Goal: Task Accomplishment & Management: Use online tool/utility

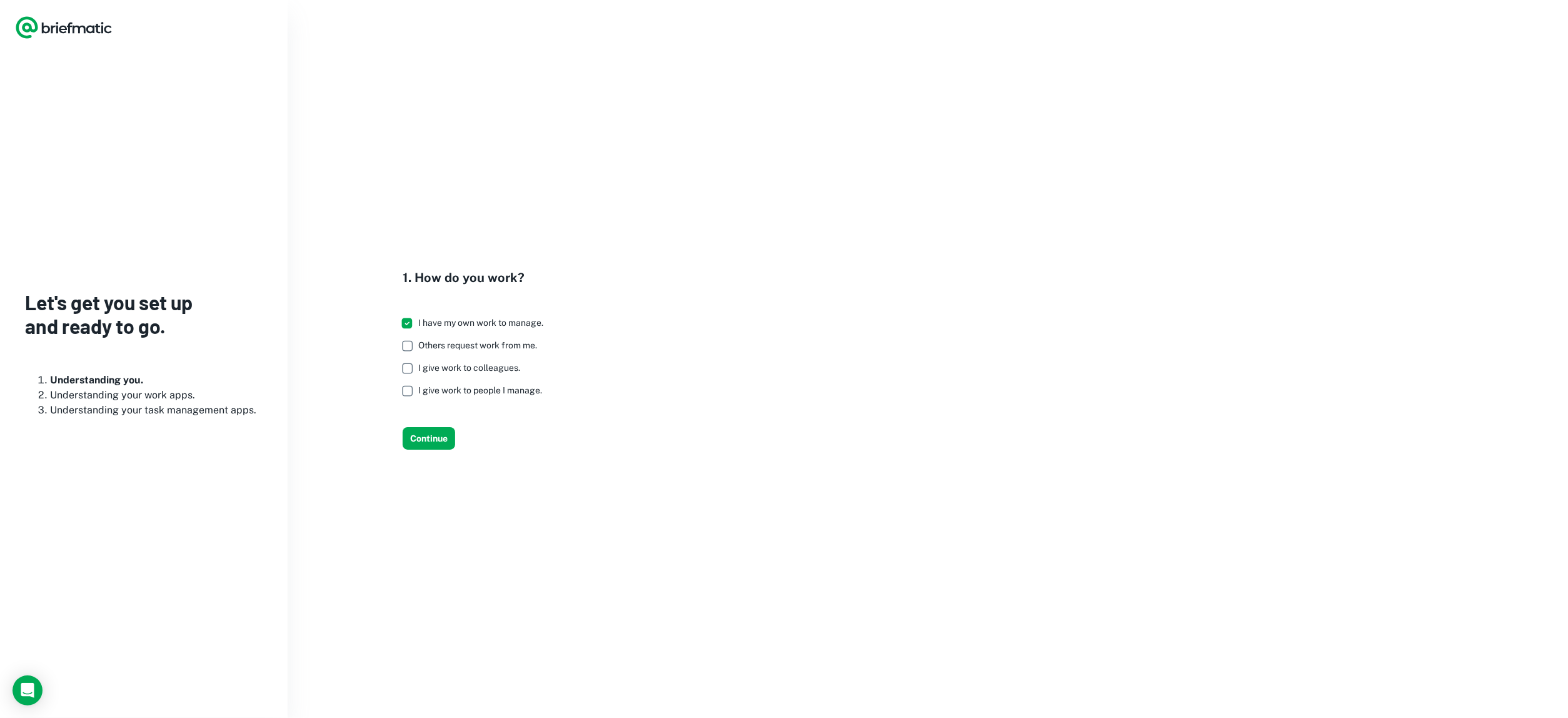
click at [72, 30] on icon "Logo" at bounding box center [64, 28] width 97 height 25
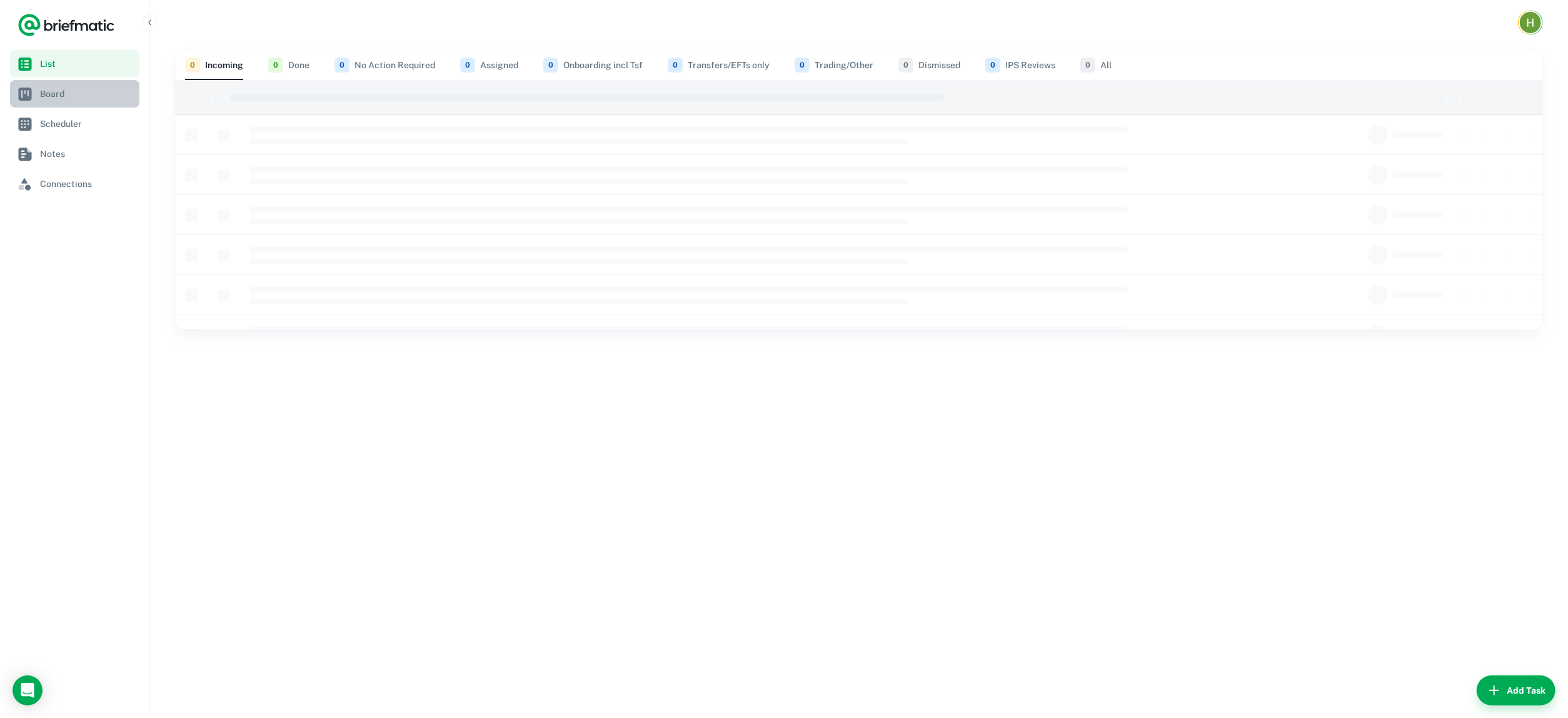
click at [74, 97] on span "Board" at bounding box center [87, 94] width 94 height 14
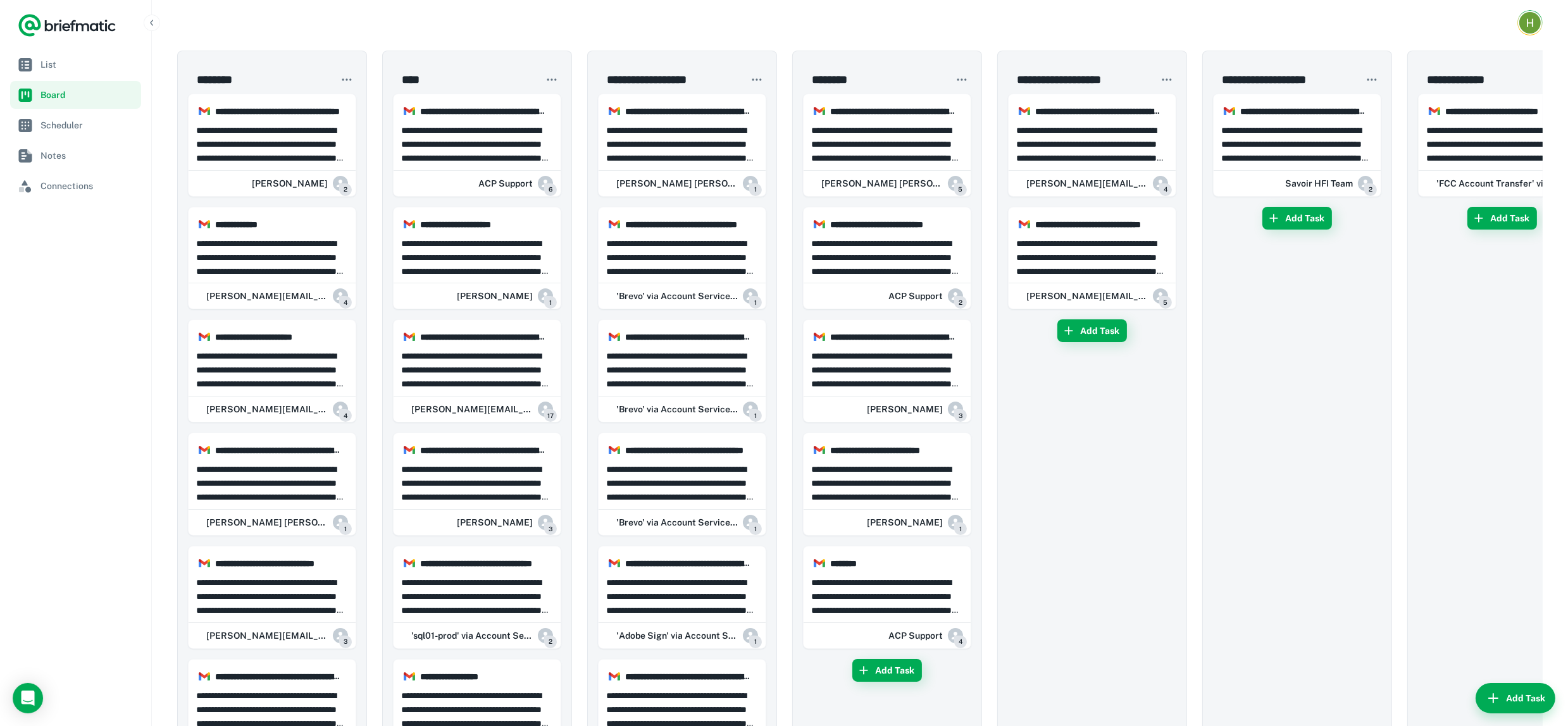
drag, startPoint x: 293, startPoint y: 134, endPoint x: 373, endPoint y: 157, distance: 83.2
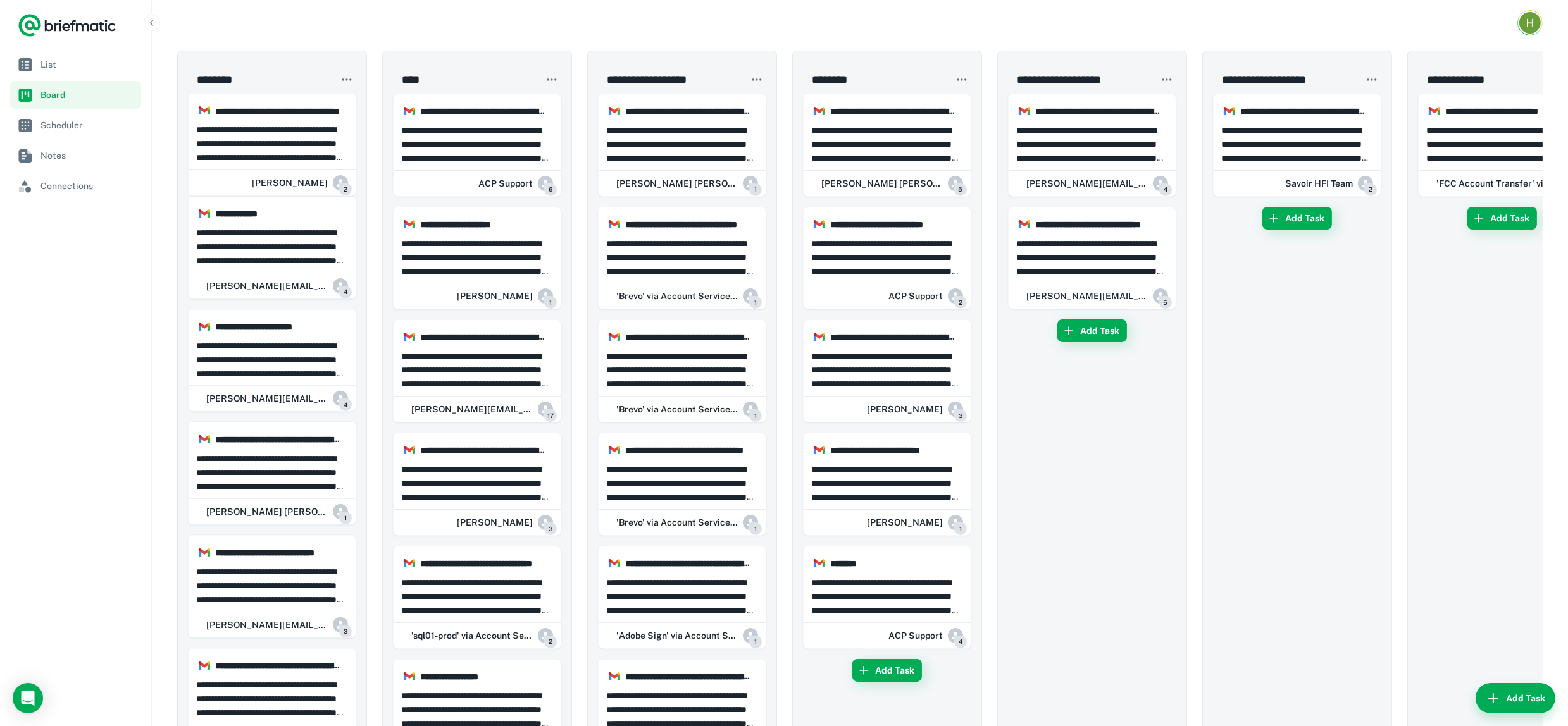
drag, startPoint x: 462, startPoint y: 157, endPoint x: 335, endPoint y: 130, distance: 129.8
drag, startPoint x: 264, startPoint y: 128, endPoint x: 302, endPoint y: 243, distance: 121.1
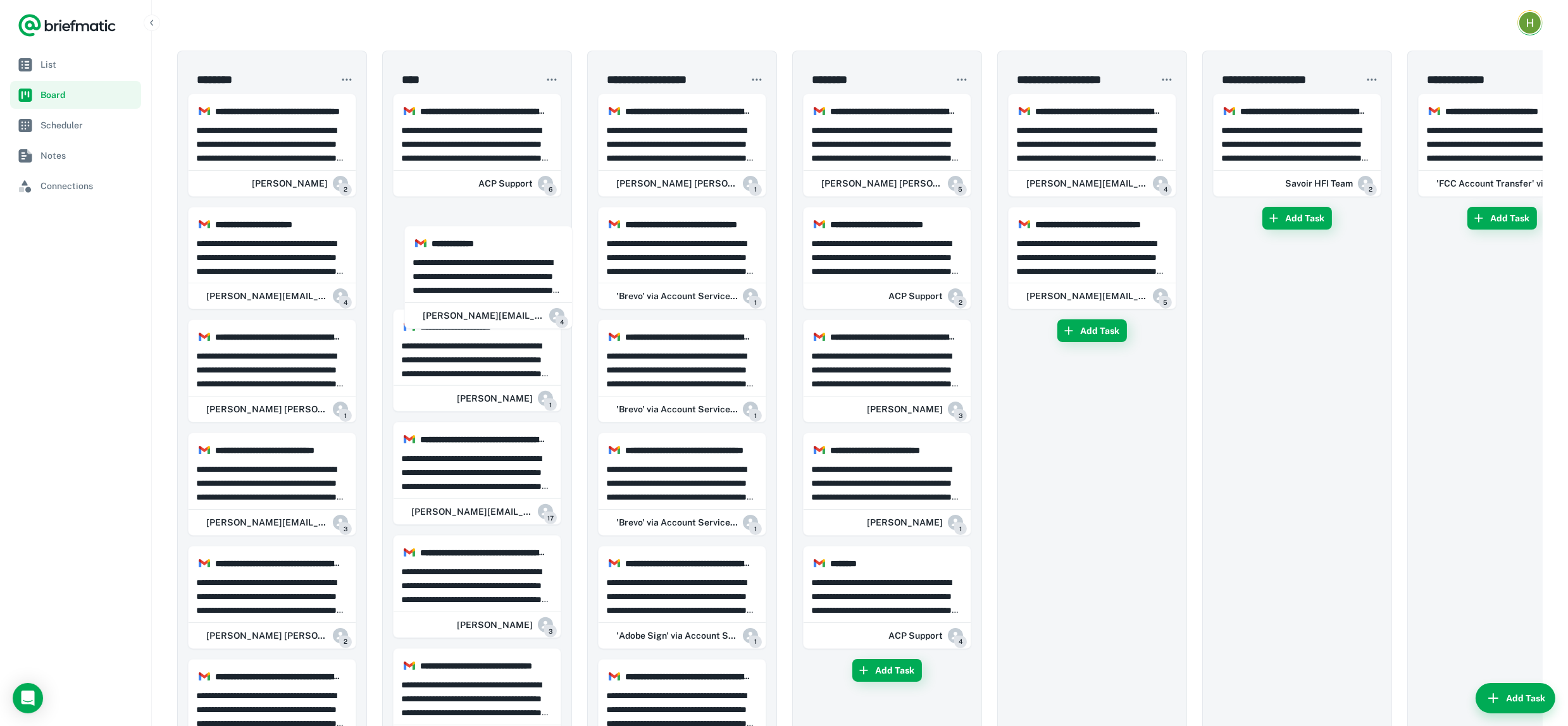
drag, startPoint x: 251, startPoint y: 245, endPoint x: 472, endPoint y: 266, distance: 222.0
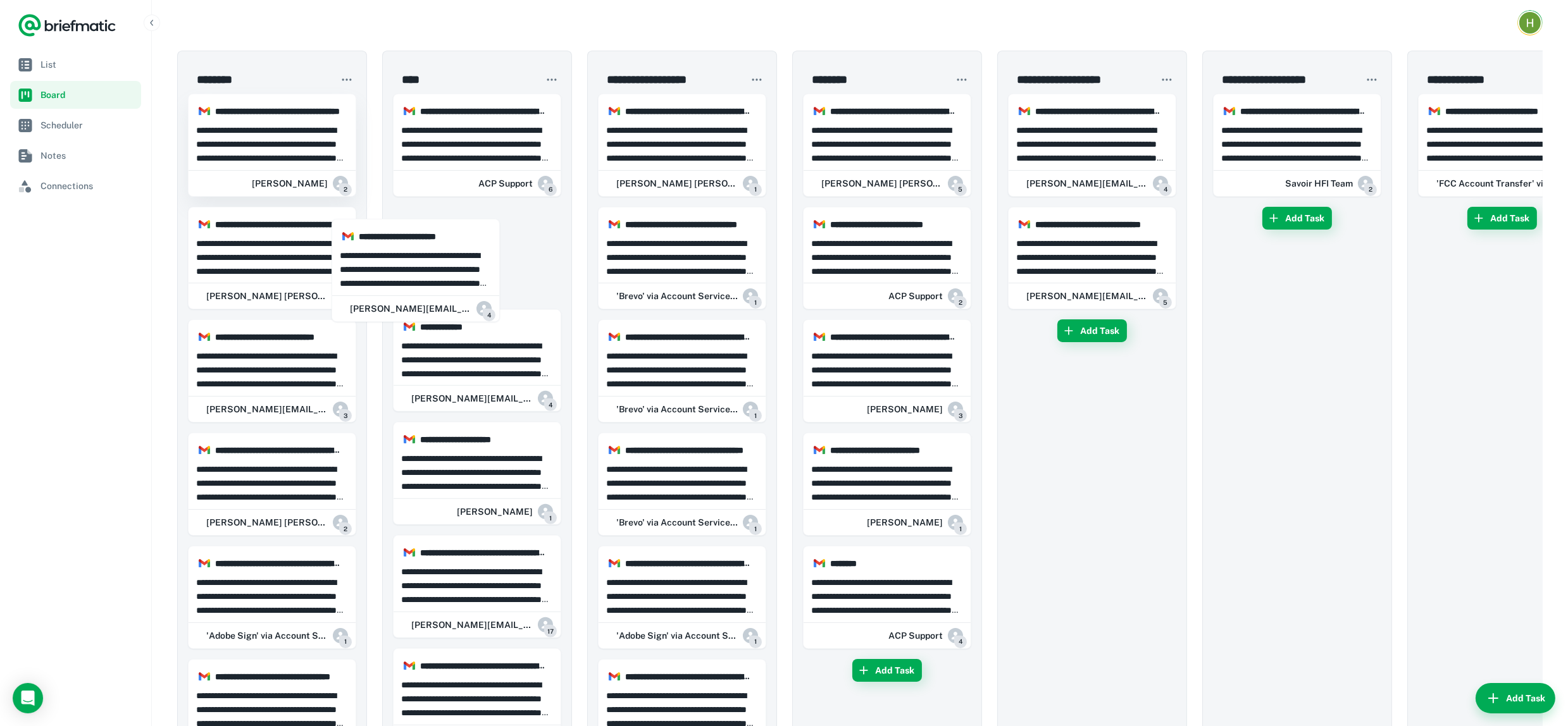
drag, startPoint x: 336, startPoint y: 246, endPoint x: 280, endPoint y: 141, distance: 119.0
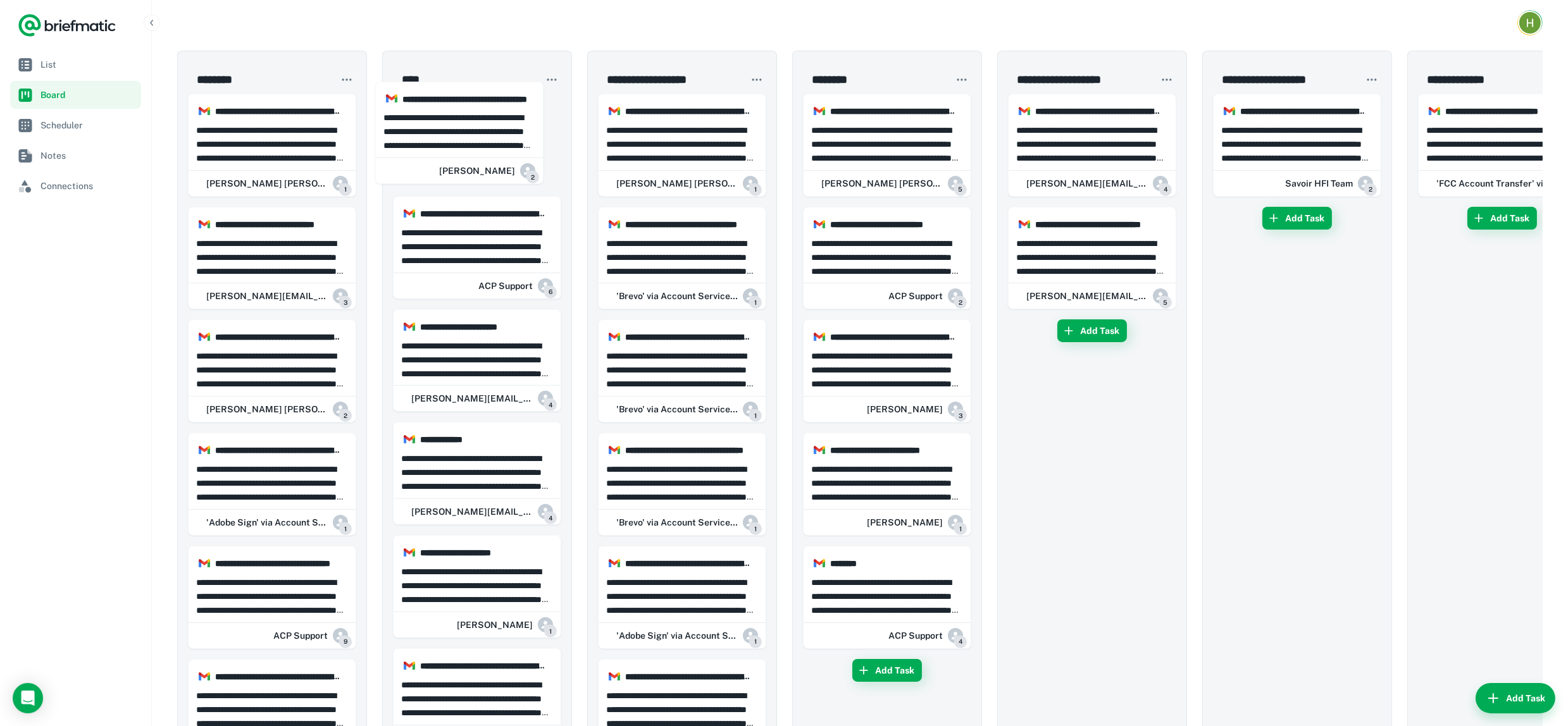
drag, startPoint x: 336, startPoint y: 127, endPoint x: 526, endPoint y: 134, distance: 190.1
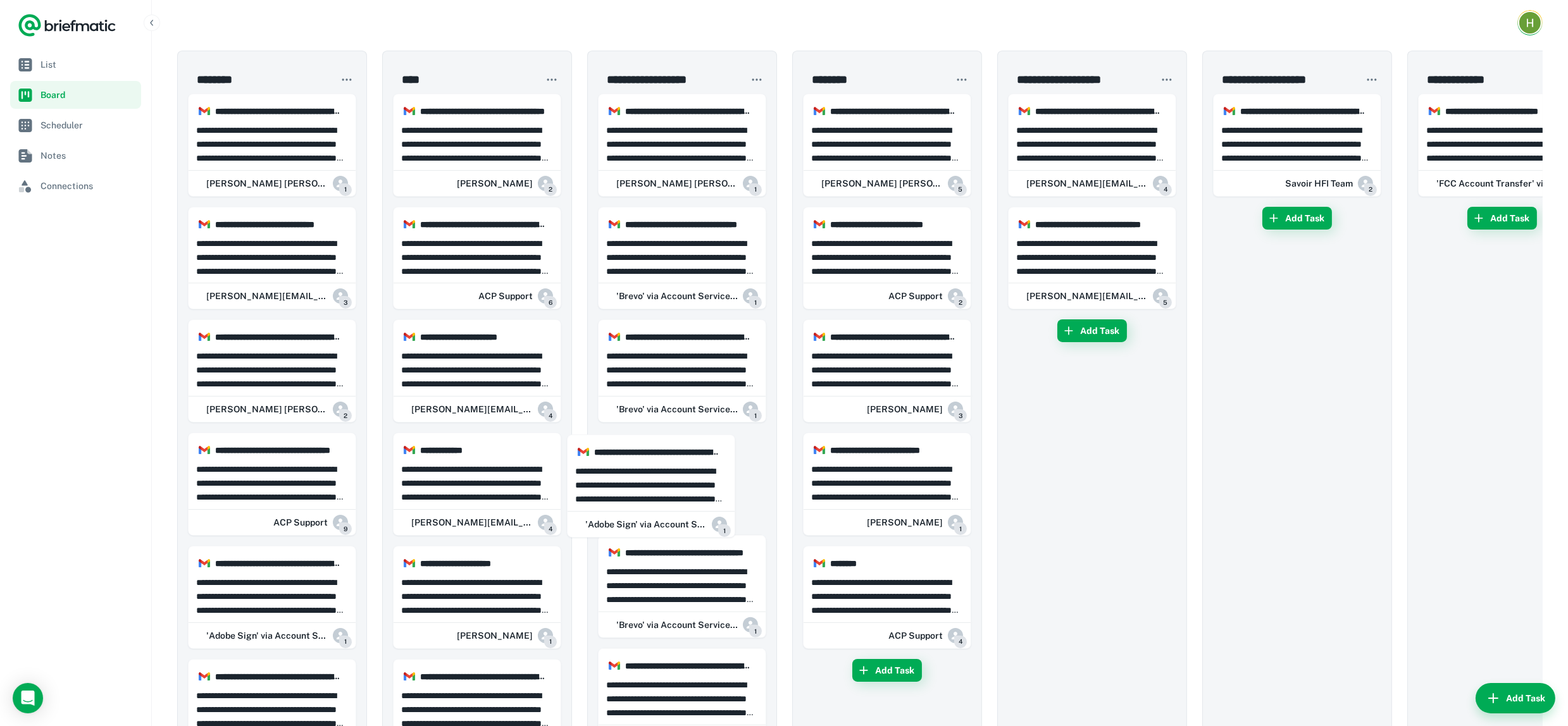
drag, startPoint x: 309, startPoint y: 481, endPoint x: 696, endPoint y: 483, distance: 387.0
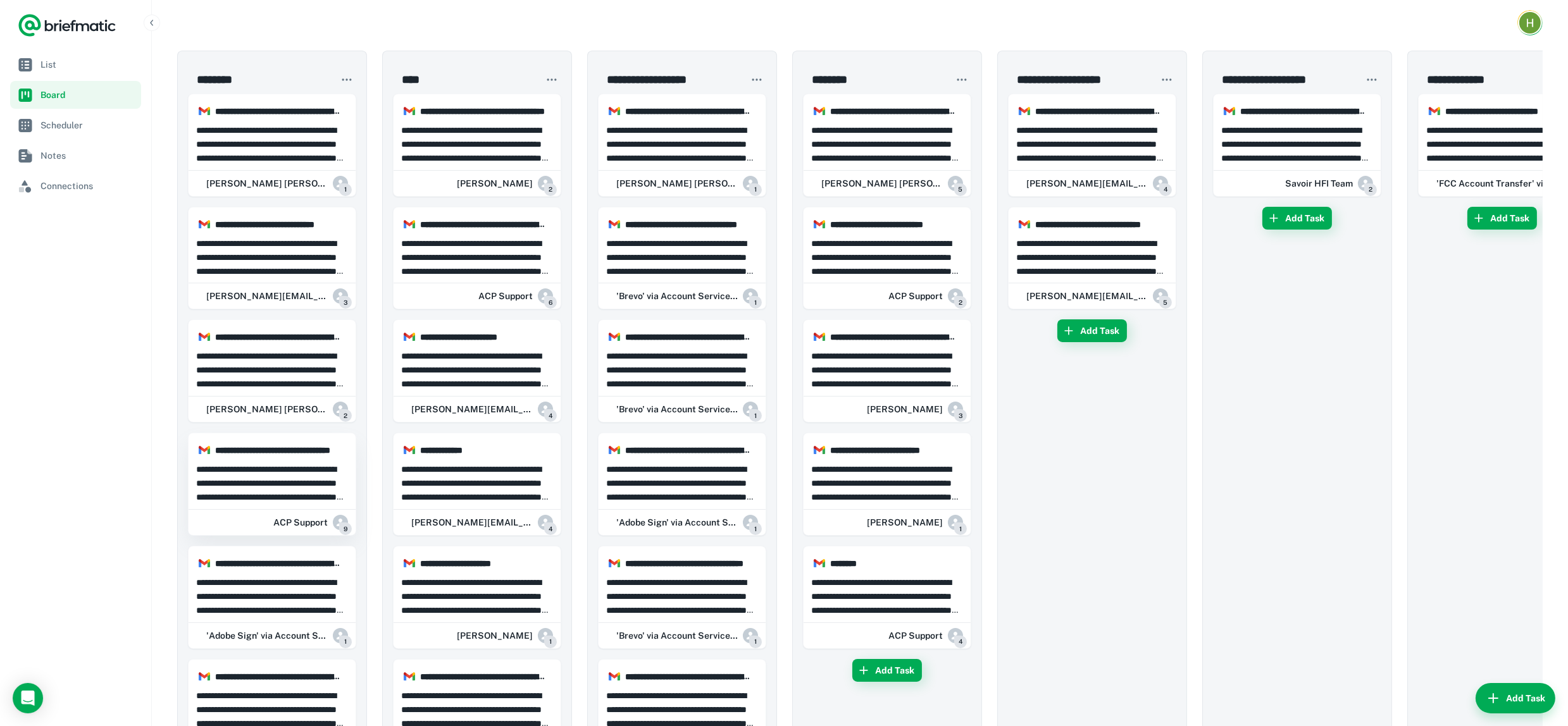
click at [304, 494] on p "**********" at bounding box center [273, 483] width 153 height 42
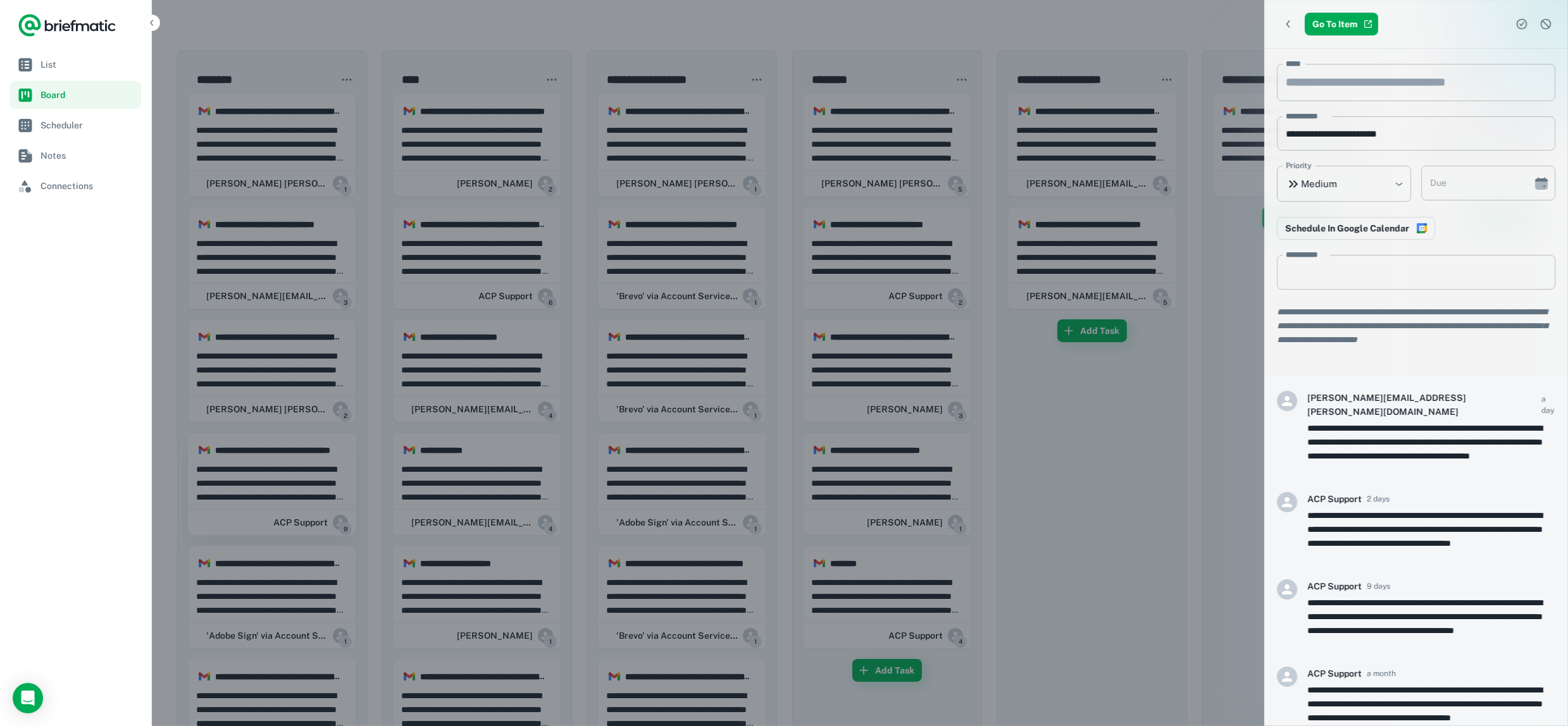
click at [304, 494] on div at bounding box center [784, 363] width 1568 height 726
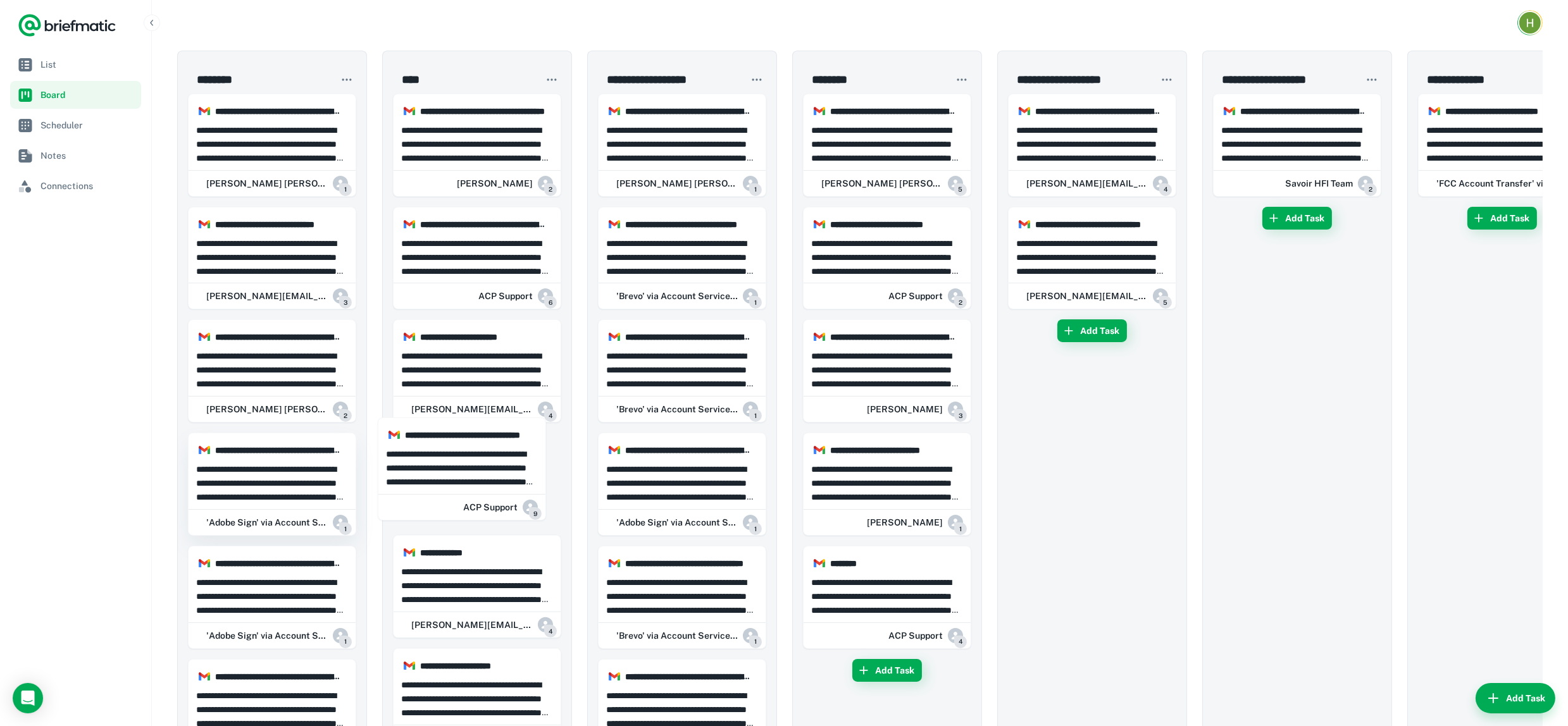
drag, startPoint x: 303, startPoint y: 494, endPoint x: 312, endPoint y: 486, distance: 12.0
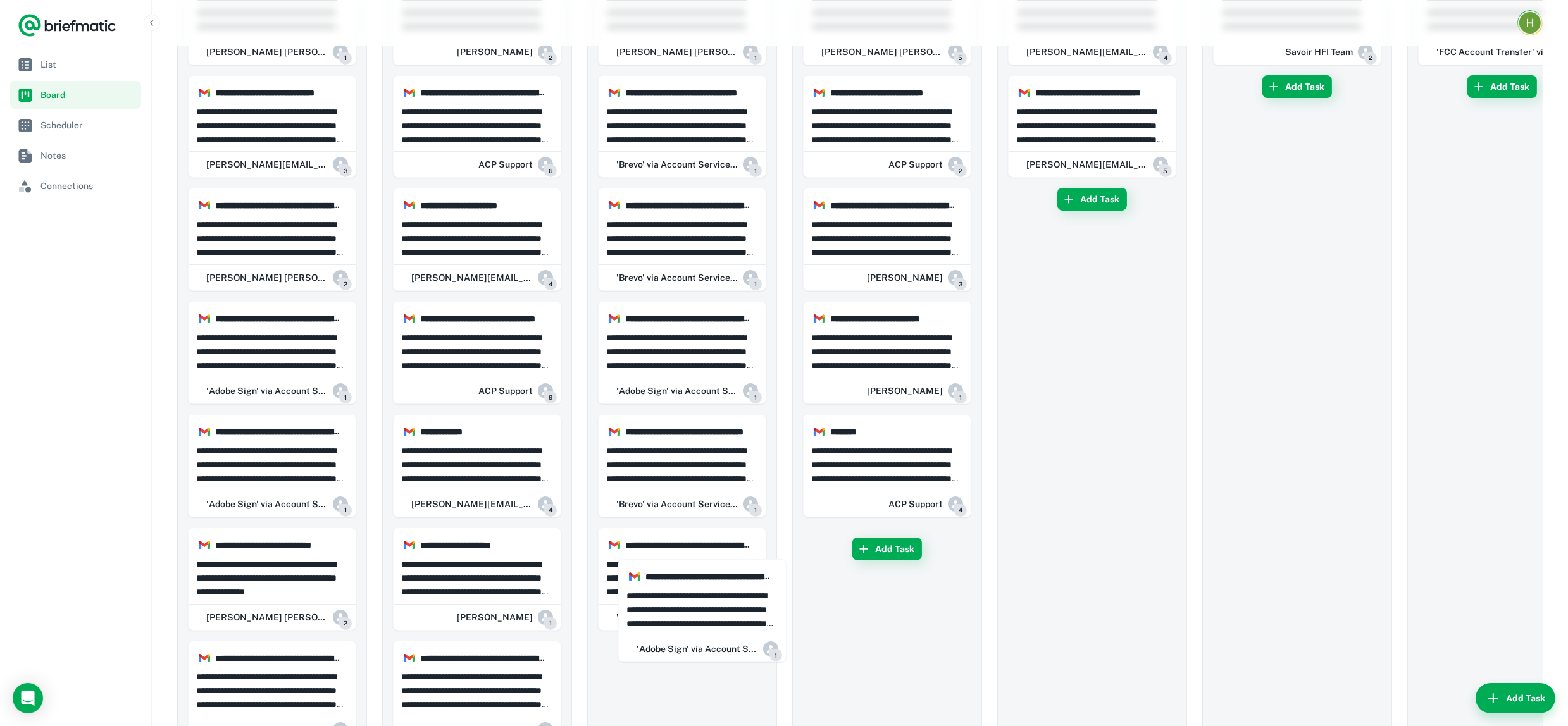
scroll to position [200, 0]
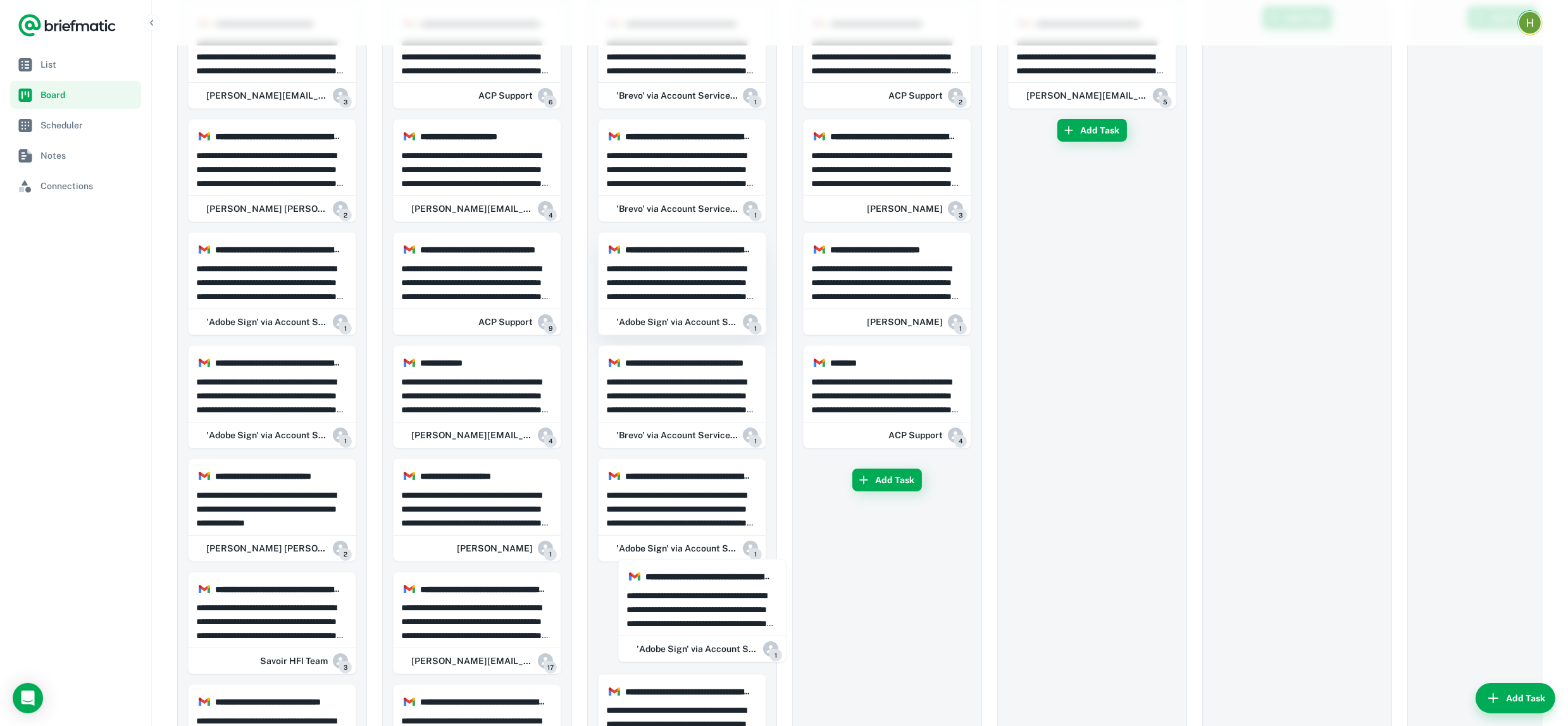
drag, startPoint x: 292, startPoint y: 481, endPoint x: 757, endPoint y: 292, distance: 501.9
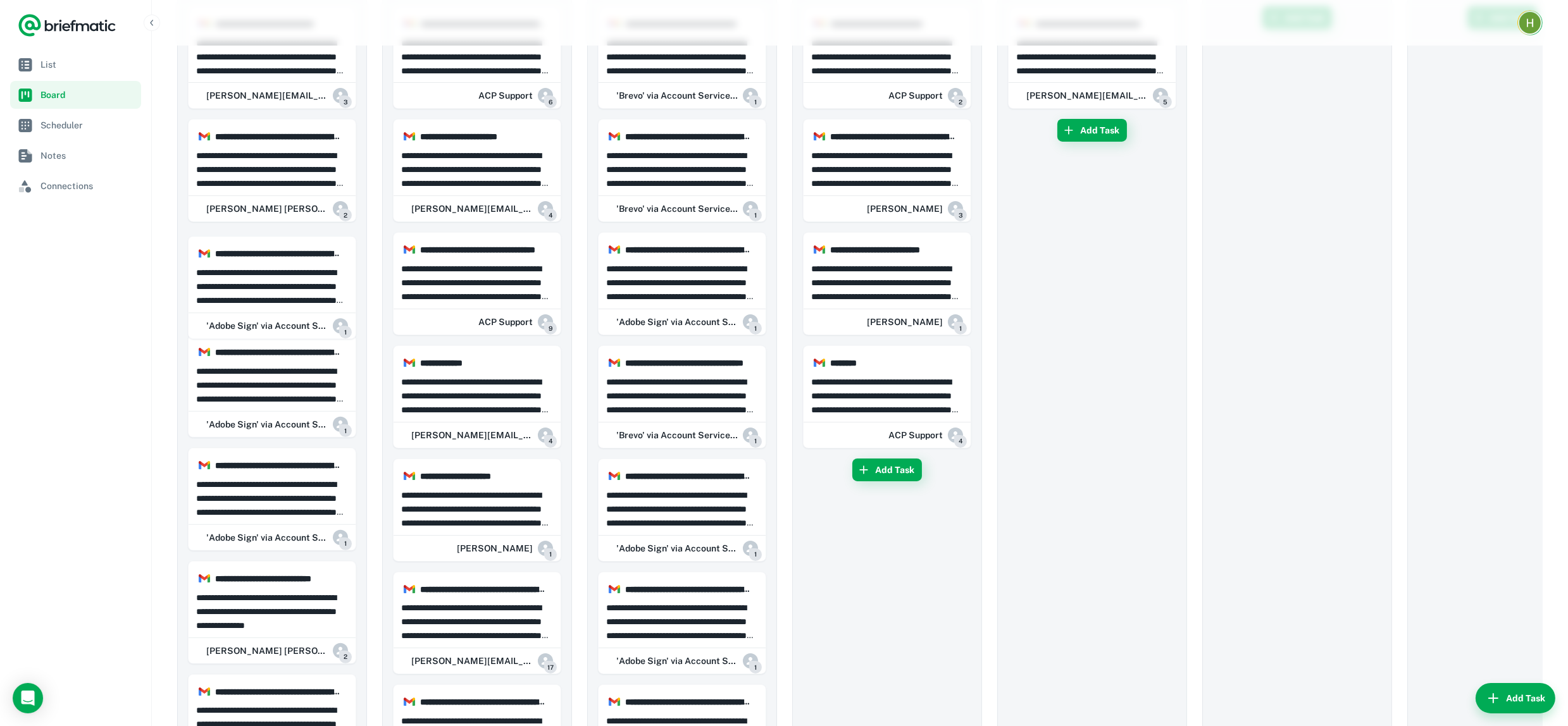
scroll to position [204, 0]
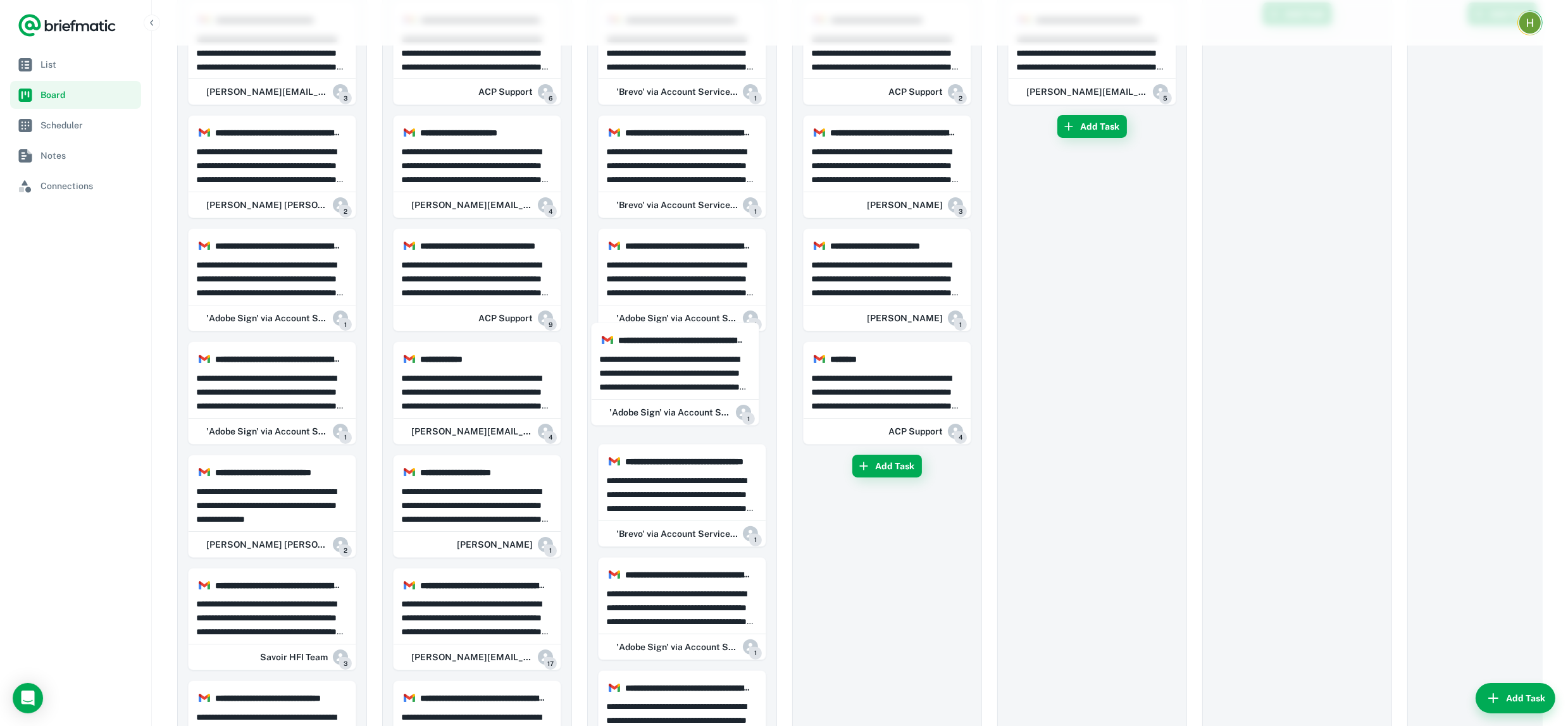
drag, startPoint x: 260, startPoint y: 403, endPoint x: 384, endPoint y: 387, distance: 125.0
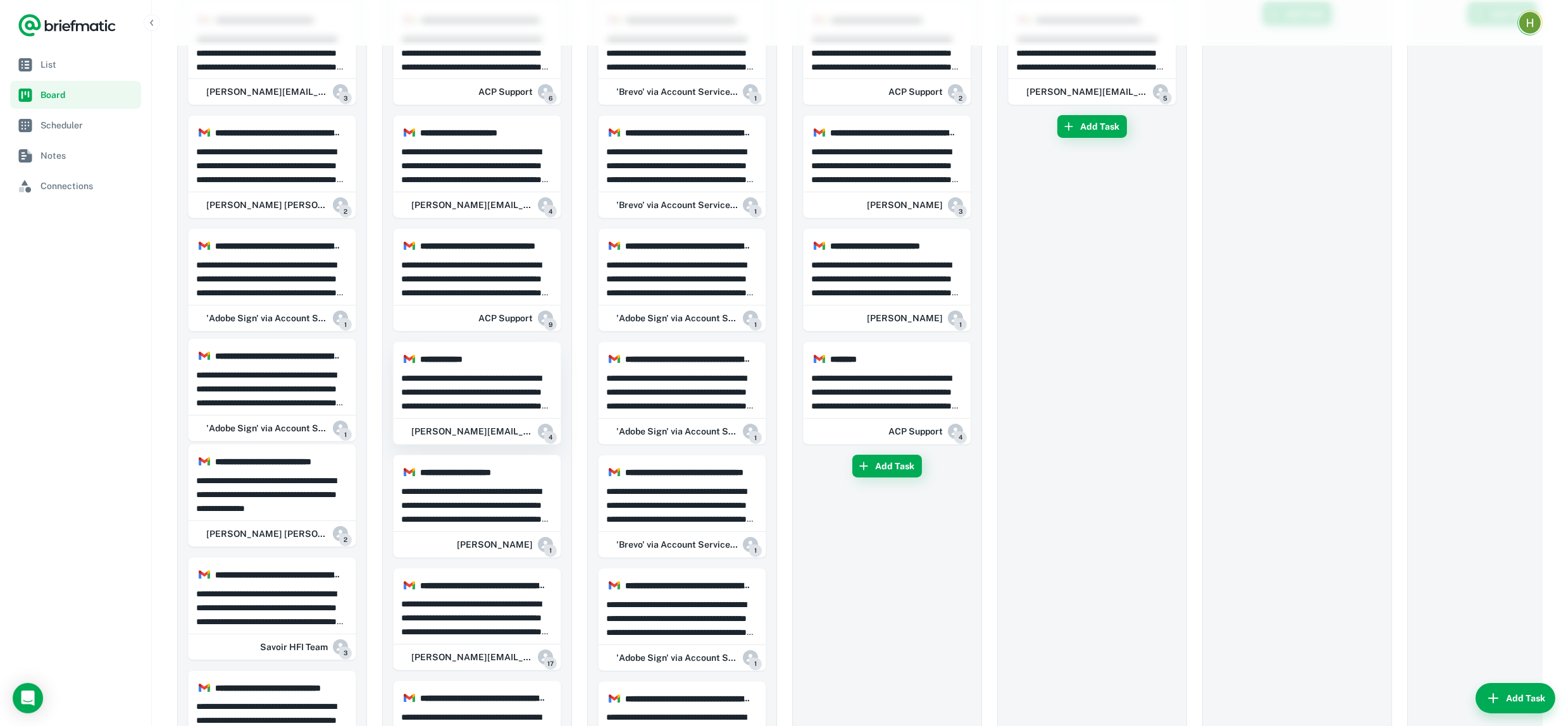
drag, startPoint x: 340, startPoint y: 371, endPoint x: 441, endPoint y: 348, distance: 103.6
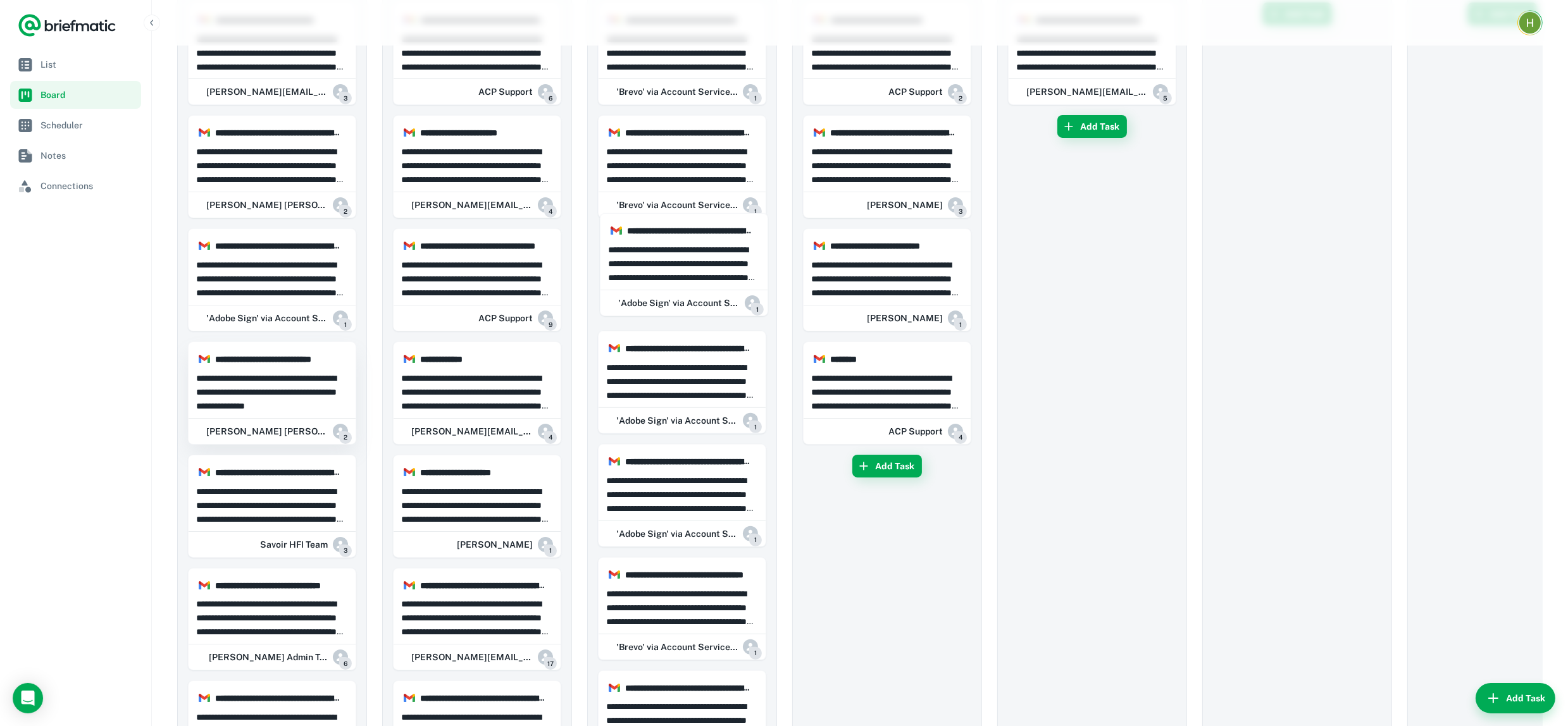
drag, startPoint x: 284, startPoint y: 289, endPoint x: 275, endPoint y: 290, distance: 9.1
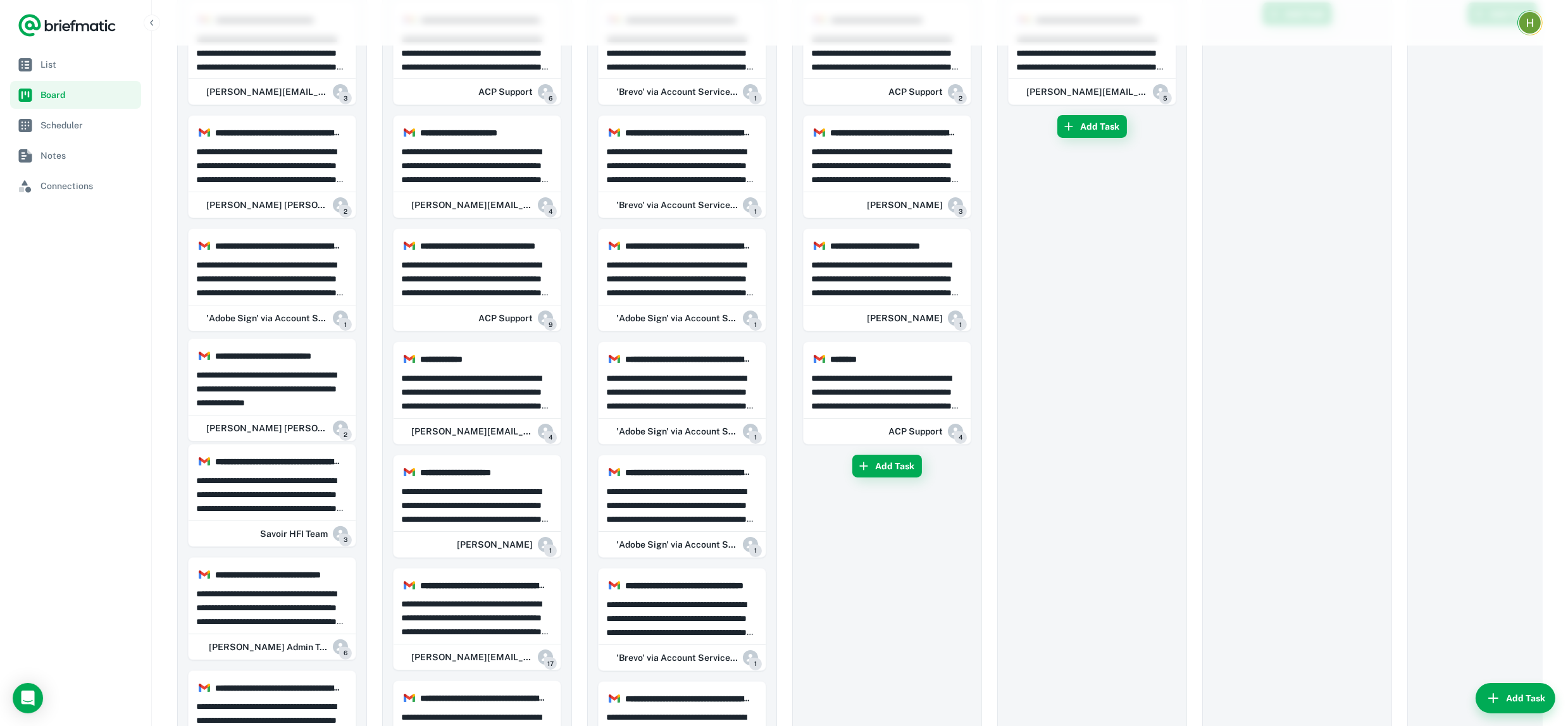
drag, startPoint x: 275, startPoint y: 290, endPoint x: 271, endPoint y: 283, distance: 8.1
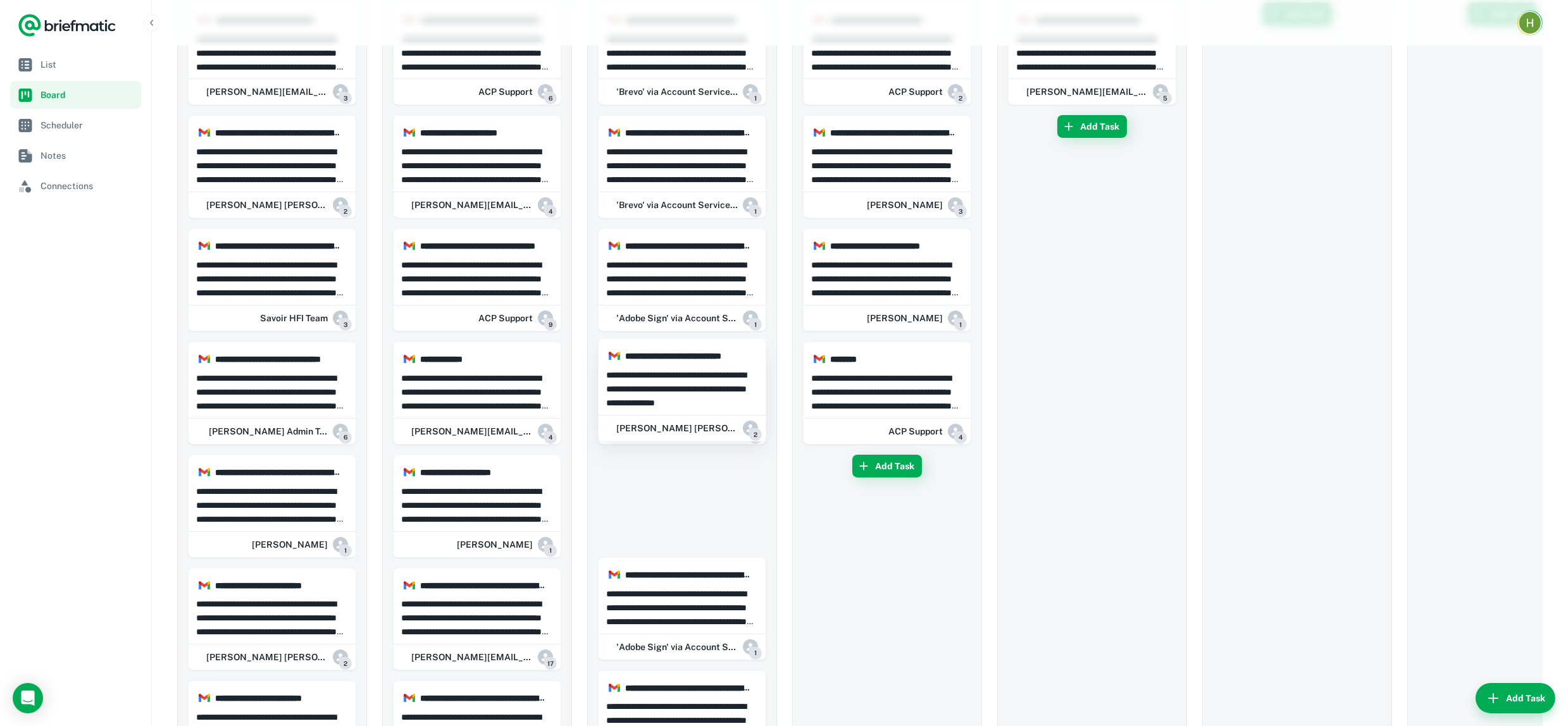
drag, startPoint x: 271, startPoint y: 283, endPoint x: 262, endPoint y: 274, distance: 12.7
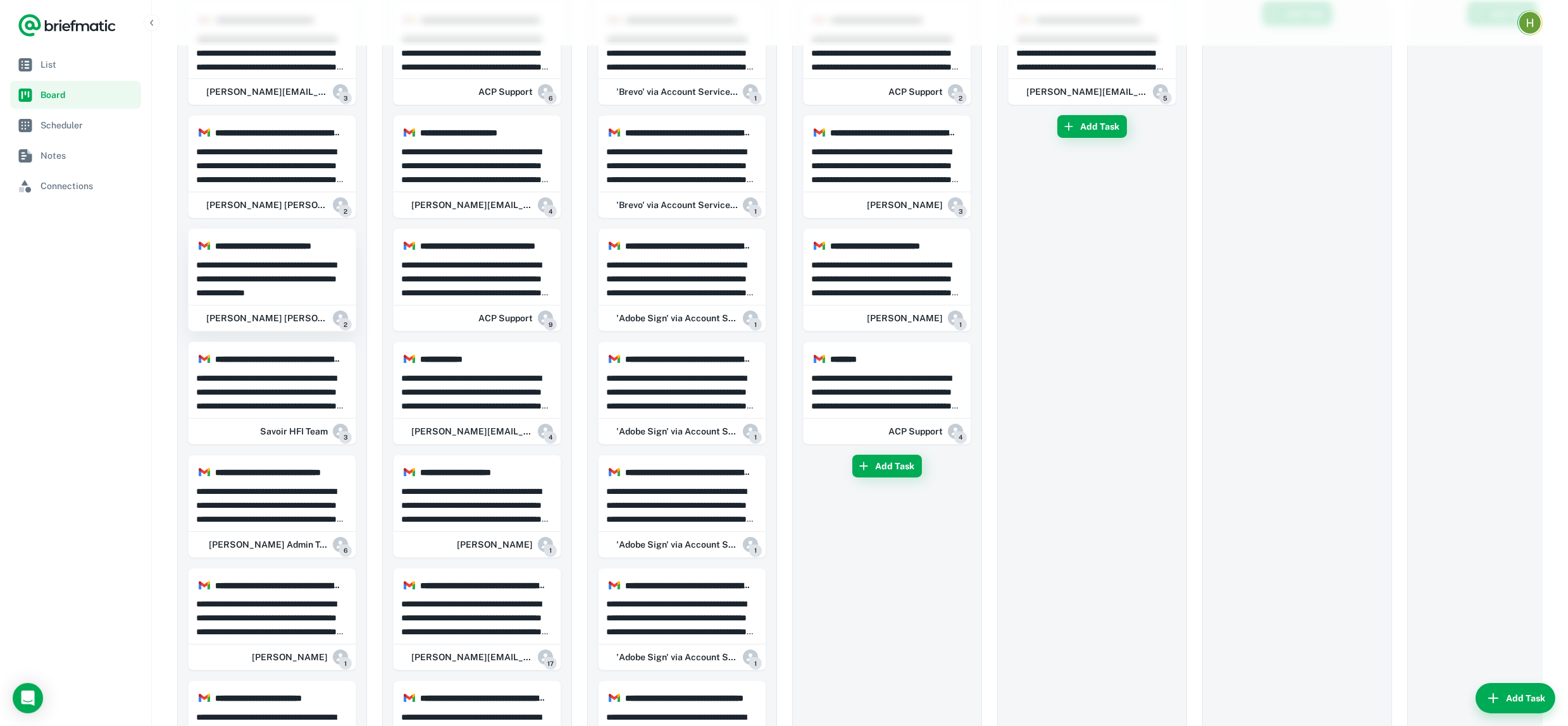
drag, startPoint x: 262, startPoint y: 274, endPoint x: 301, endPoint y: 286, distance: 40.8
drag, startPoint x: 281, startPoint y: 279, endPoint x: 320, endPoint y: 201, distance: 87.2
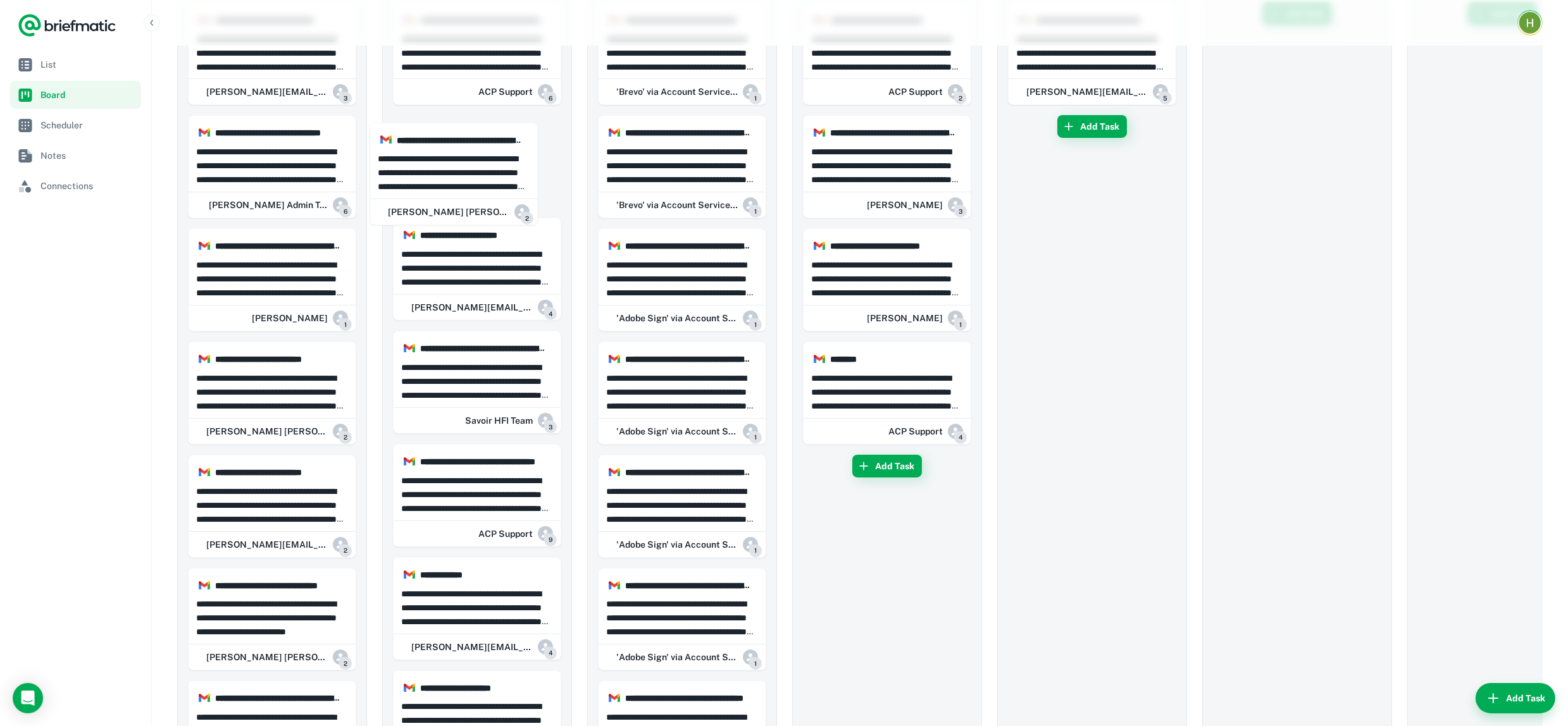
drag, startPoint x: 294, startPoint y: 146, endPoint x: 327, endPoint y: 179, distance: 46.7
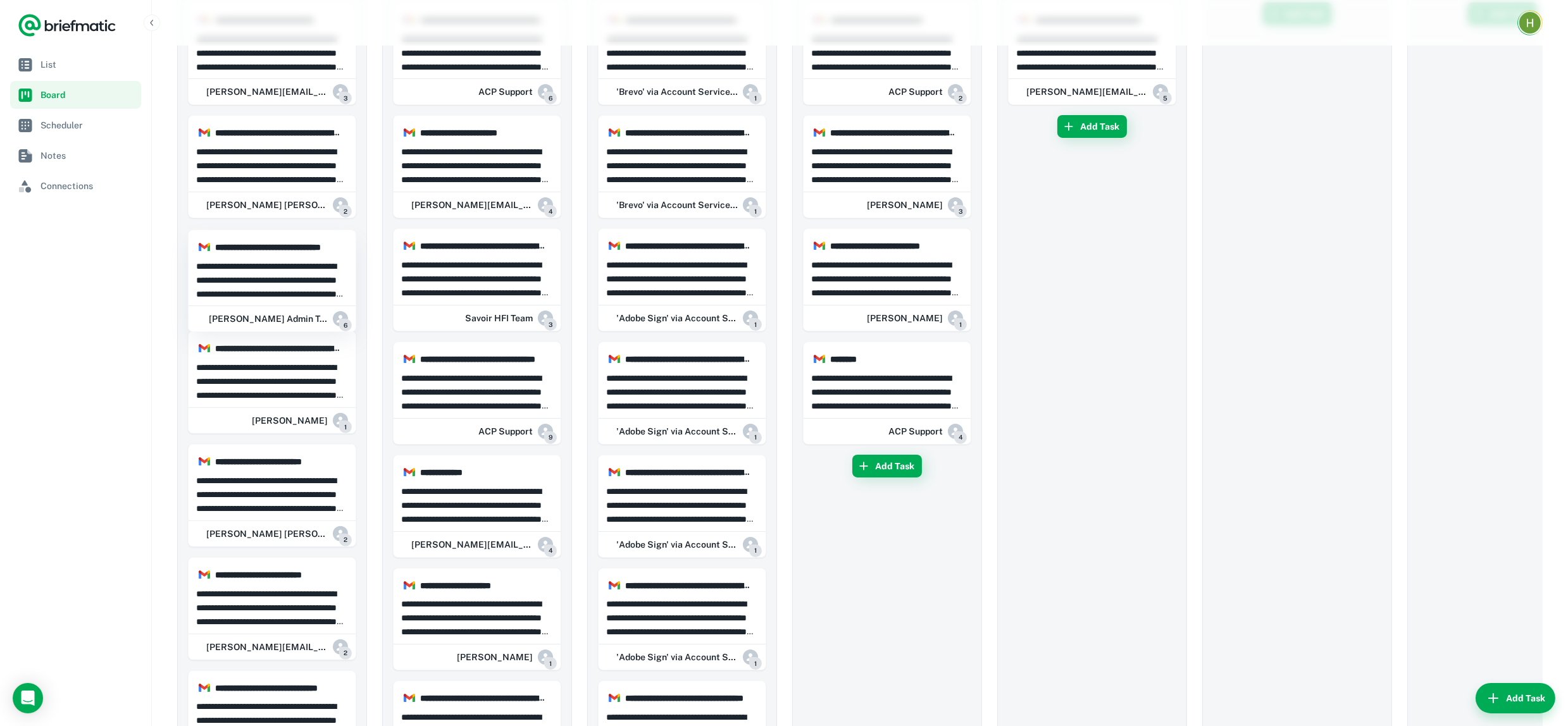
scroll to position [200, 0]
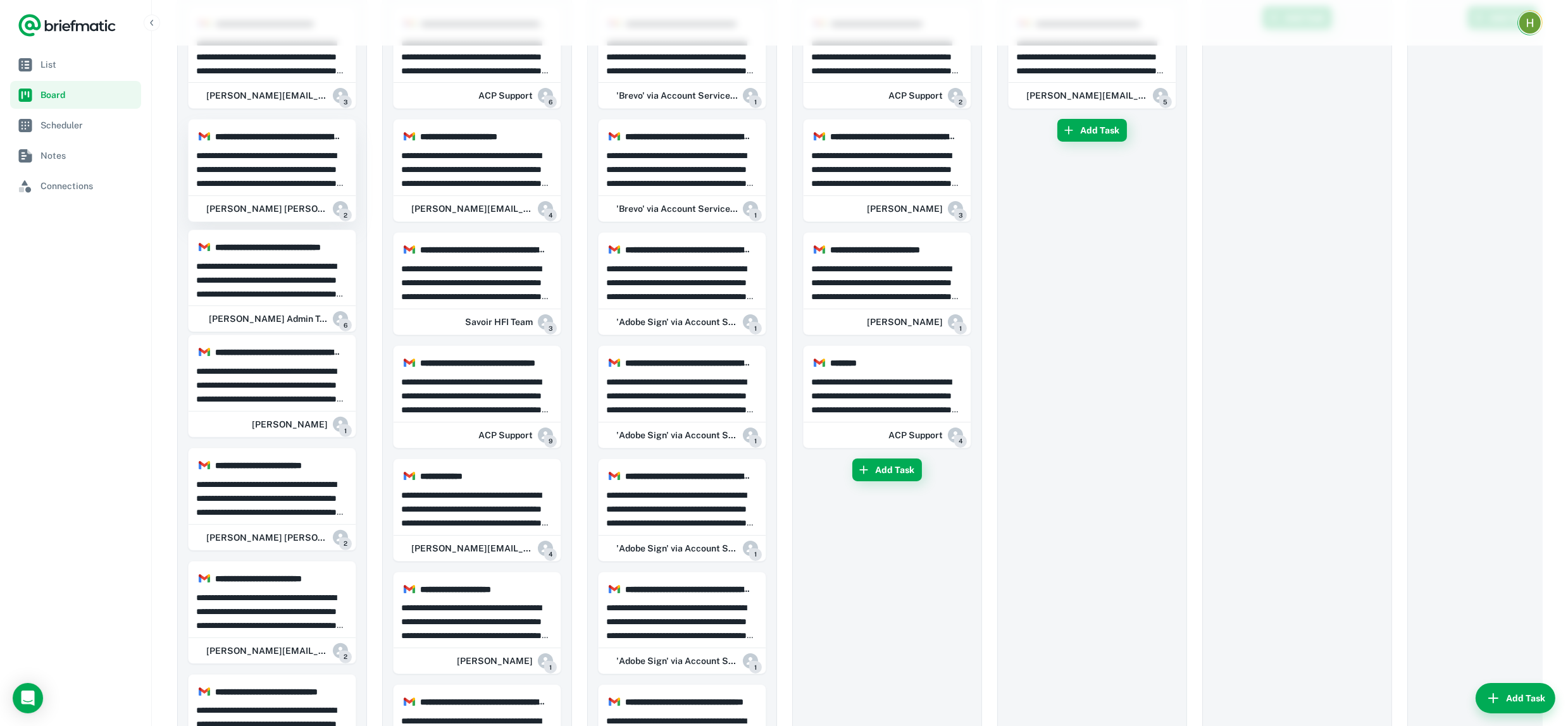
drag, startPoint x: 327, startPoint y: 179, endPoint x: 285, endPoint y: 174, distance: 42.3
drag, startPoint x: 285, startPoint y: 174, endPoint x: 285, endPoint y: 302, distance: 128.0
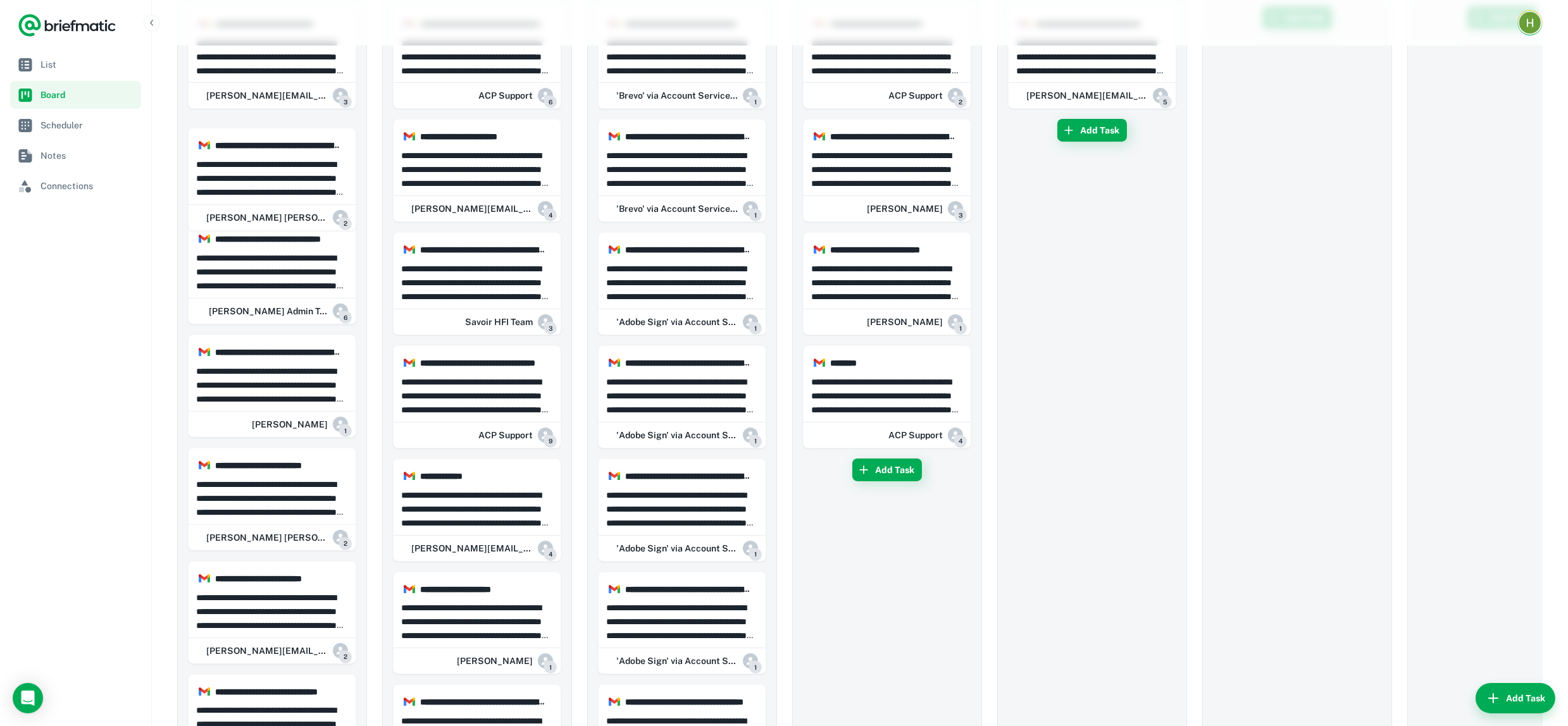
drag, startPoint x: 274, startPoint y: 276, endPoint x: 291, endPoint y: 184, distance: 93.6
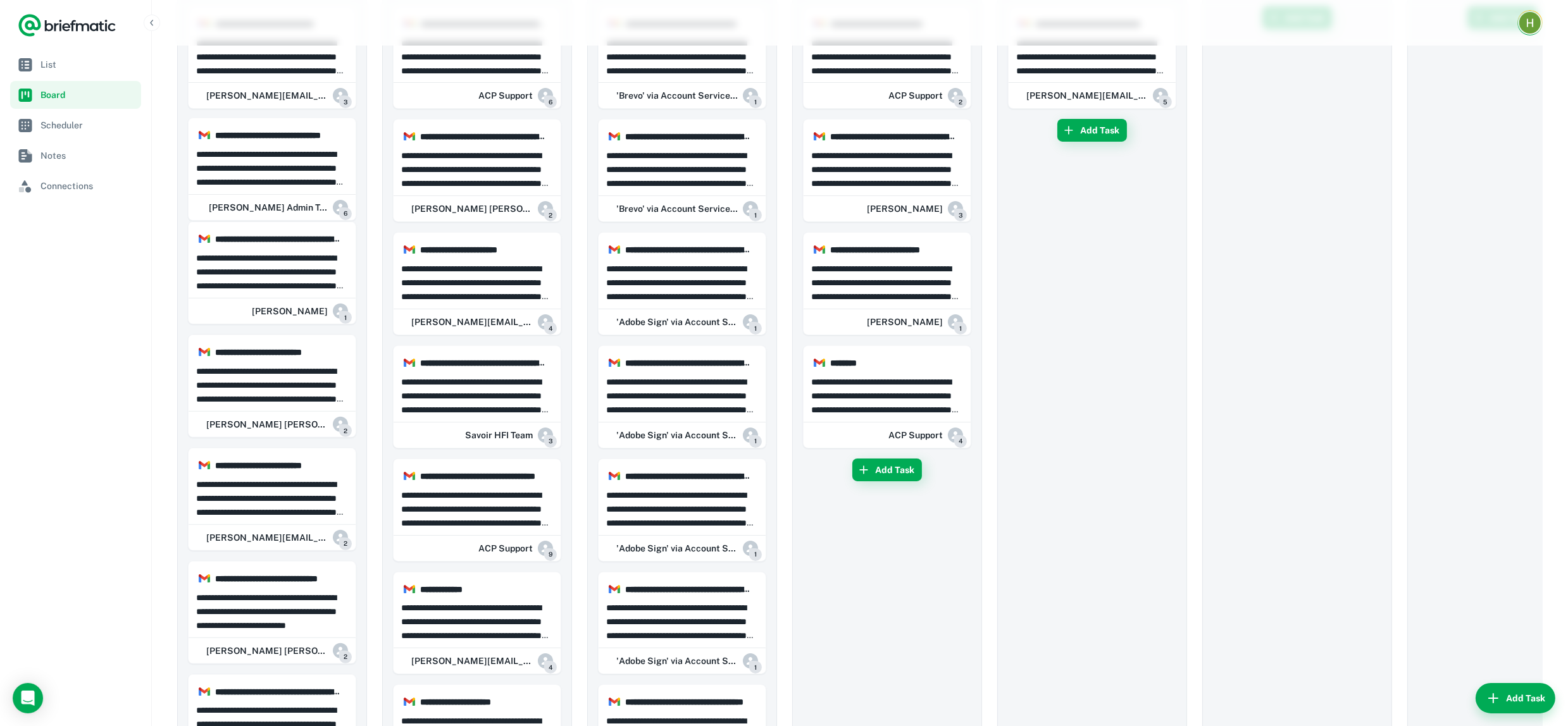
drag, startPoint x: 270, startPoint y: 169, endPoint x: 478, endPoint y: 187, distance: 208.8
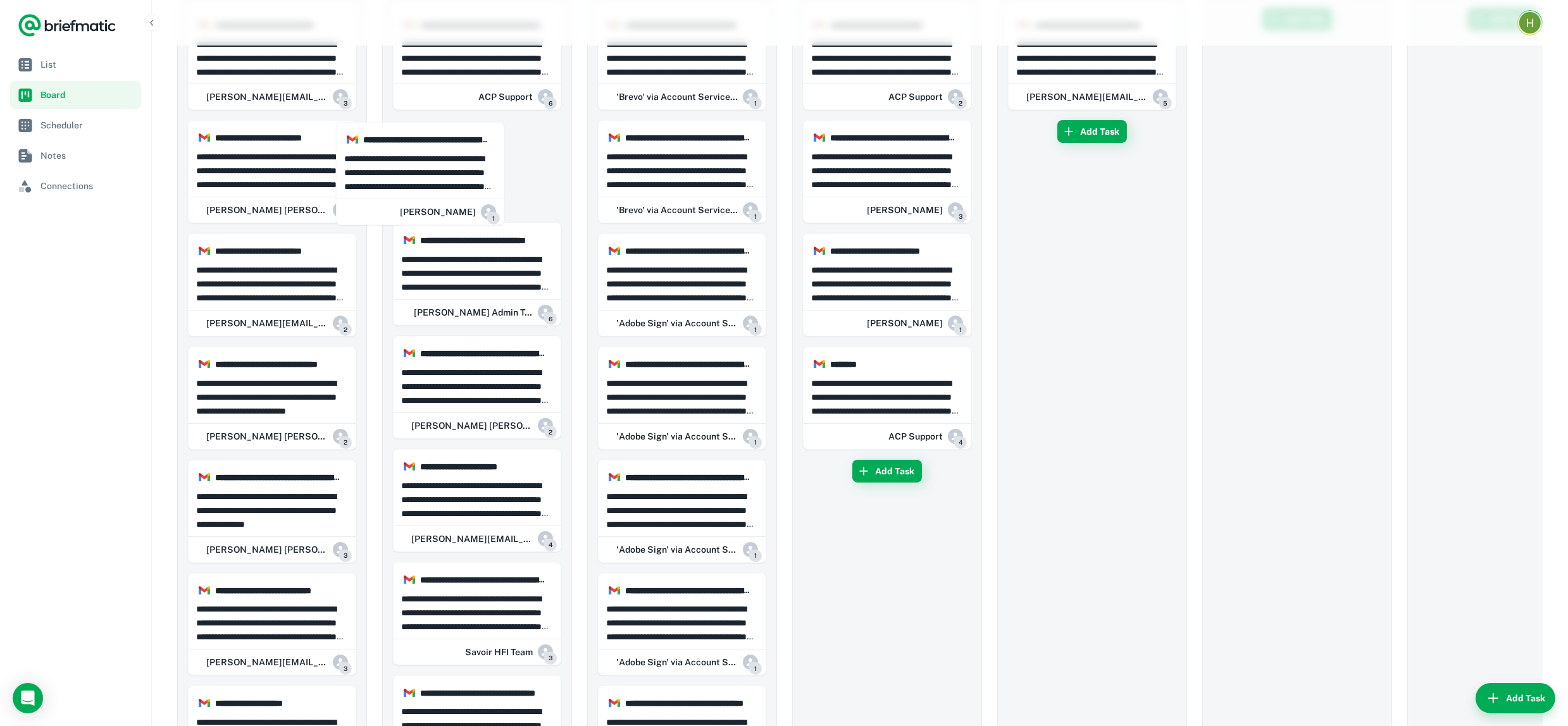
scroll to position [199, 0]
drag, startPoint x: 280, startPoint y: 169, endPoint x: 268, endPoint y: 157, distance: 17.0
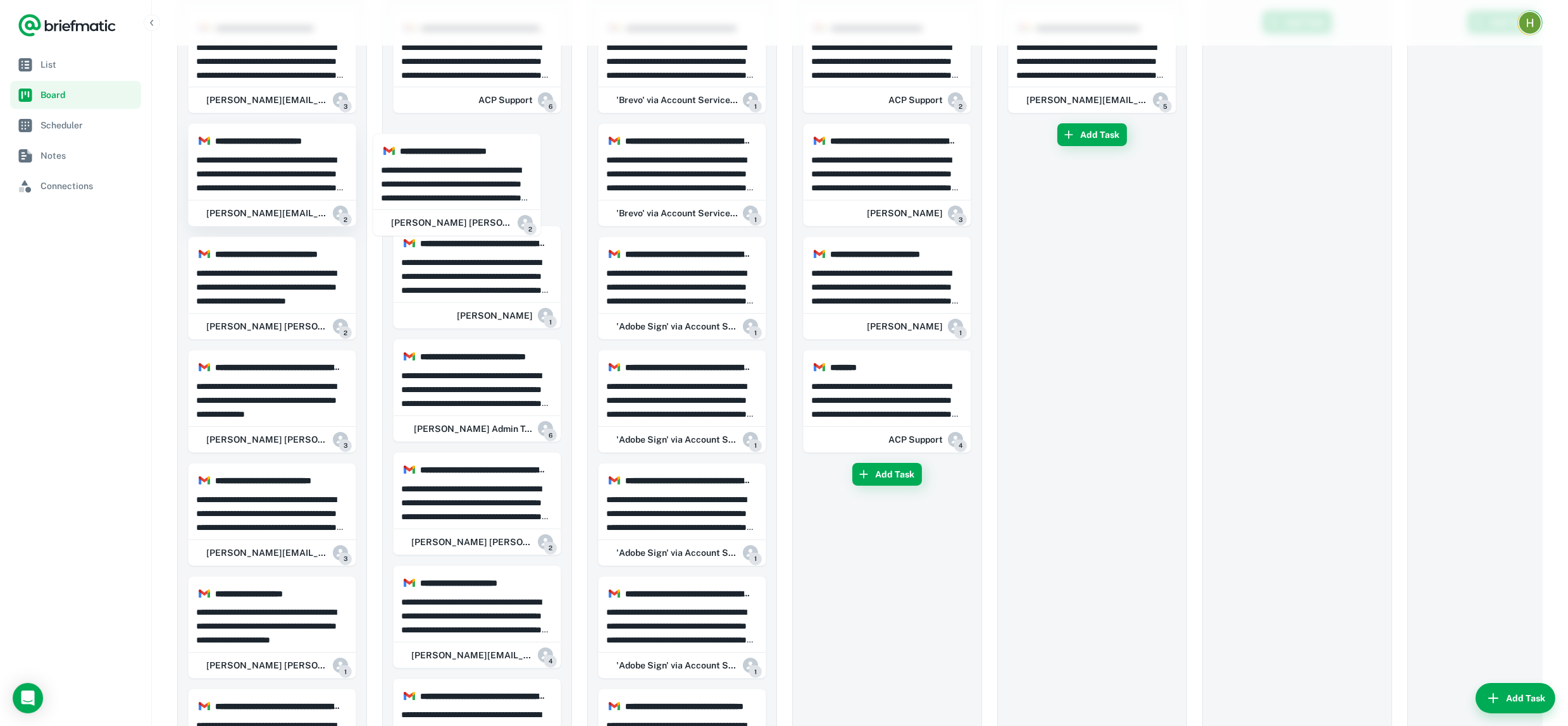
scroll to position [196, 0]
drag, startPoint x: 503, startPoint y: 182, endPoint x: 273, endPoint y: 157, distance: 231.4
drag, startPoint x: 273, startPoint y: 157, endPoint x: 325, endPoint y: 212, distance: 75.7
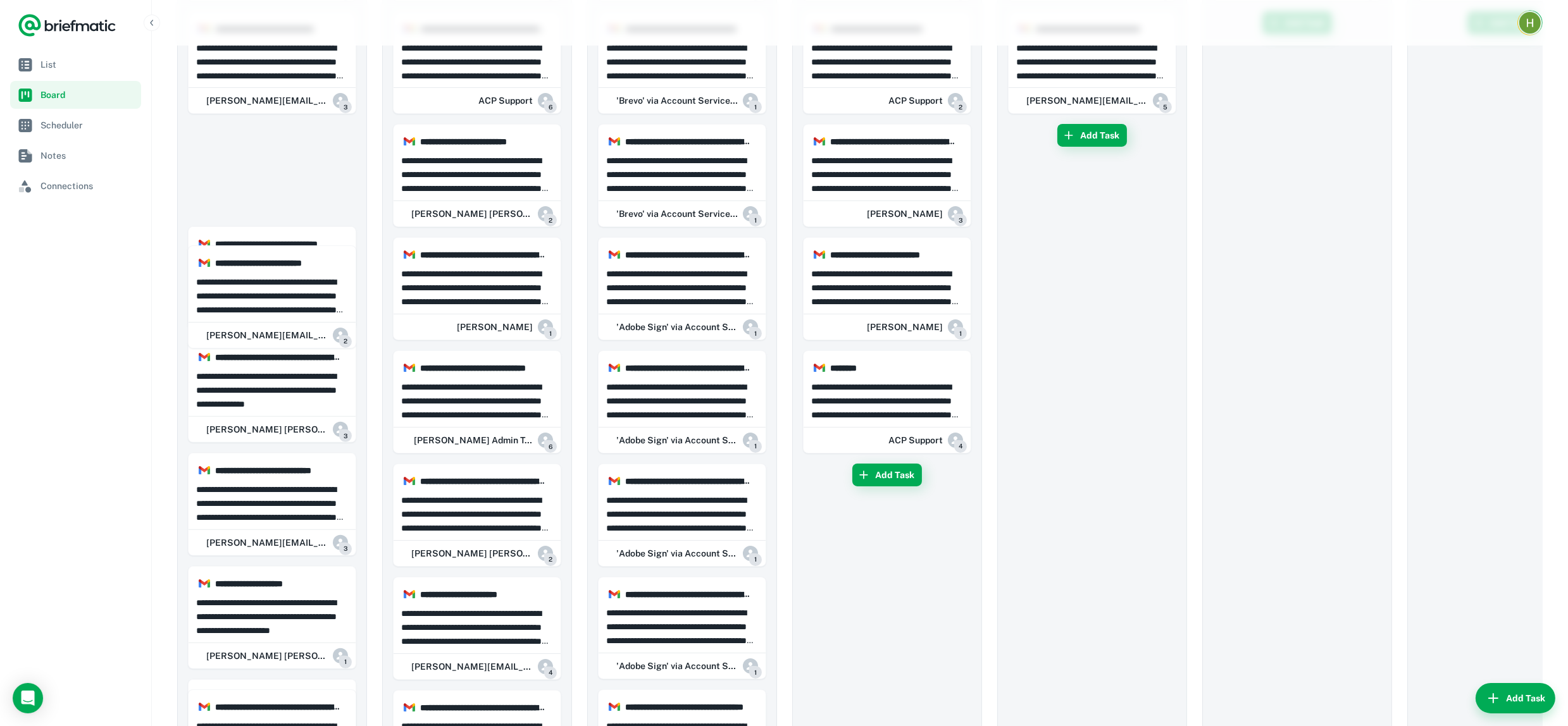
scroll to position [195, 0]
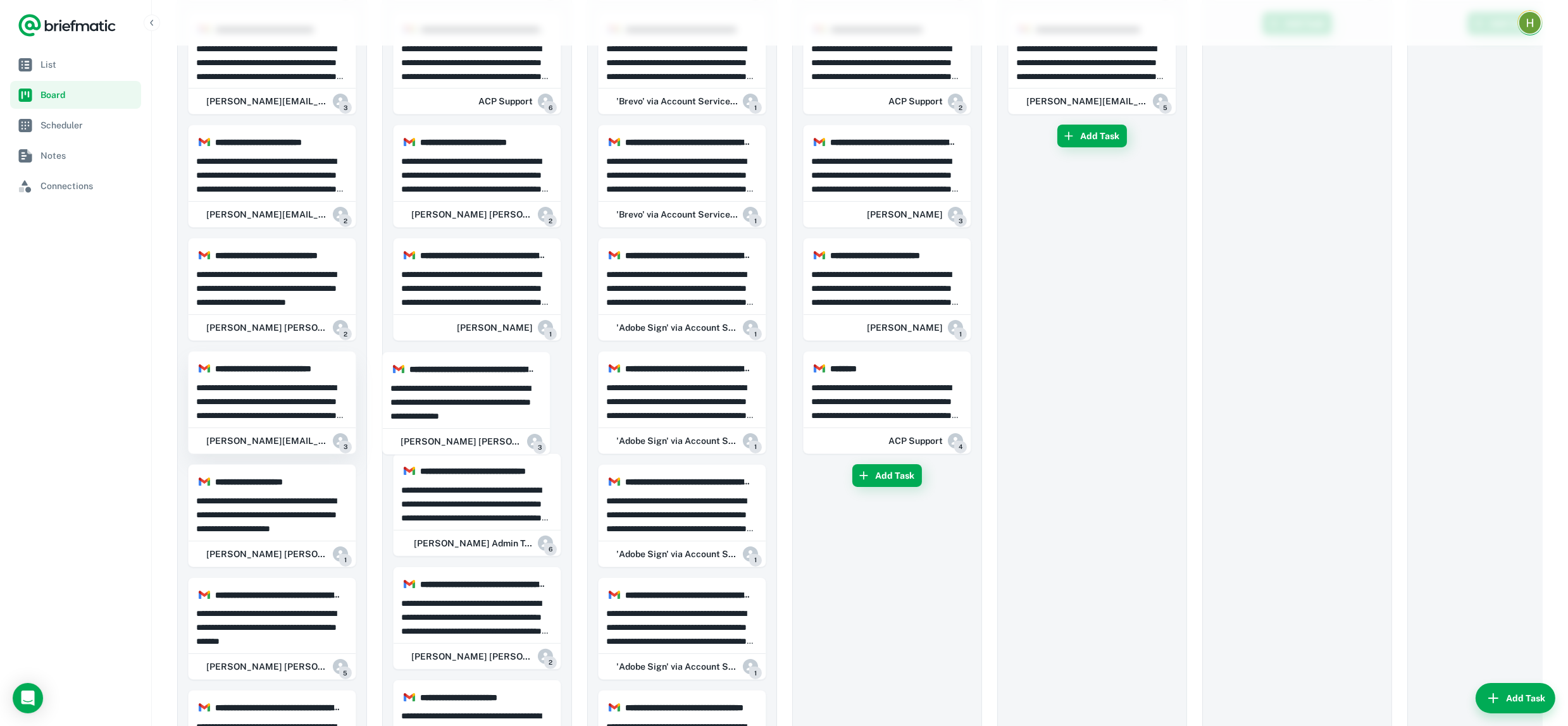
drag, startPoint x: 389, startPoint y: 394, endPoint x: 344, endPoint y: 388, distance: 45.4
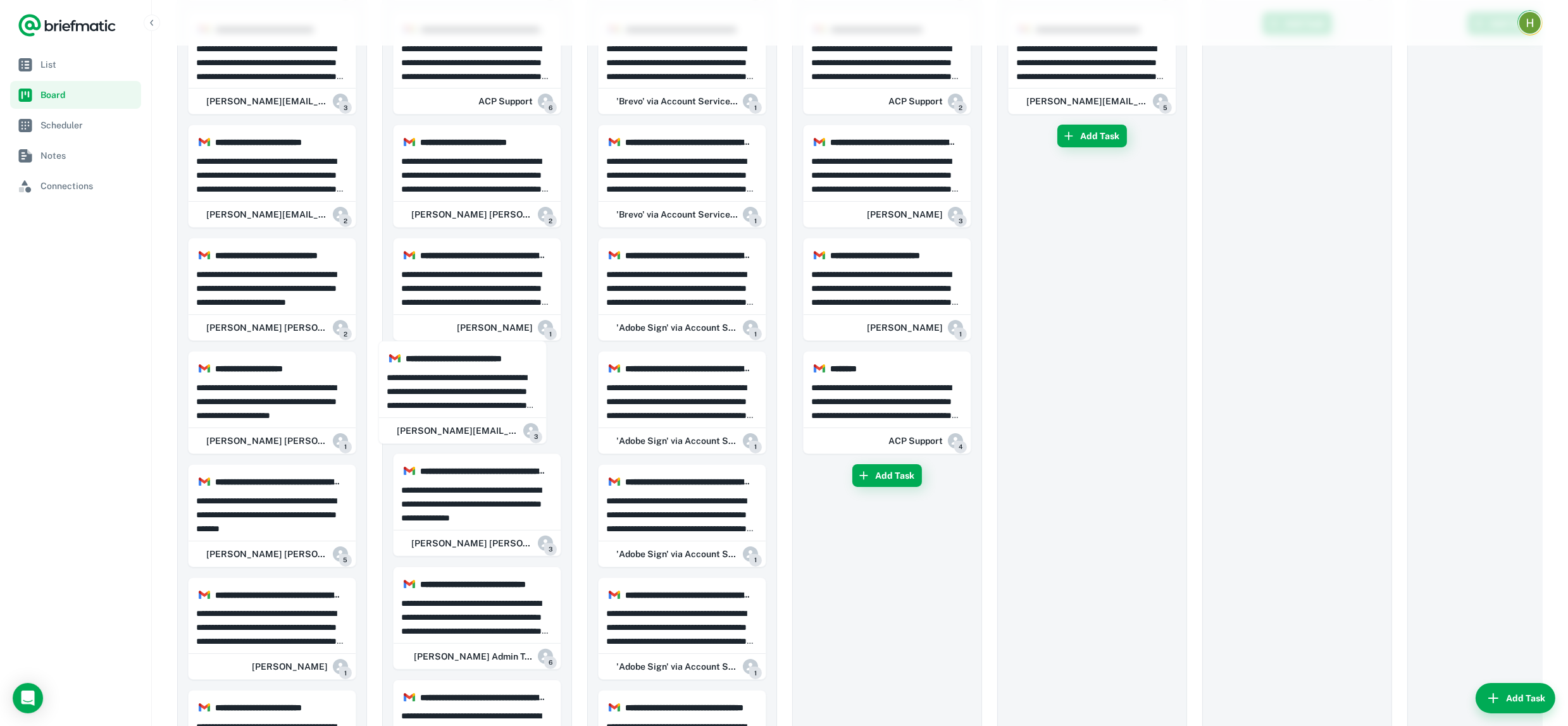
drag, startPoint x: 255, startPoint y: 409, endPoint x: 674, endPoint y: 395, distance: 419.2
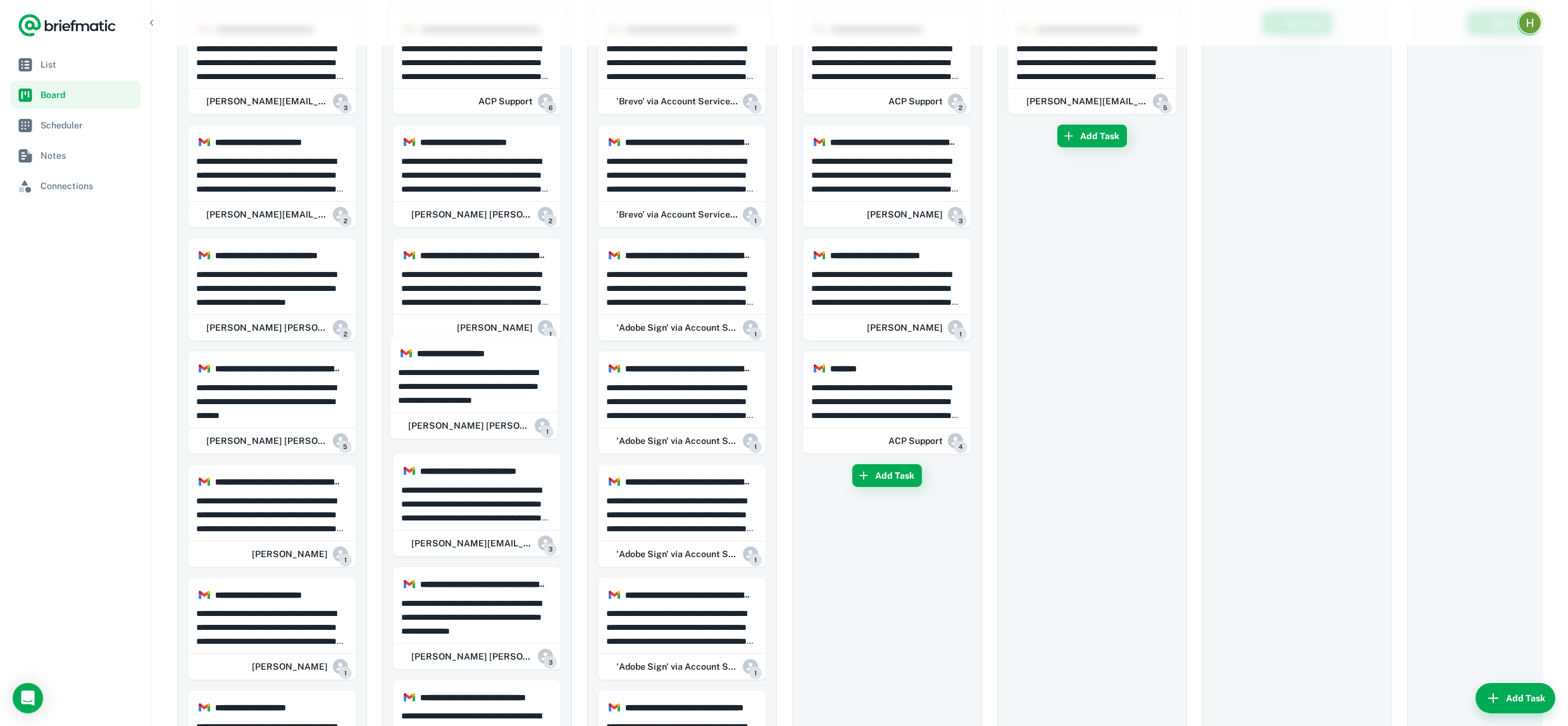
drag, startPoint x: 296, startPoint y: 398, endPoint x: 625, endPoint y: 382, distance: 329.4
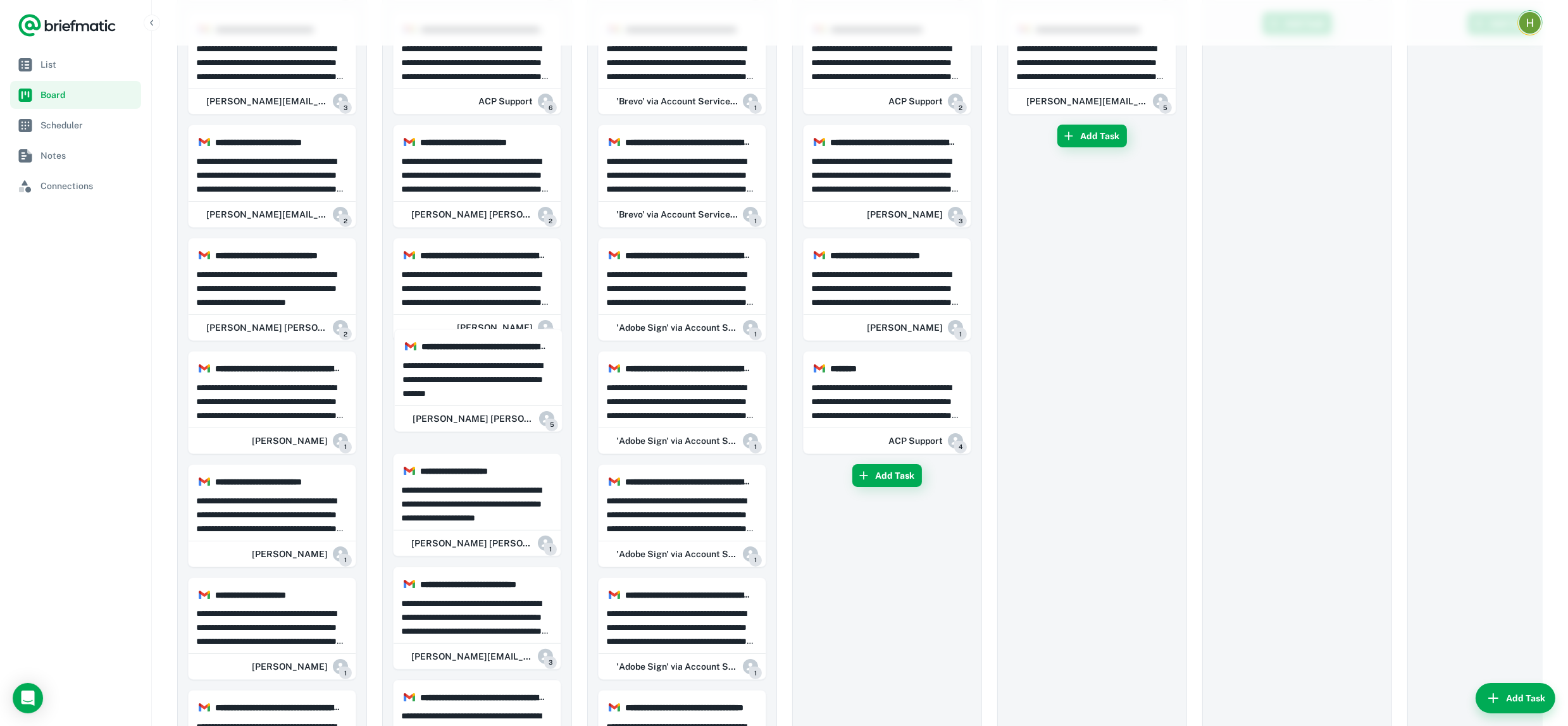
drag, startPoint x: 246, startPoint y: 394, endPoint x: 674, endPoint y: 379, distance: 428.3
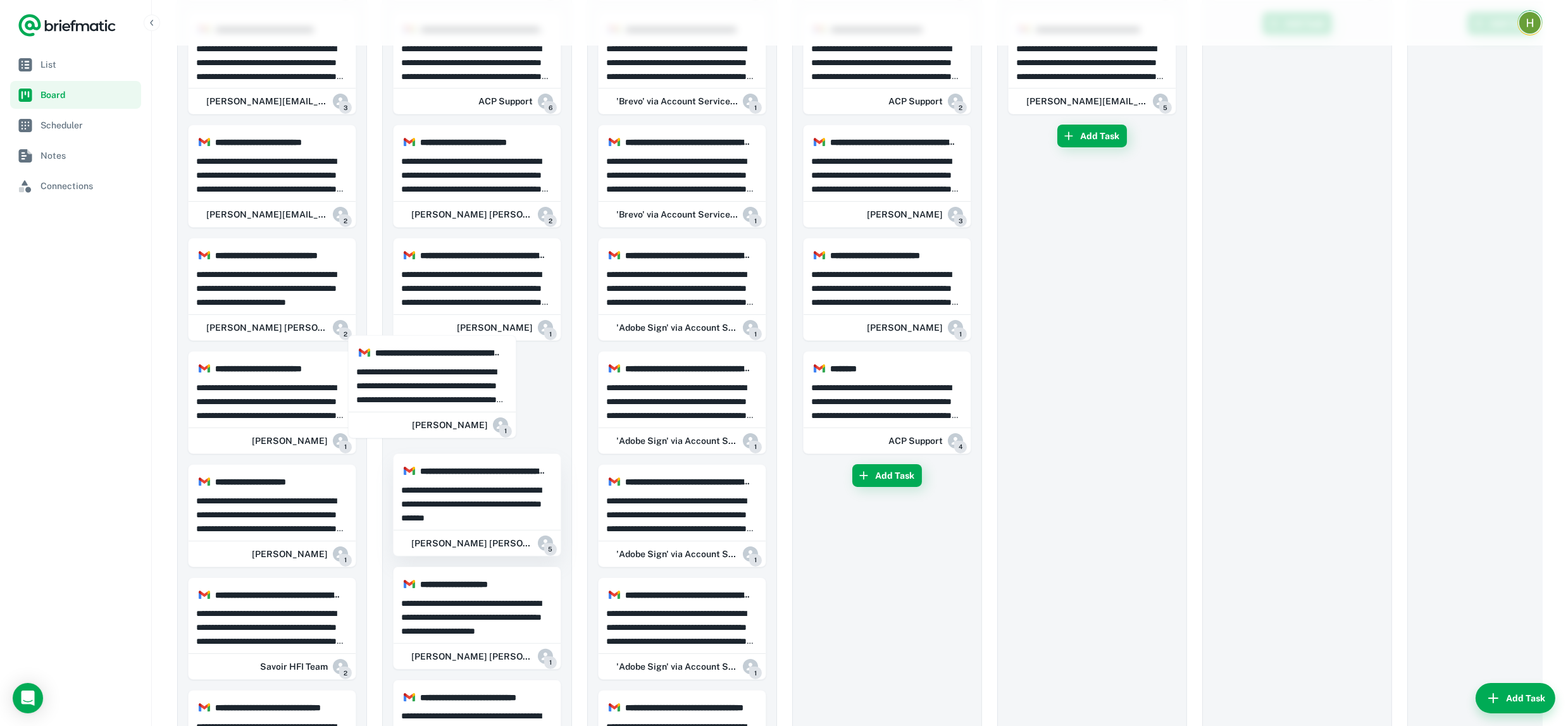
drag, startPoint x: 262, startPoint y: 391, endPoint x: 526, endPoint y: 388, distance: 264.0
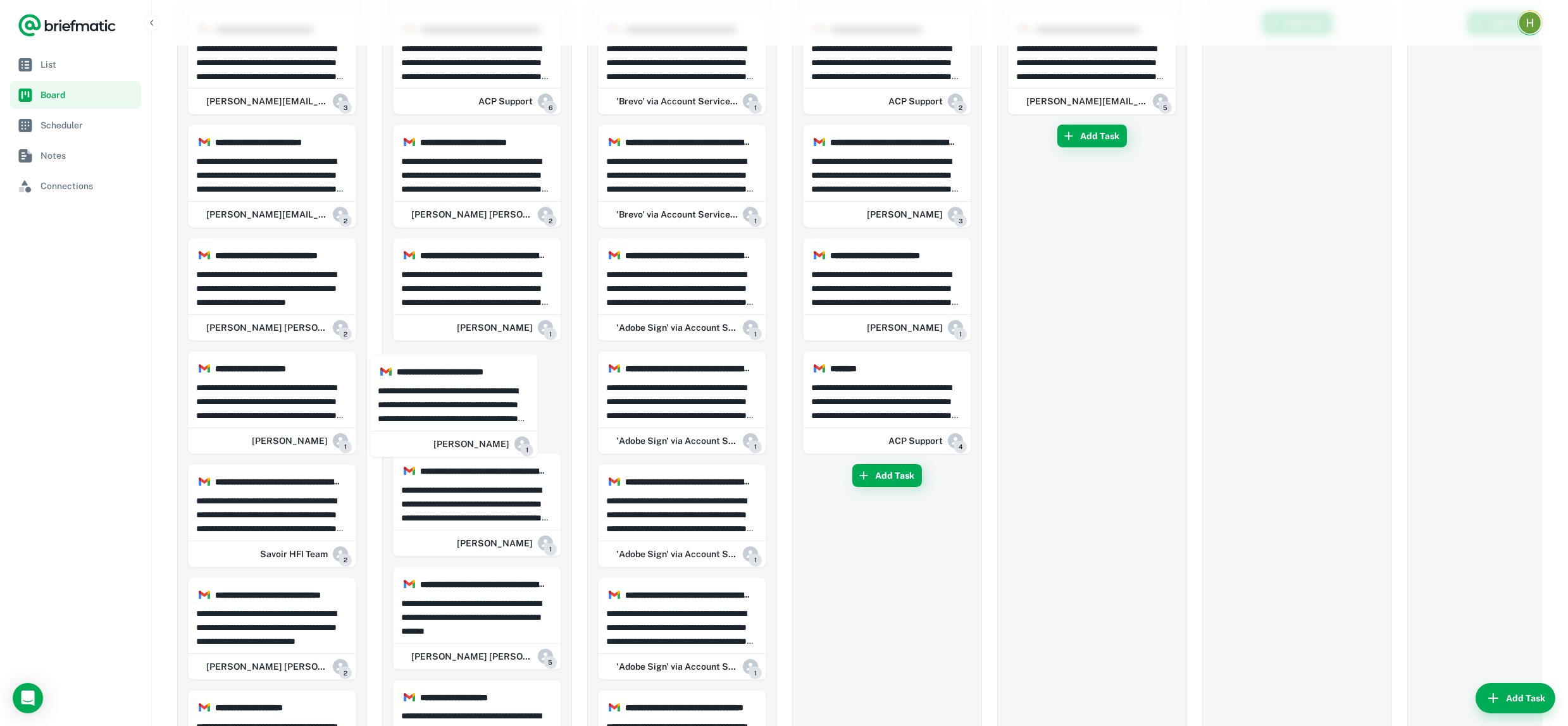
drag, startPoint x: 270, startPoint y: 386, endPoint x: 283, endPoint y: 398, distance: 17.7
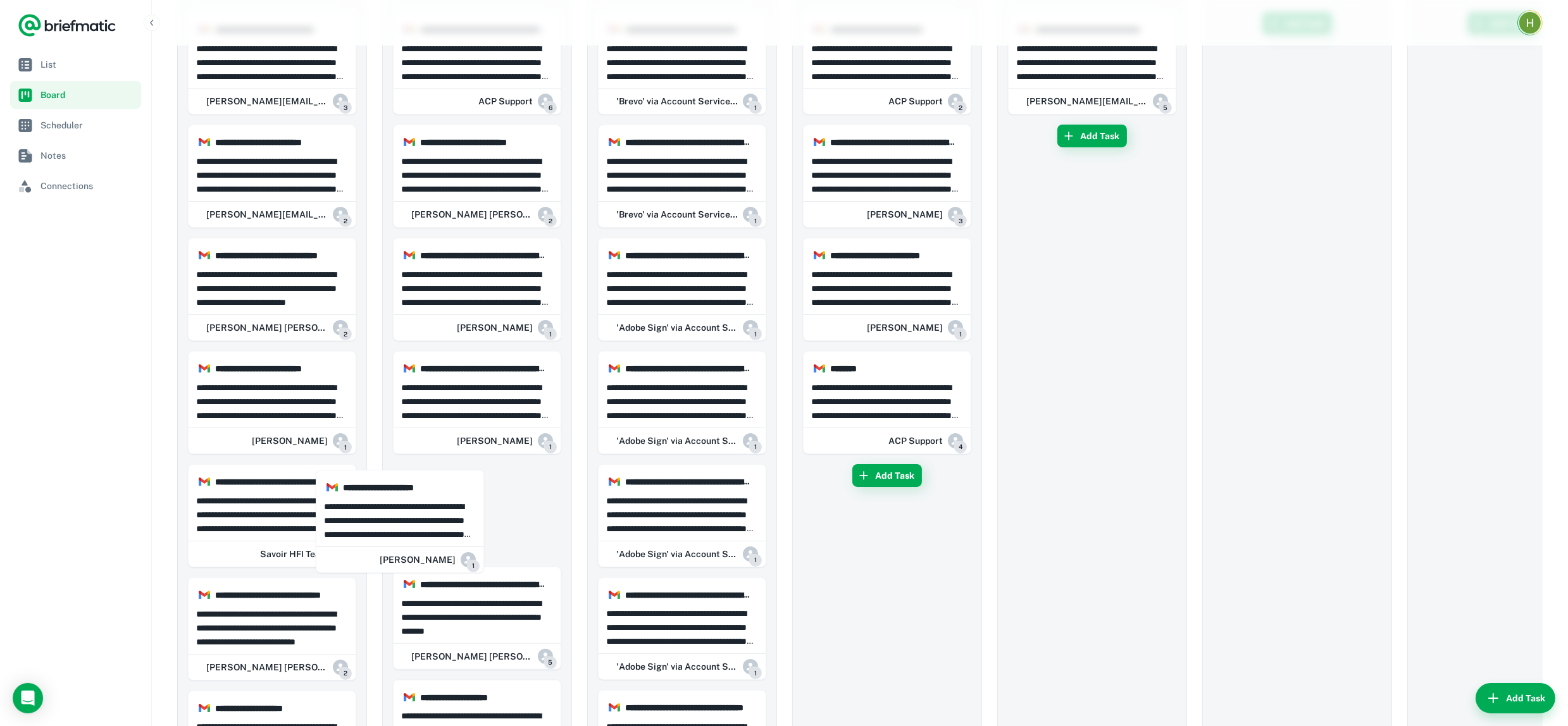
drag, startPoint x: 401, startPoint y: 403, endPoint x: 529, endPoint y: 412, distance: 128.3
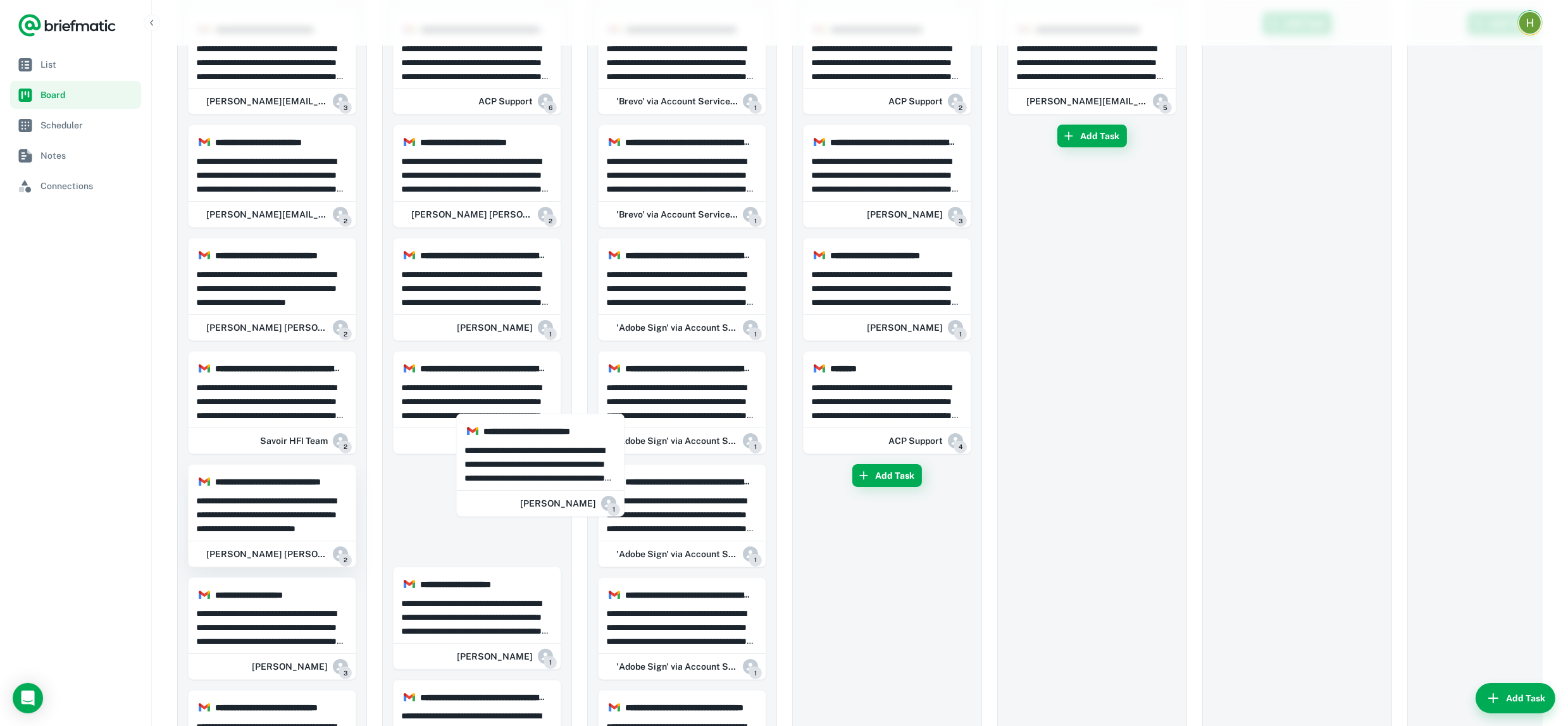
drag, startPoint x: 548, startPoint y: 422, endPoint x: 239, endPoint y: 508, distance: 320.7
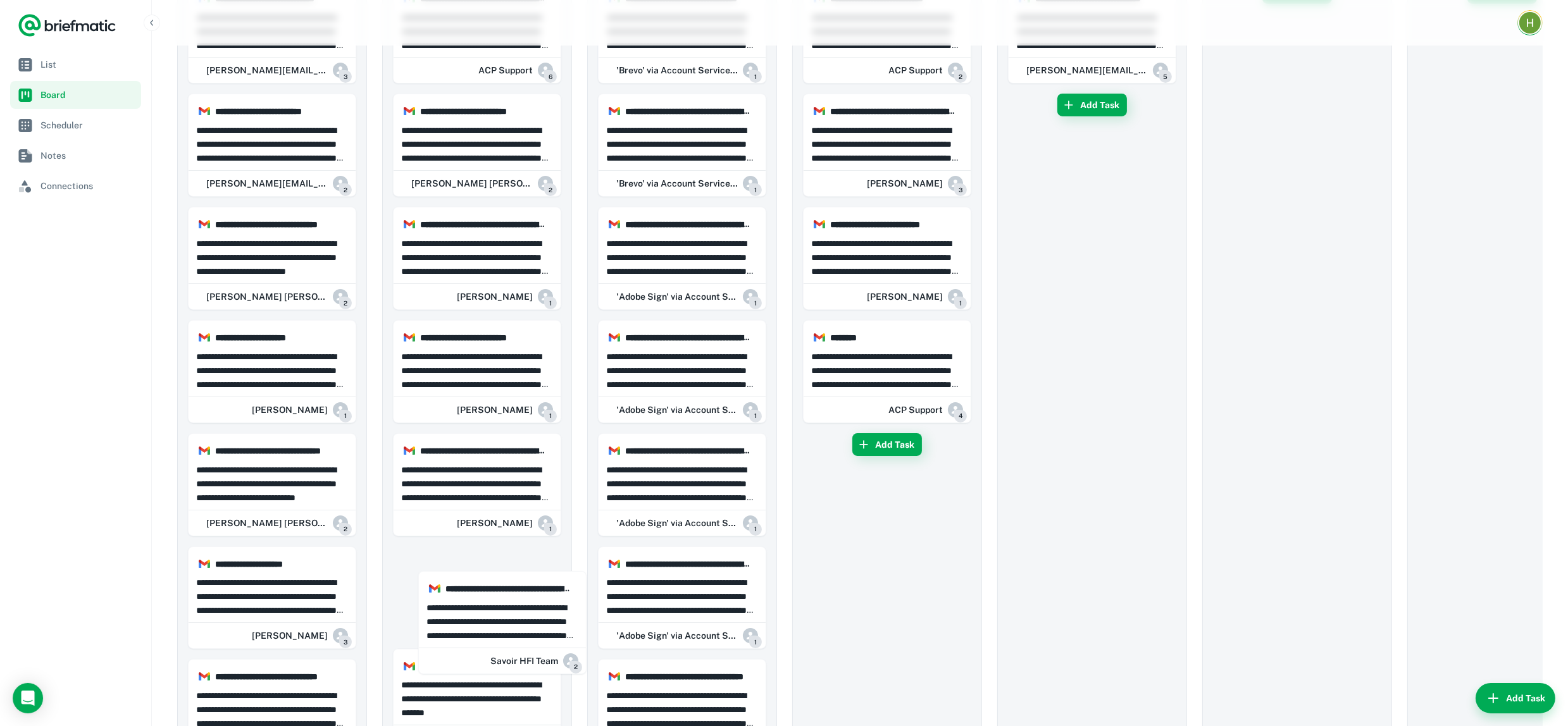
drag, startPoint x: 281, startPoint y: 402, endPoint x: 679, endPoint y: 513, distance: 413.2
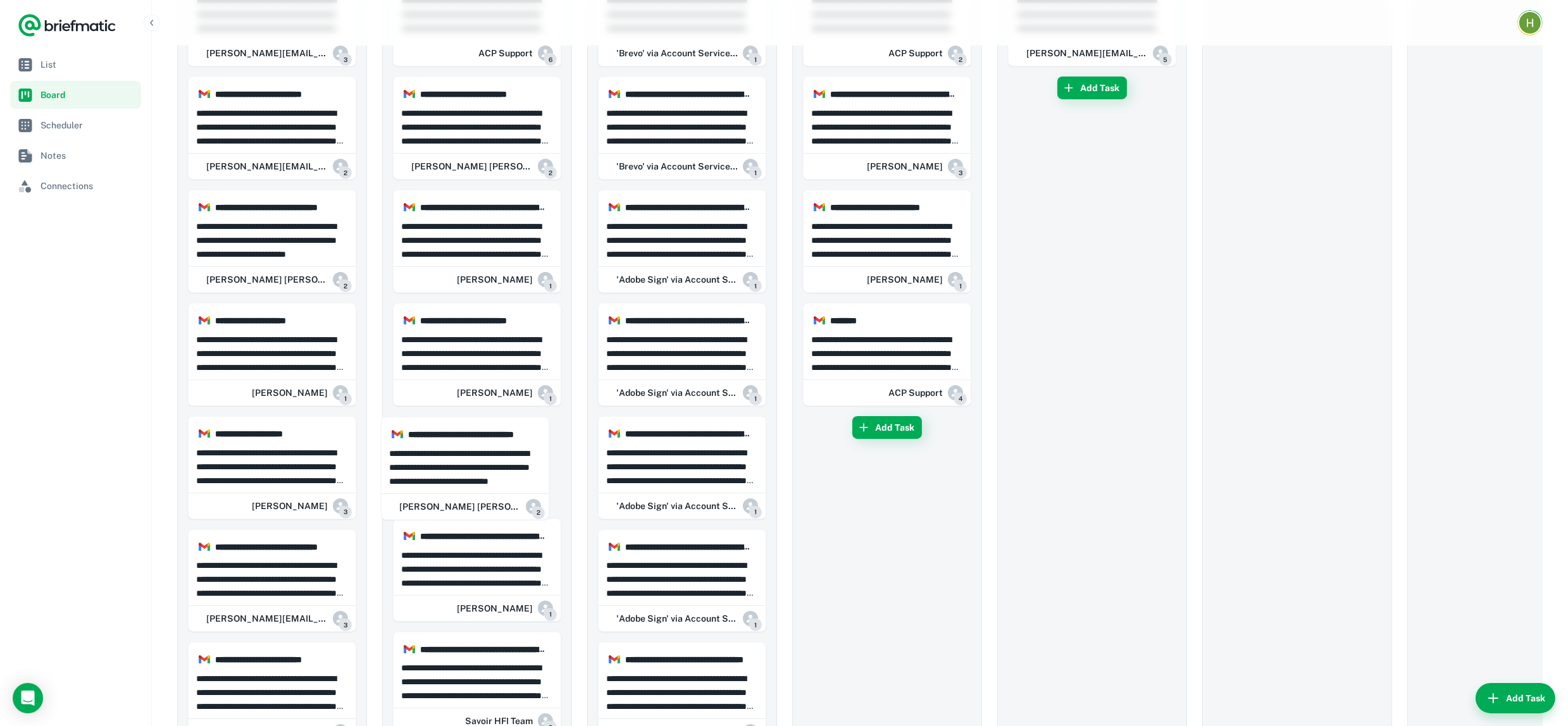
drag, startPoint x: 261, startPoint y: 460, endPoint x: 297, endPoint y: 479, distance: 40.7
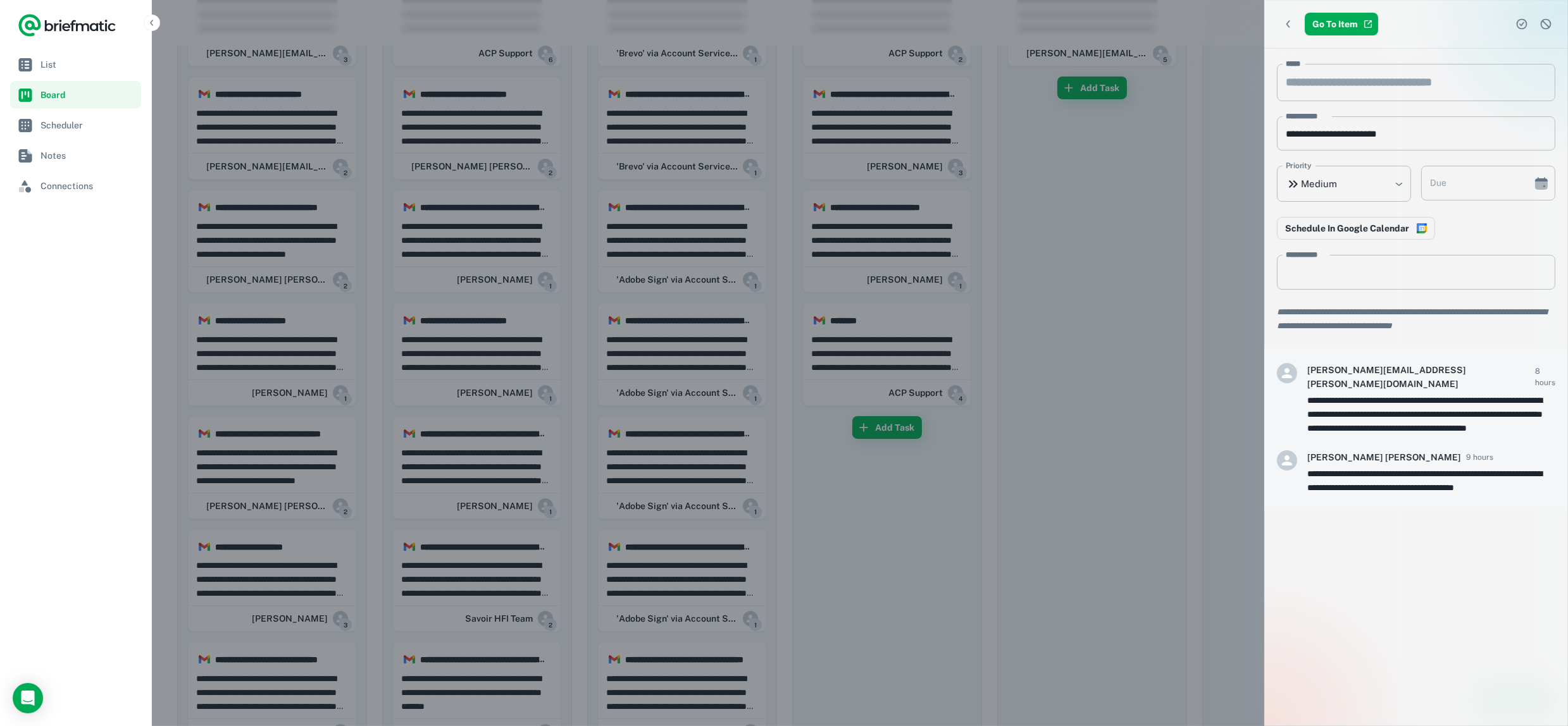
drag, startPoint x: 212, startPoint y: 499, endPoint x: 448, endPoint y: 531, distance: 238.2
click at [212, 498] on div at bounding box center [784, 363] width 1568 height 726
click at [216, 495] on div at bounding box center [784, 363] width 1568 height 726
click at [450, 529] on div at bounding box center [784, 363] width 1568 height 726
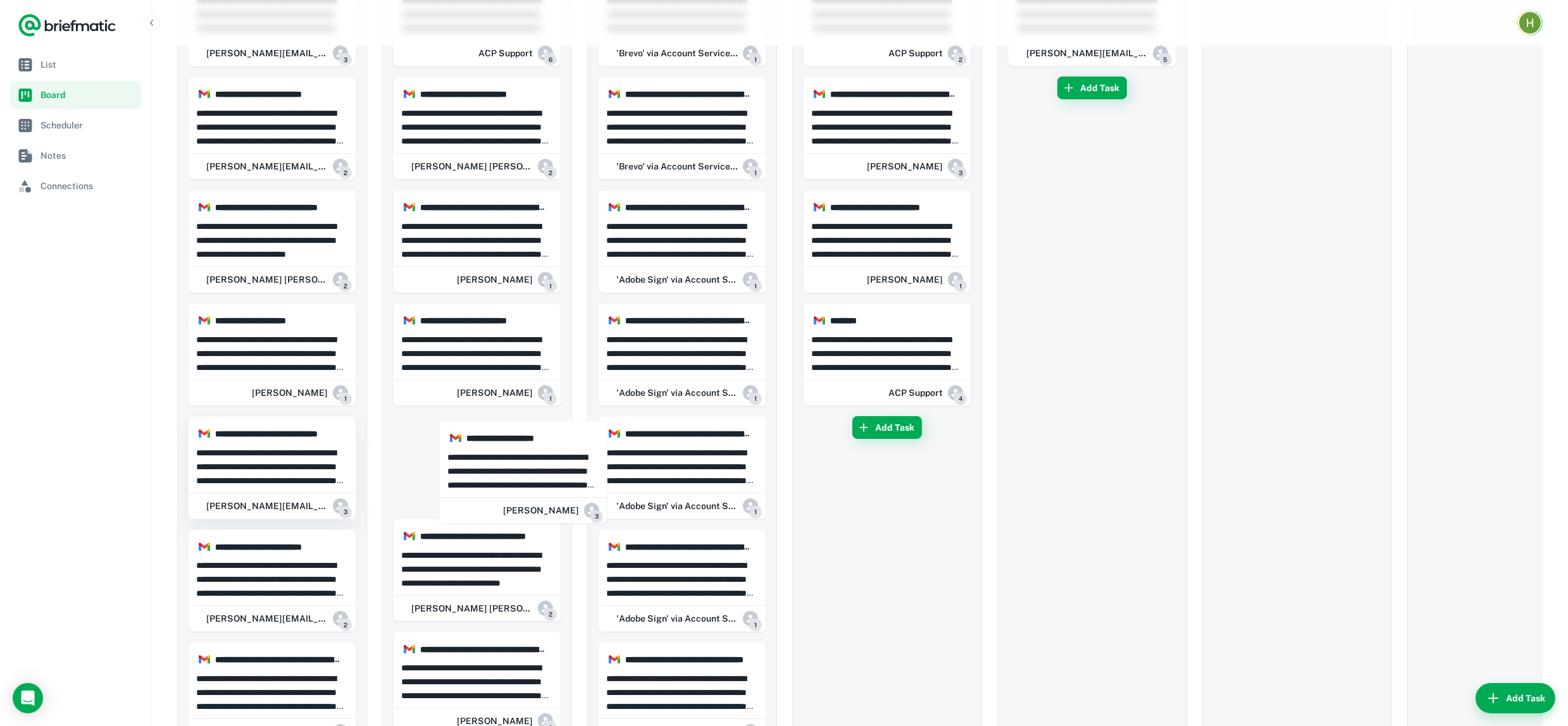
drag, startPoint x: 254, startPoint y: 456, endPoint x: 301, endPoint y: 468, distance: 48.5
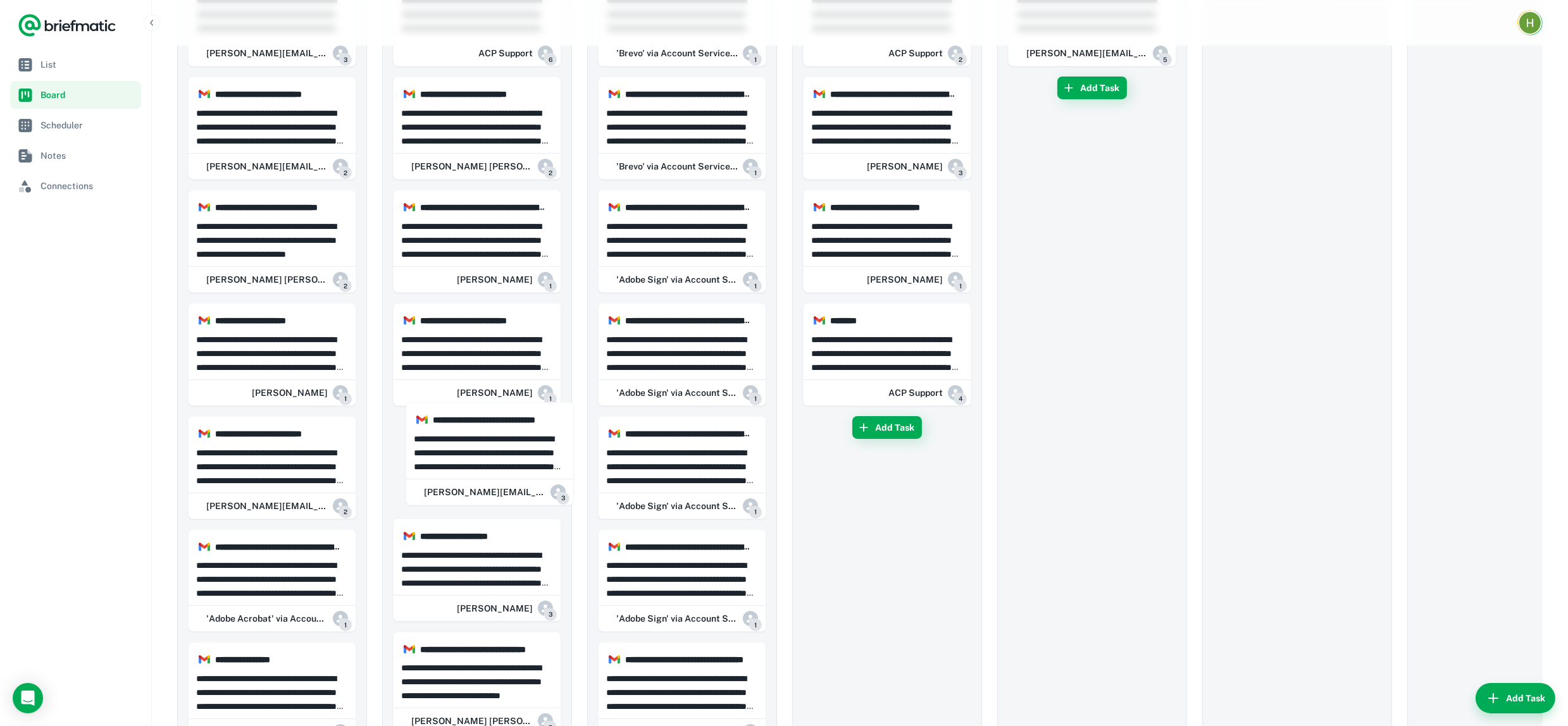
drag, startPoint x: 244, startPoint y: 464, endPoint x: 447, endPoint y: 470, distance: 203.1
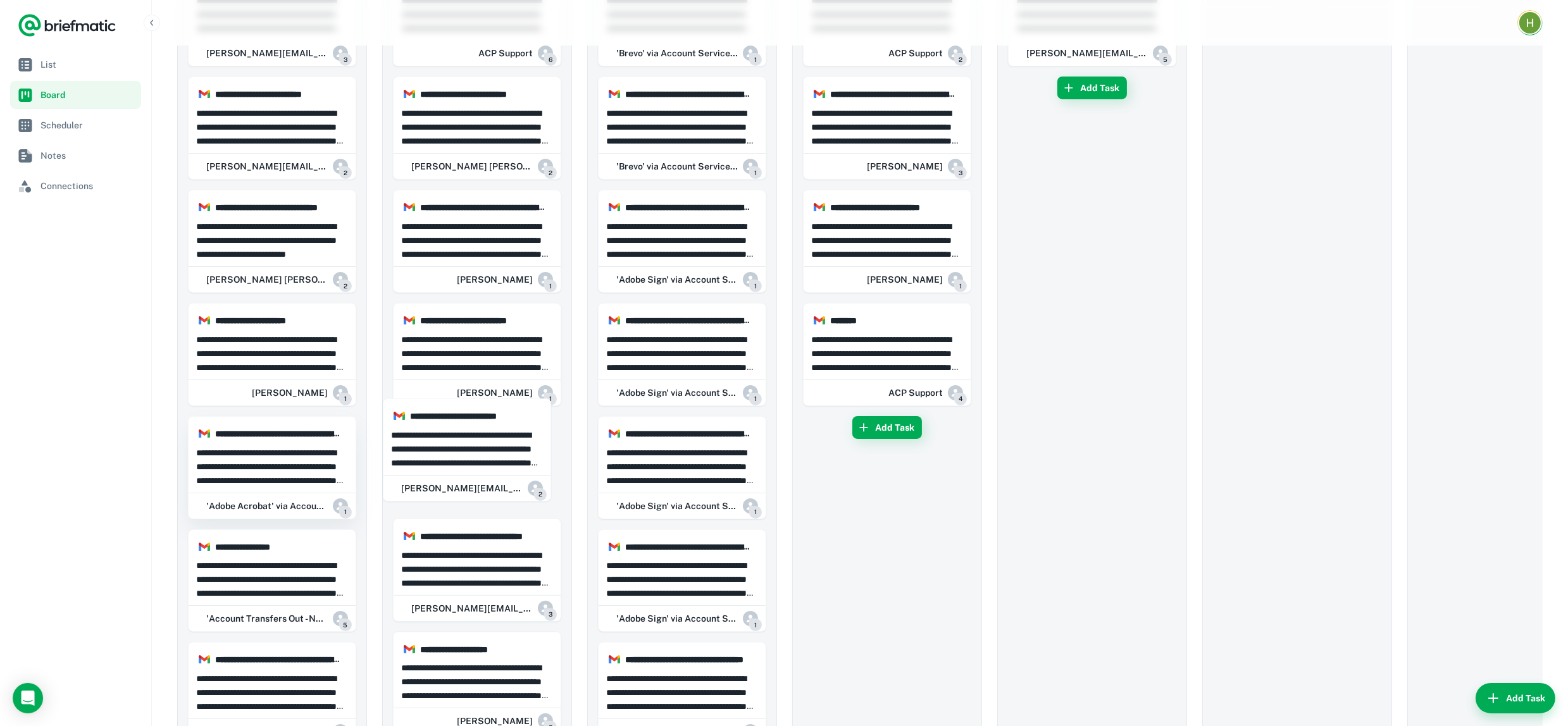
drag, startPoint x: 246, startPoint y: 479, endPoint x: 254, endPoint y: 493, distance: 16.1
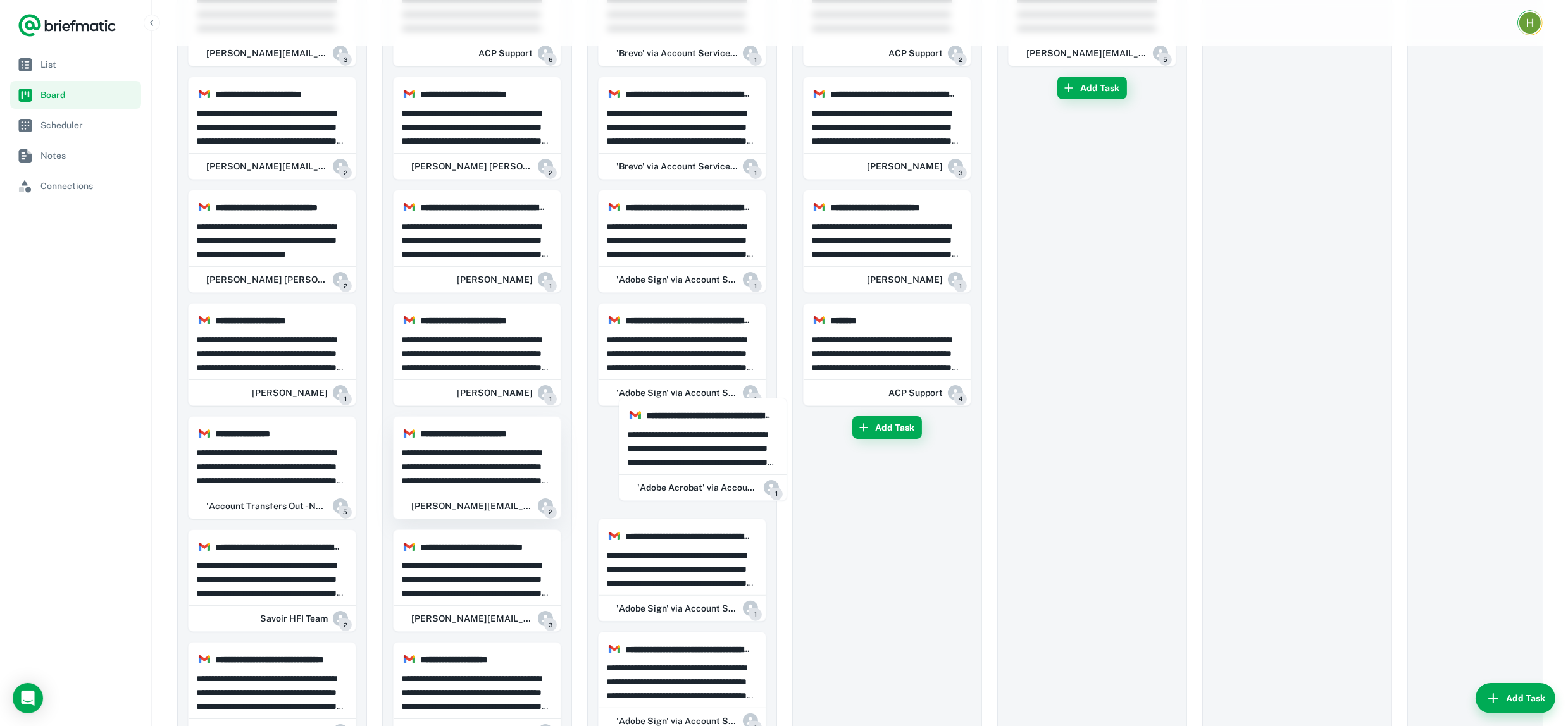
drag, startPoint x: 240, startPoint y: 483, endPoint x: 423, endPoint y: 497, distance: 183.5
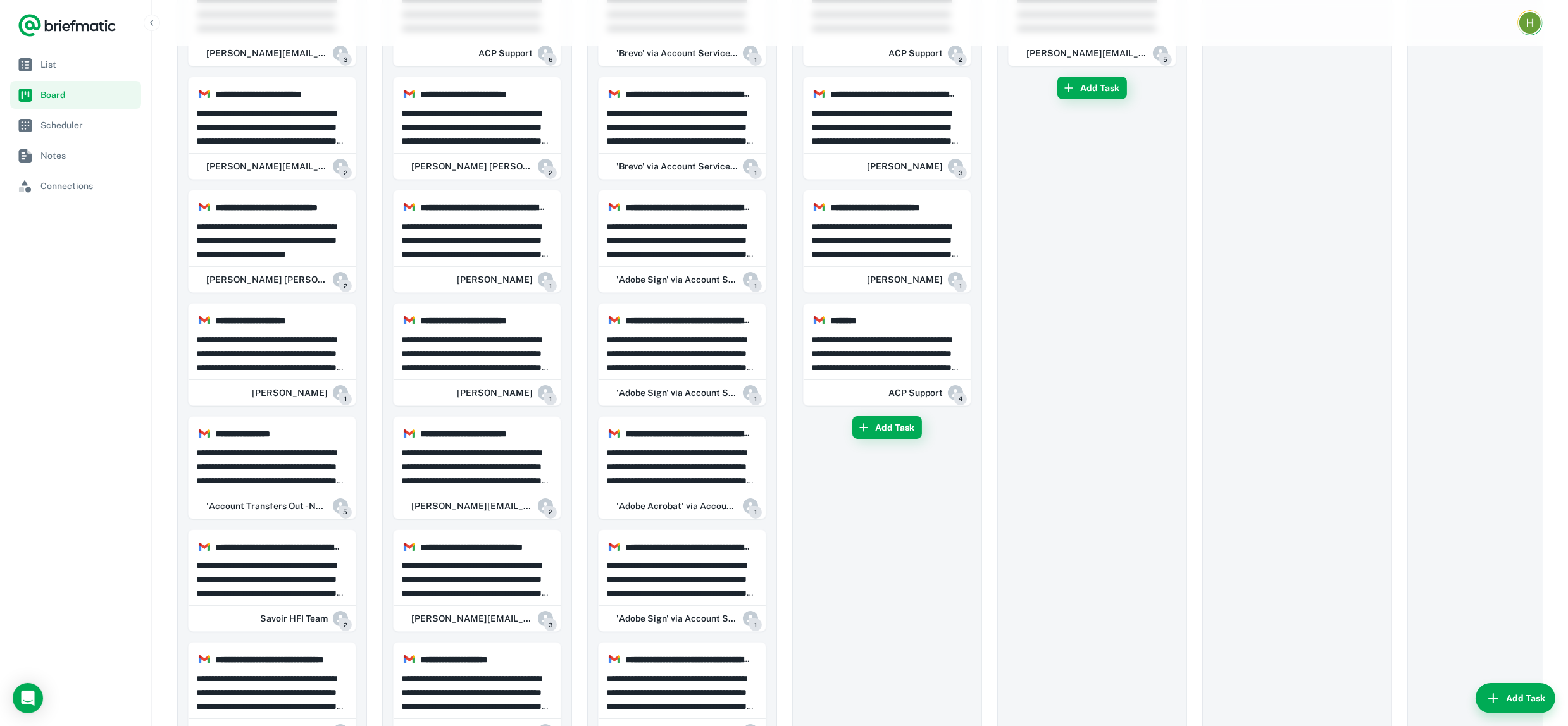
click at [258, 476] on p "**********" at bounding box center [273, 467] width 153 height 42
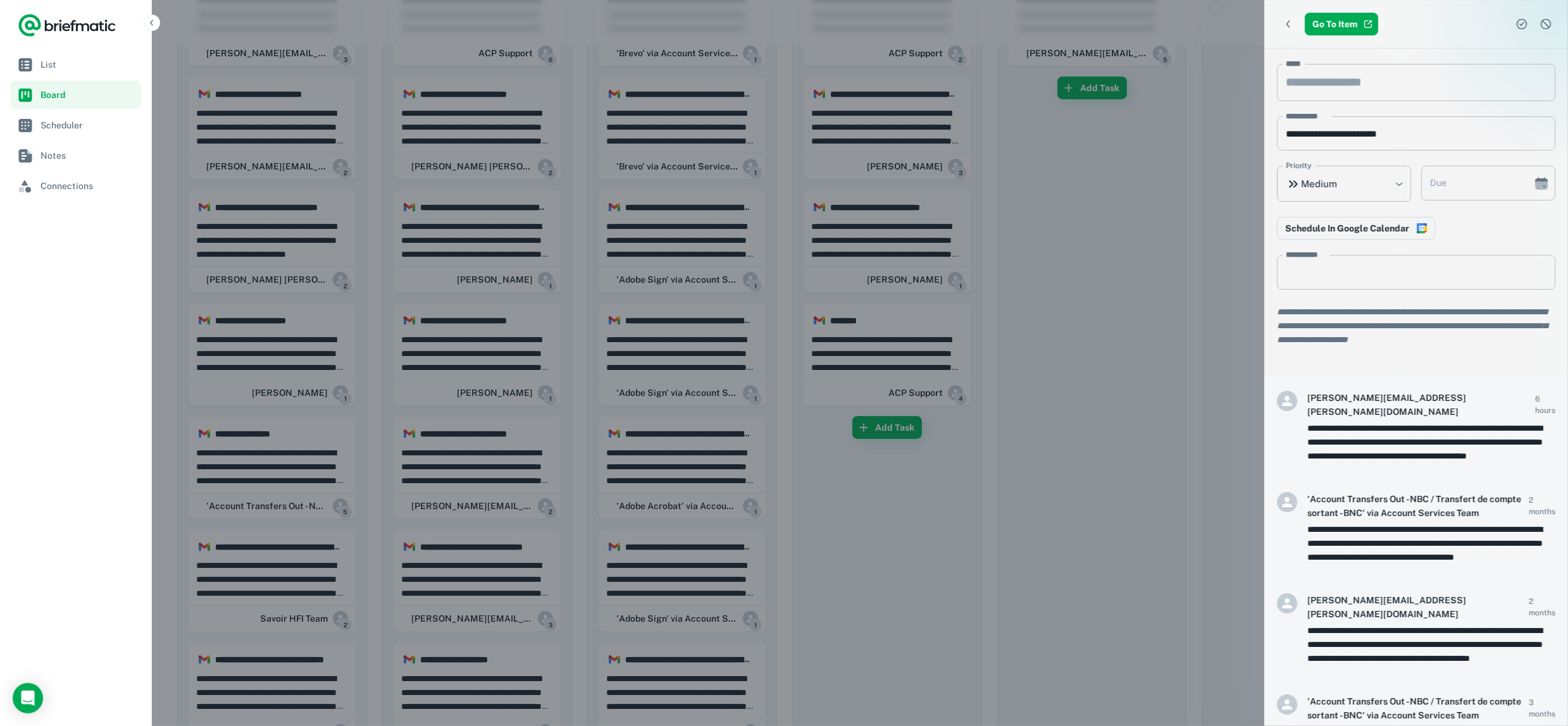
click at [258, 476] on div at bounding box center [784, 363] width 1568 height 726
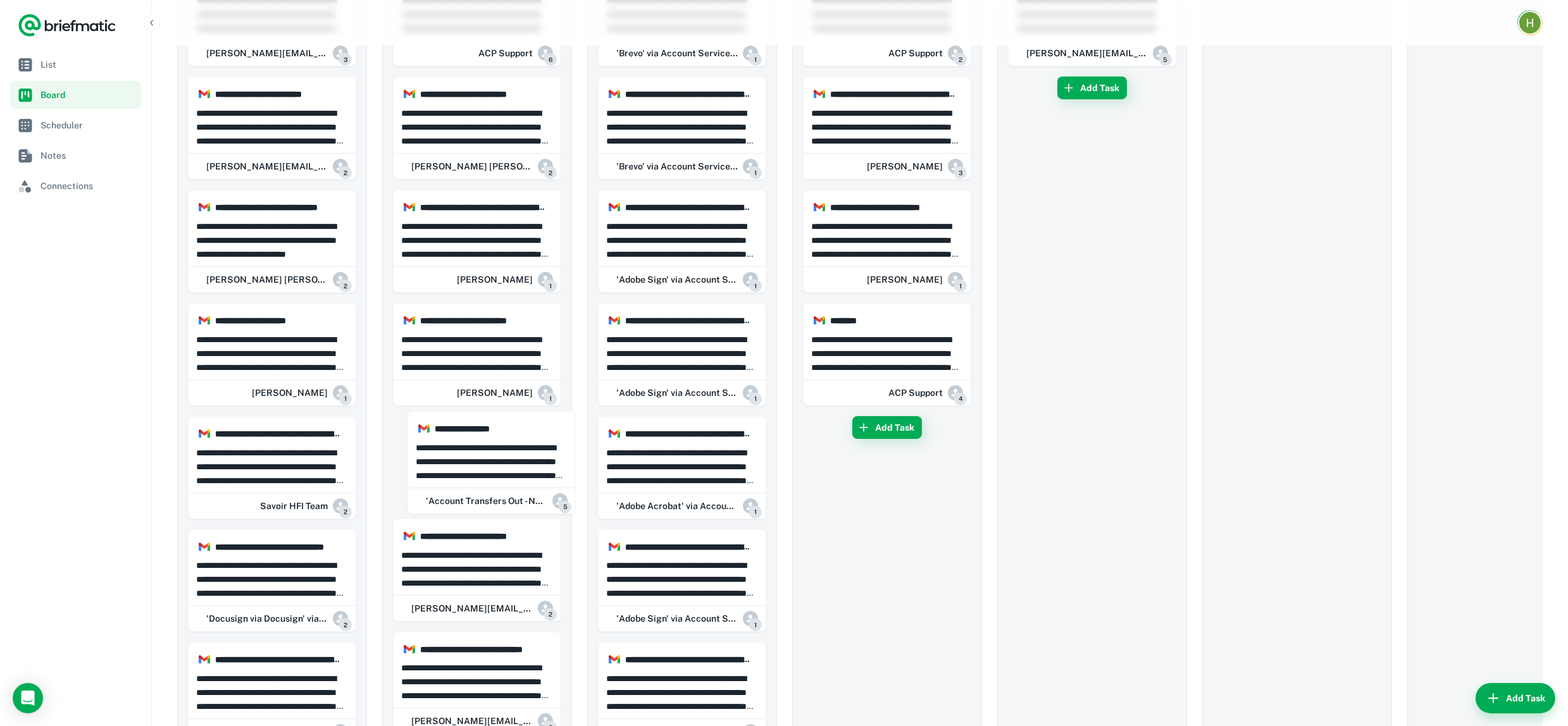
drag, startPoint x: 258, startPoint y: 476, endPoint x: 363, endPoint y: 460, distance: 106.2
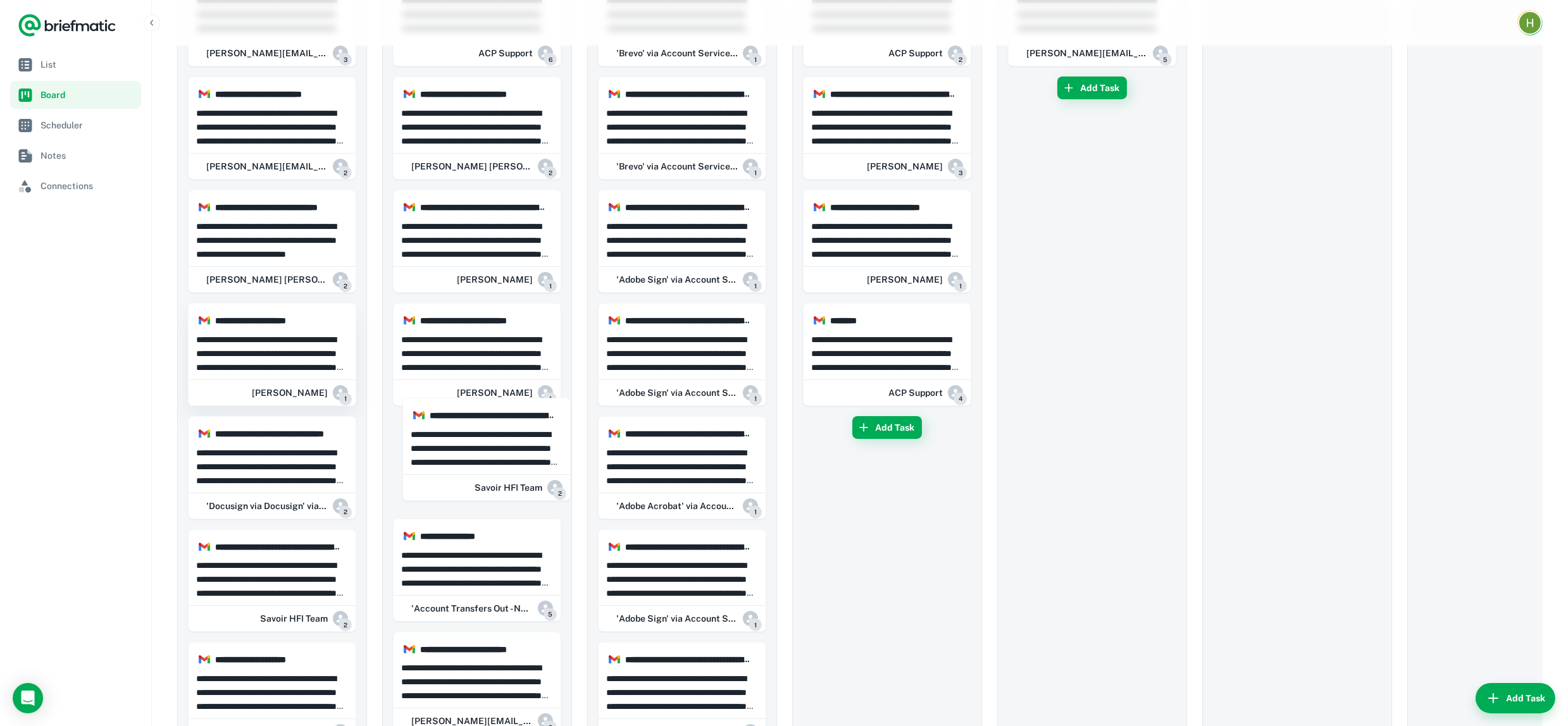
drag, startPoint x: 276, startPoint y: 472, endPoint x: 304, endPoint y: 370, distance: 105.8
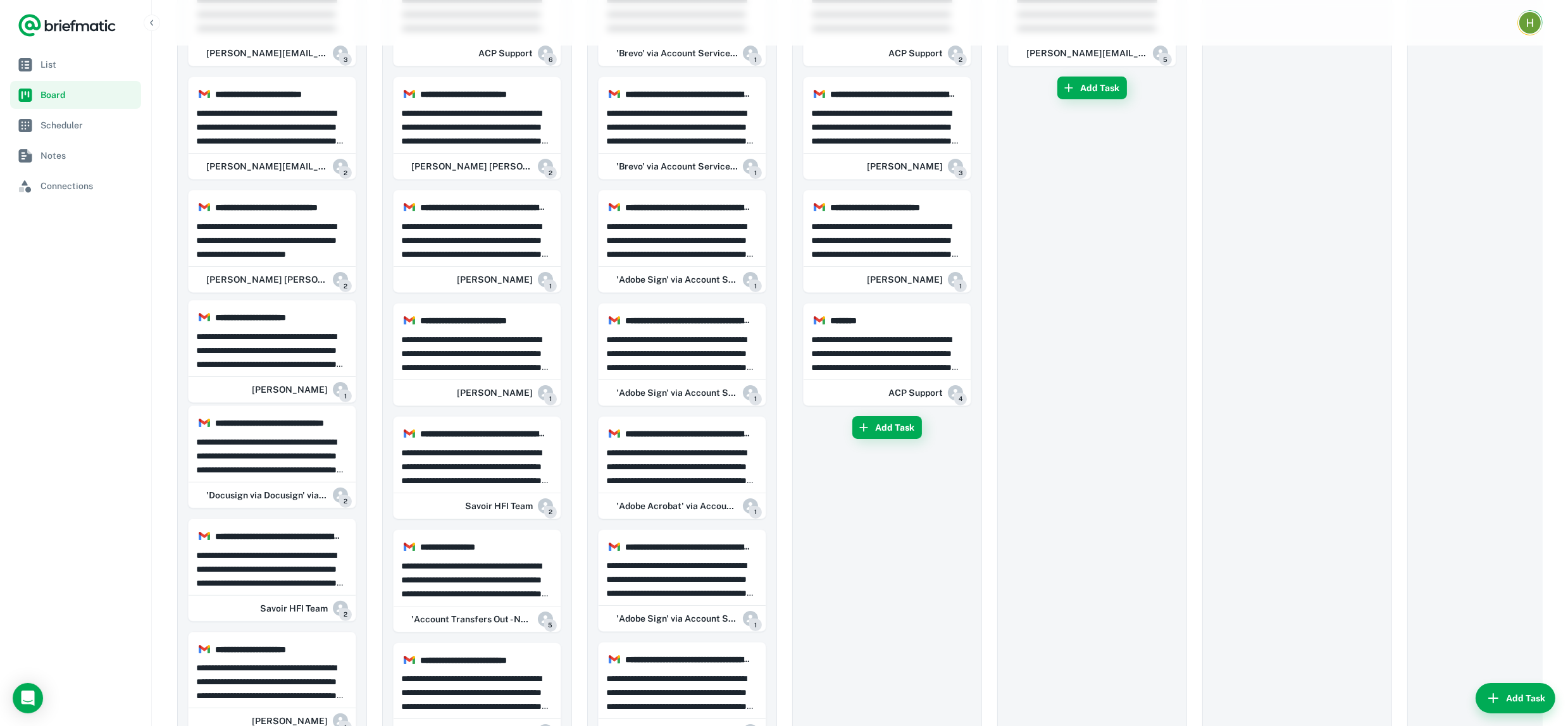
drag, startPoint x: 293, startPoint y: 361, endPoint x: 319, endPoint y: 337, distance: 35.4
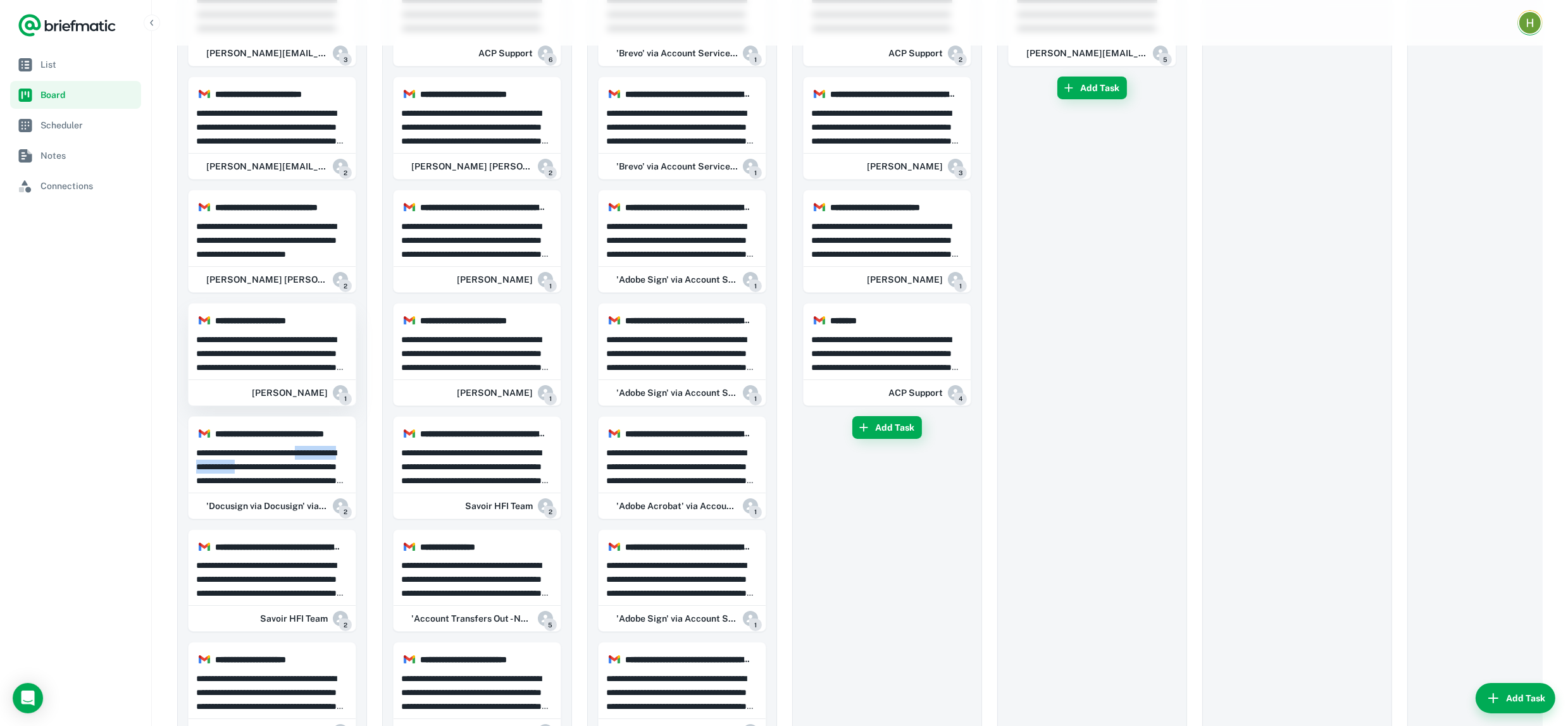
drag, startPoint x: 327, startPoint y: 338, endPoint x: 335, endPoint y: 362, distance: 25.3
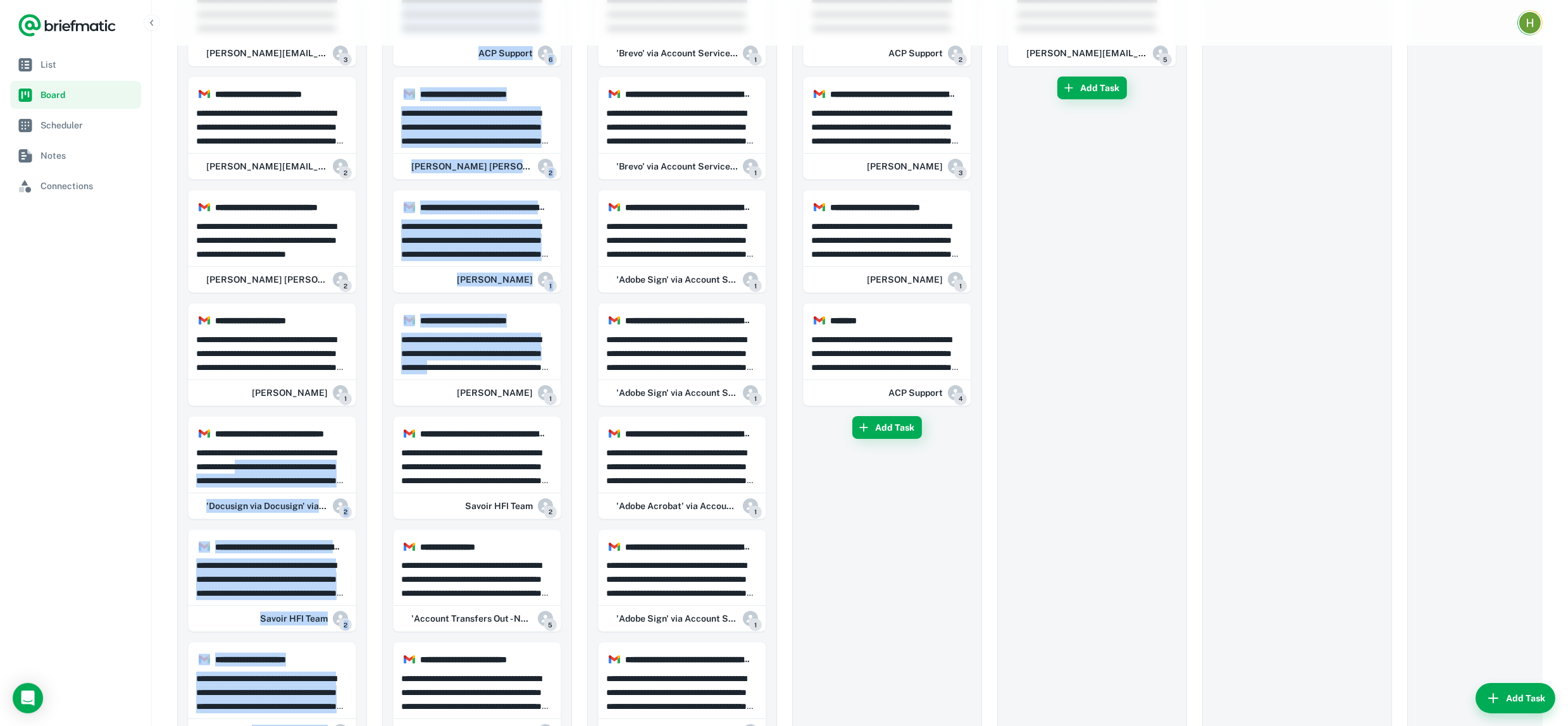
drag, startPoint x: 335, startPoint y: 362, endPoint x: 57, endPoint y: 457, distance: 293.8
click at [318, 354] on p "**********" at bounding box center [273, 353] width 153 height 42
click at [309, 359] on div at bounding box center [784, 363] width 1568 height 726
click at [57, 457] on nav "List Board Scheduler Notes Connections" at bounding box center [76, 389] width 151 height 676
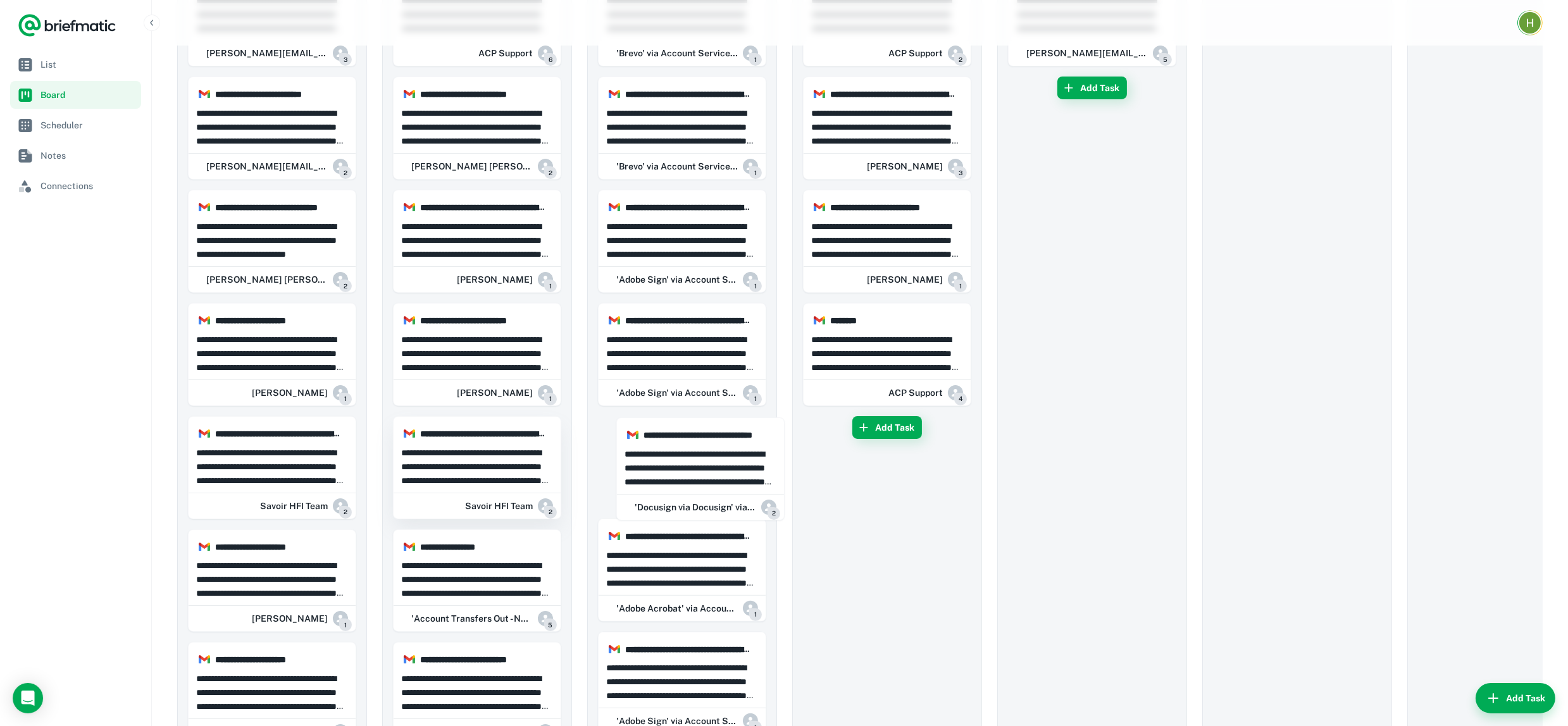
drag, startPoint x: 239, startPoint y: 476, endPoint x: 426, endPoint y: 438, distance: 190.8
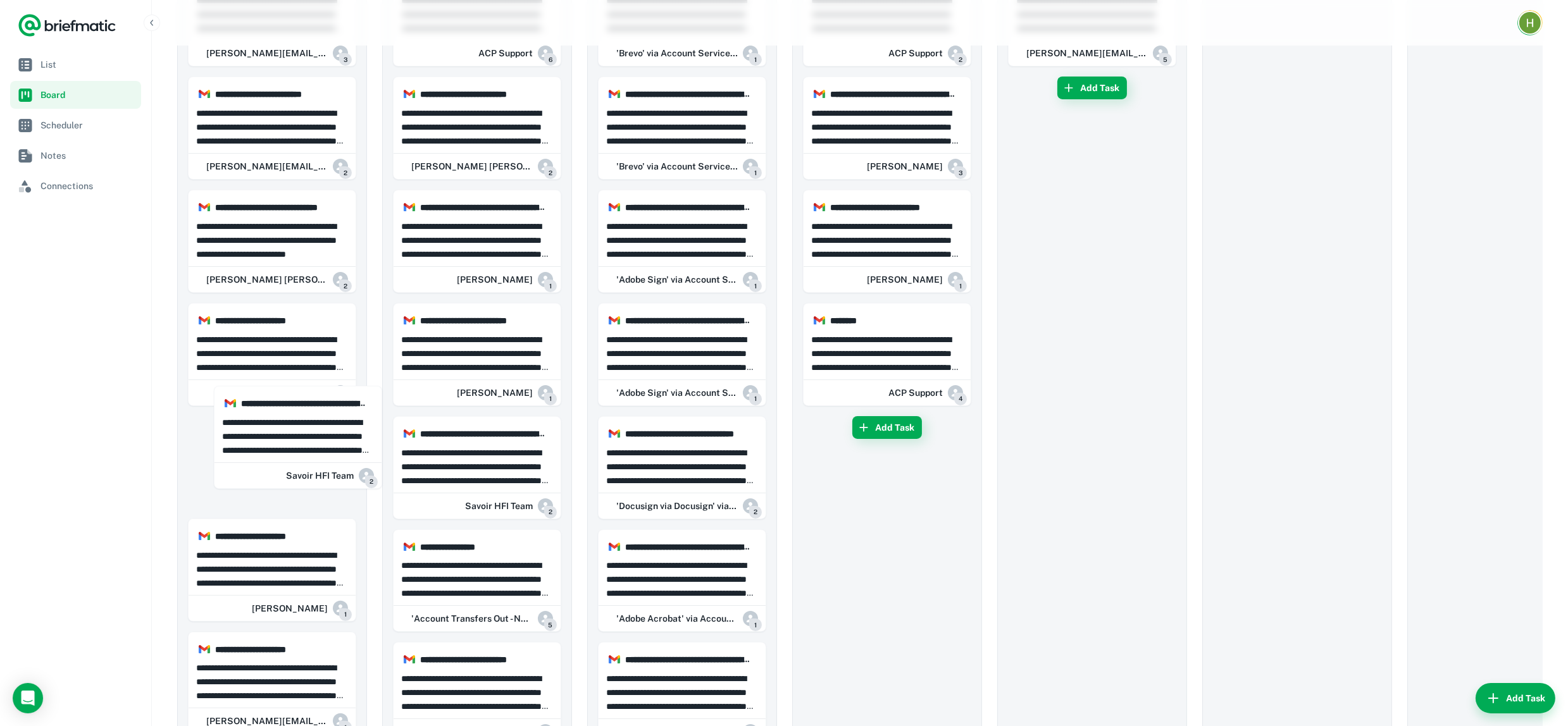
drag, startPoint x: 274, startPoint y: 468, endPoint x: 494, endPoint y: 441, distance: 221.7
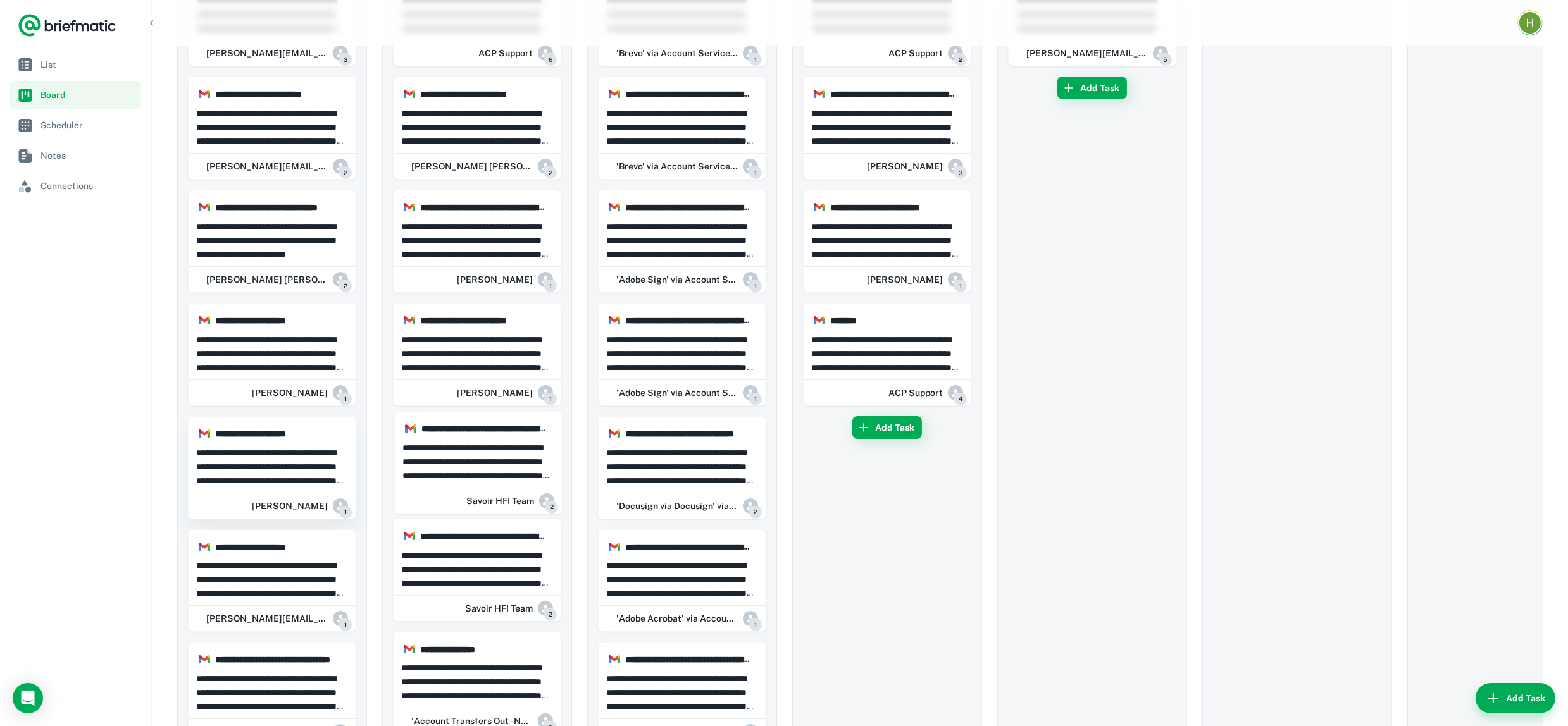
drag, startPoint x: 283, startPoint y: 476, endPoint x: 343, endPoint y: 495, distance: 62.9
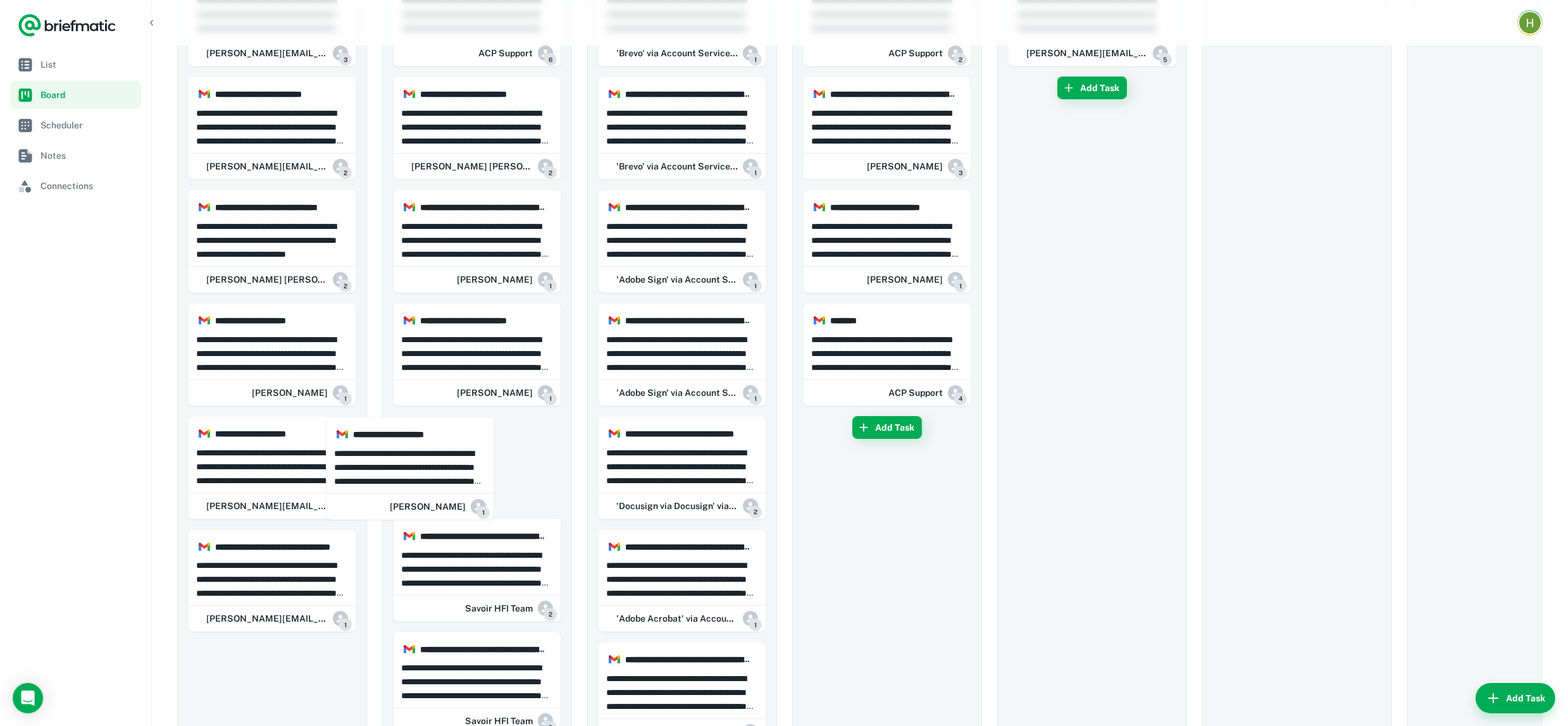
drag, startPoint x: 257, startPoint y: 461, endPoint x: 553, endPoint y: 450, distance: 296.2
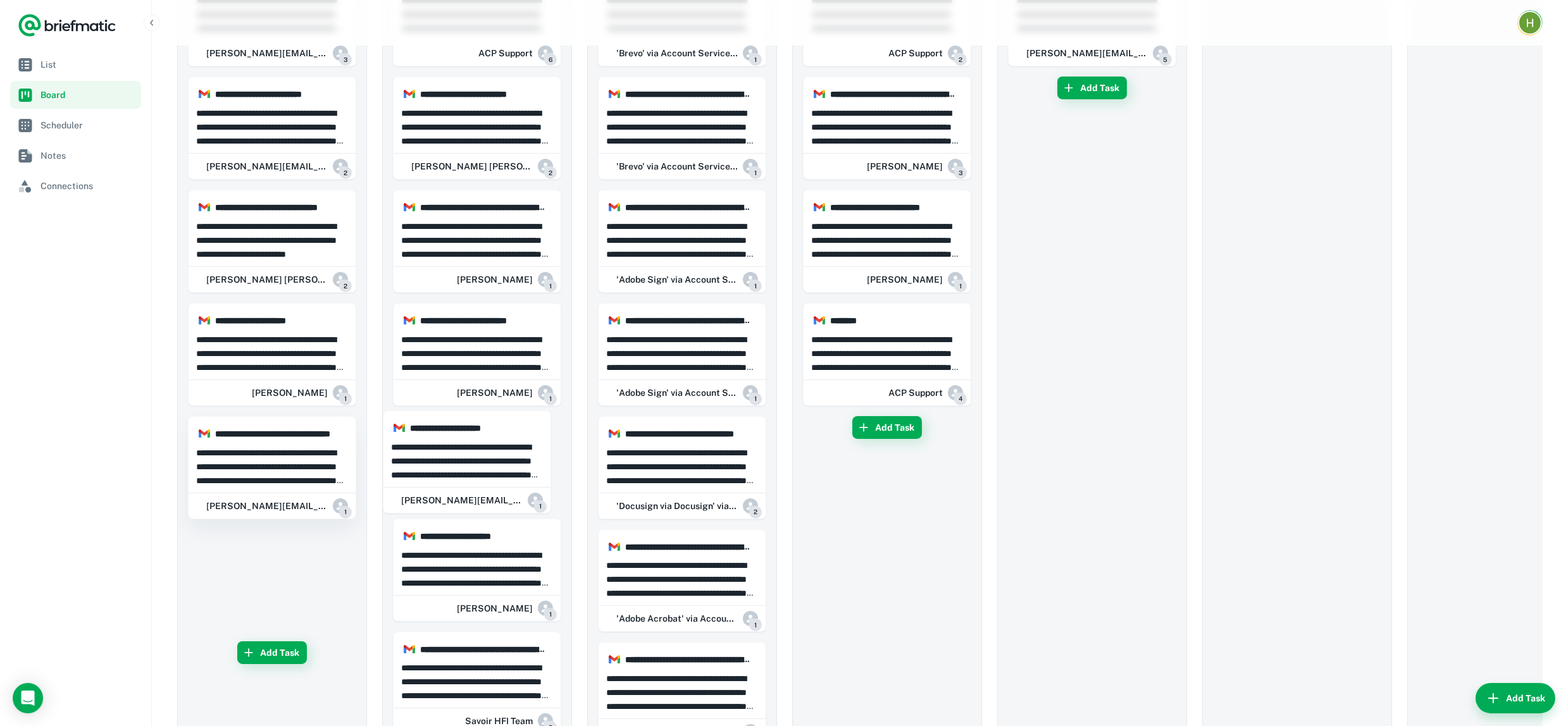
drag, startPoint x: 256, startPoint y: 454, endPoint x: 317, endPoint y: 464, distance: 61.8
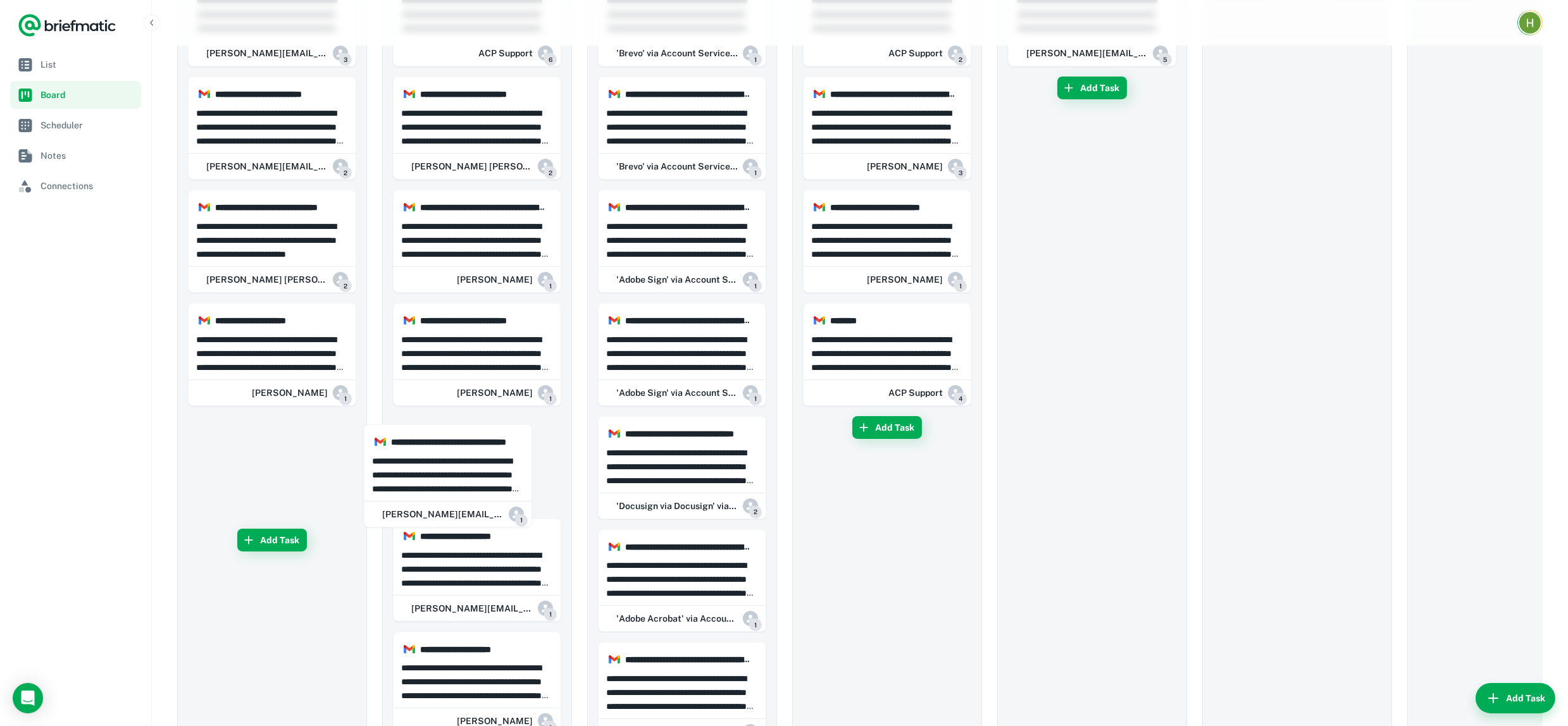
drag, startPoint x: 290, startPoint y: 463, endPoint x: 253, endPoint y: 358, distance: 111.3
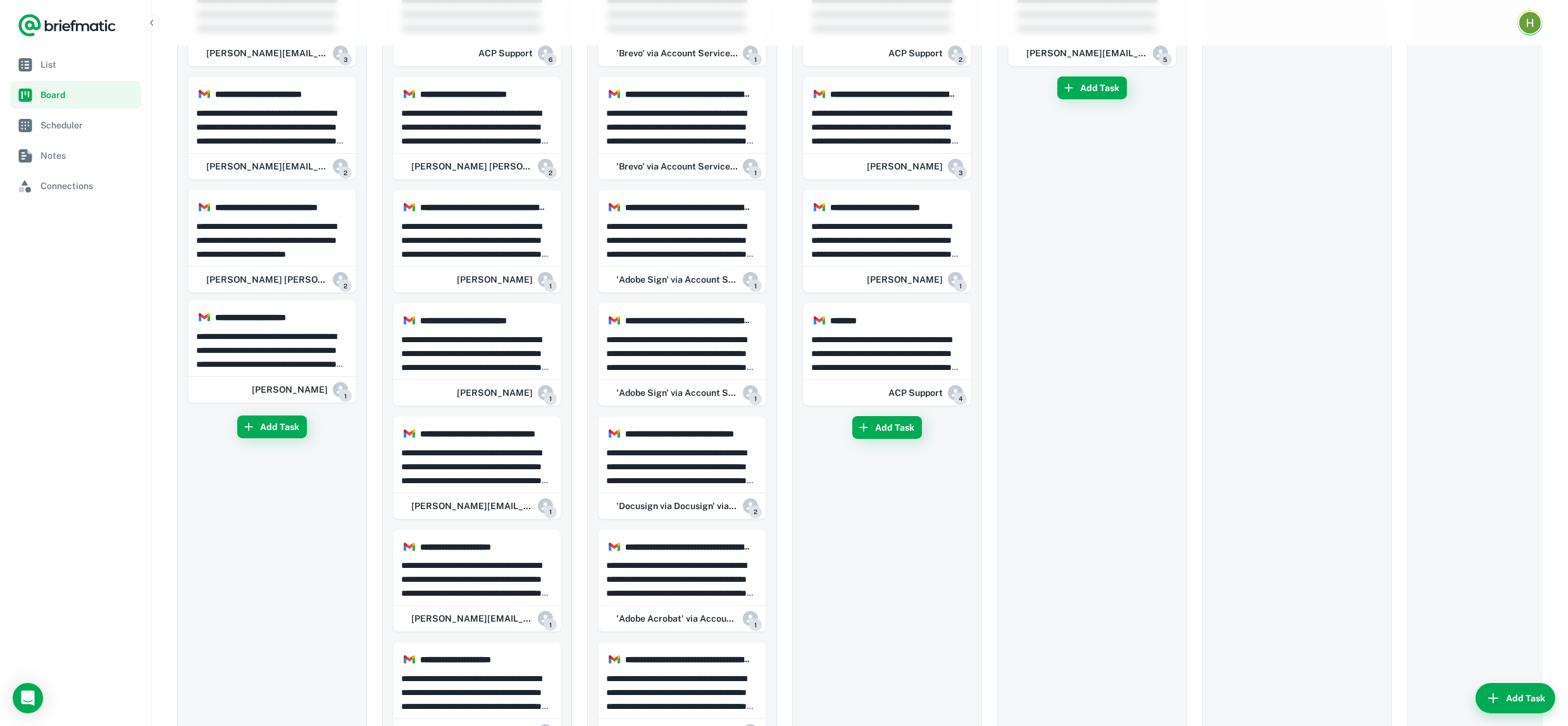
drag, startPoint x: 252, startPoint y: 356, endPoint x: 476, endPoint y: 348, distance: 224.1
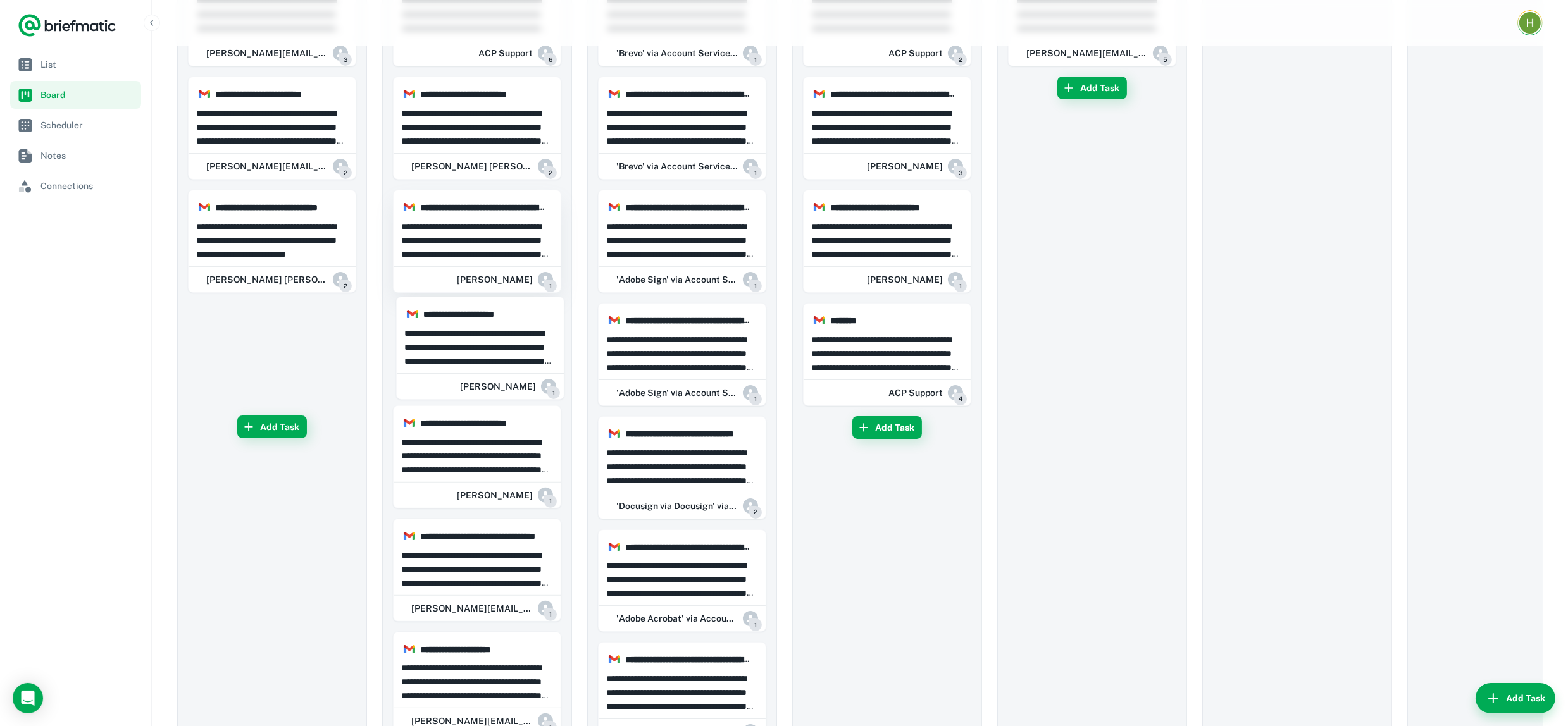
drag, startPoint x: 531, startPoint y: 355, endPoint x: 393, endPoint y: 255, distance: 170.4
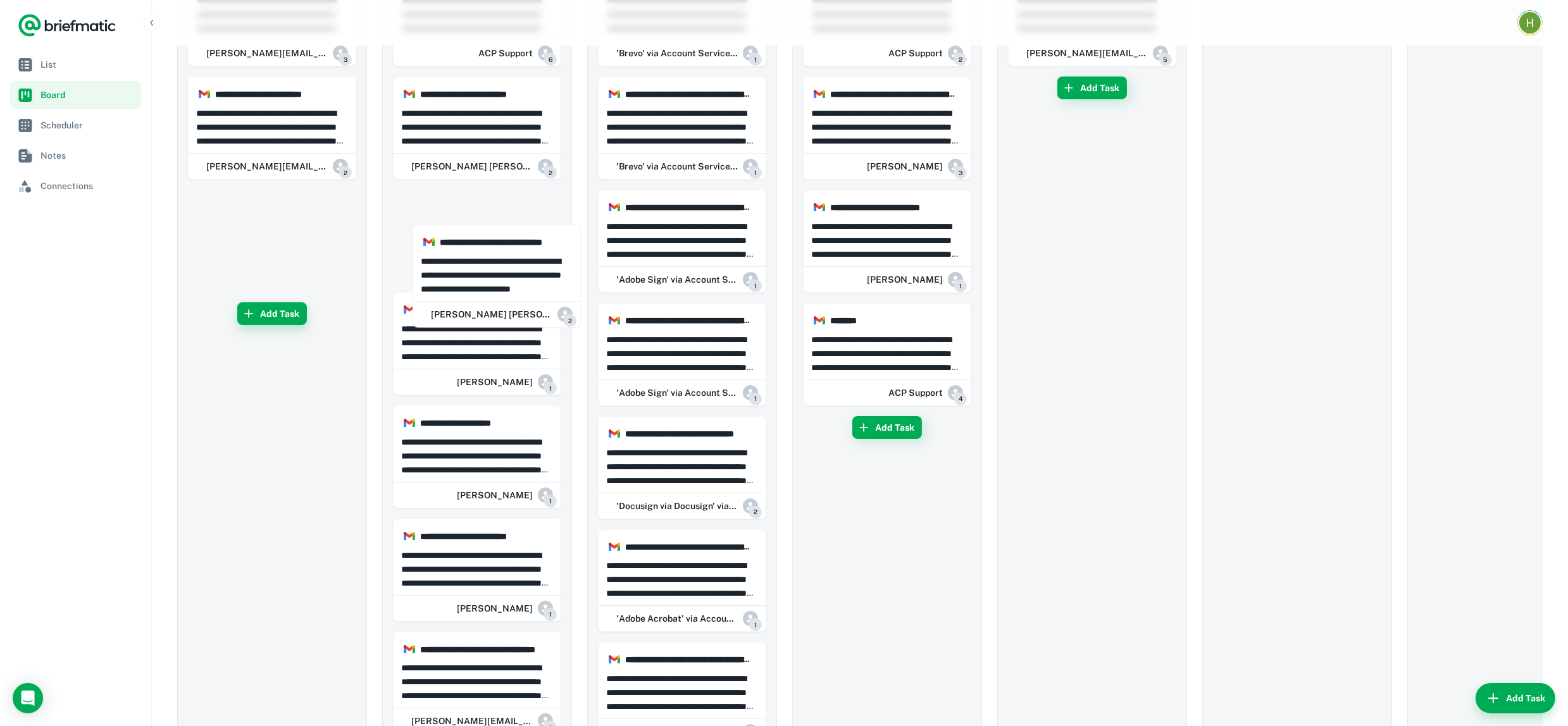
drag, startPoint x: 258, startPoint y: 211, endPoint x: 289, endPoint y: 302, distance: 96.1
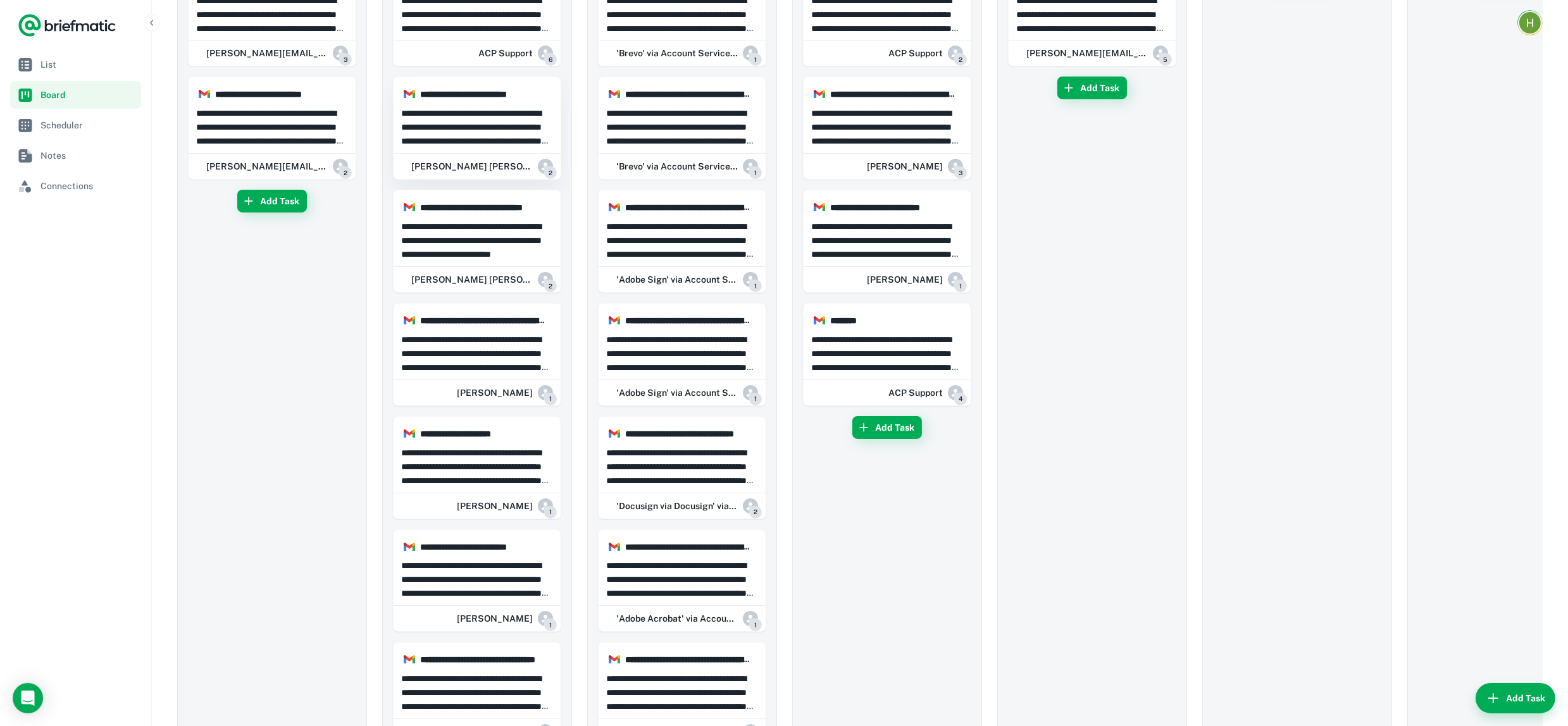
drag, startPoint x: 390, startPoint y: 343, endPoint x: 497, endPoint y: 349, distance: 107.2
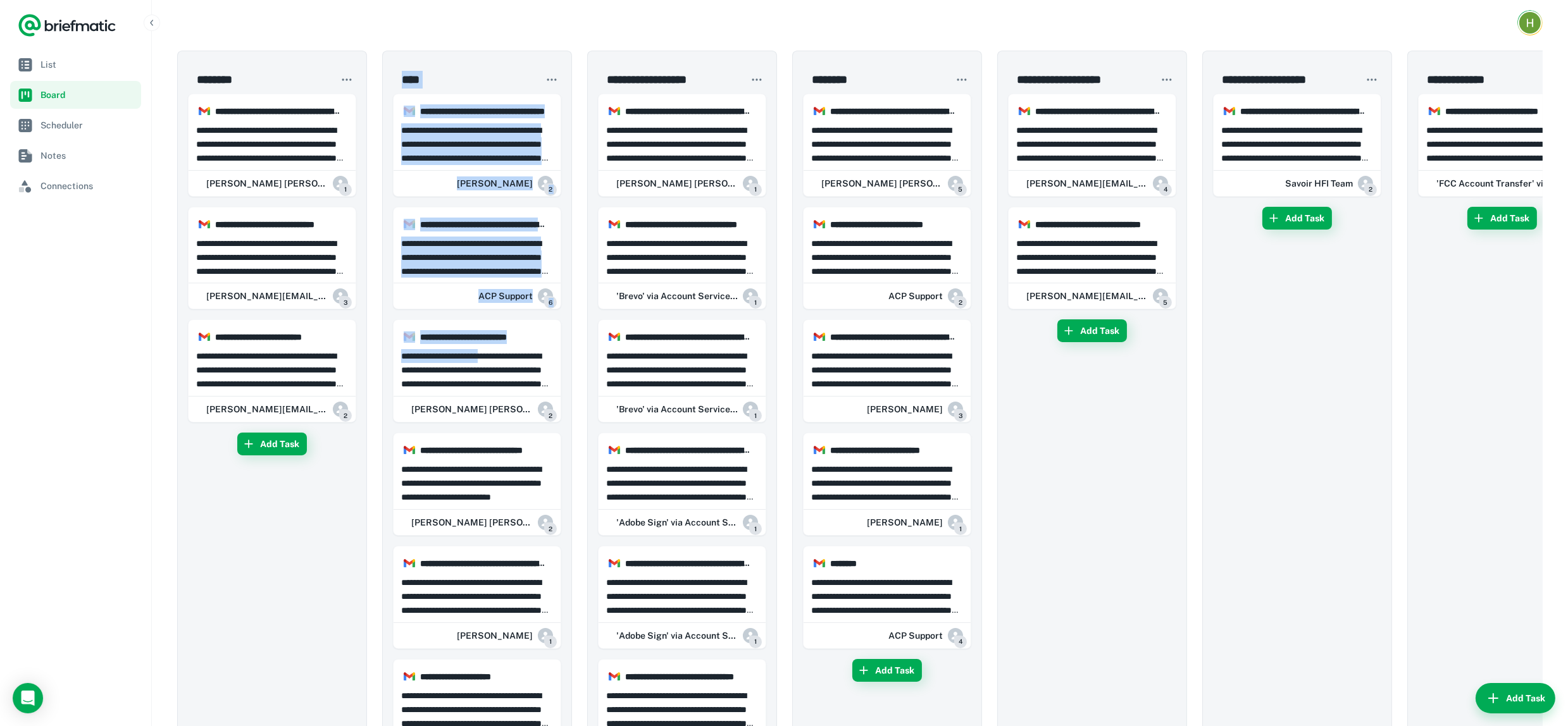
drag, startPoint x: 495, startPoint y: 349, endPoint x: 277, endPoint y: 370, distance: 219.0
click at [281, 371] on p "**********" at bounding box center [273, 370] width 153 height 42
click at [277, 370] on div at bounding box center [784, 363] width 1568 height 726
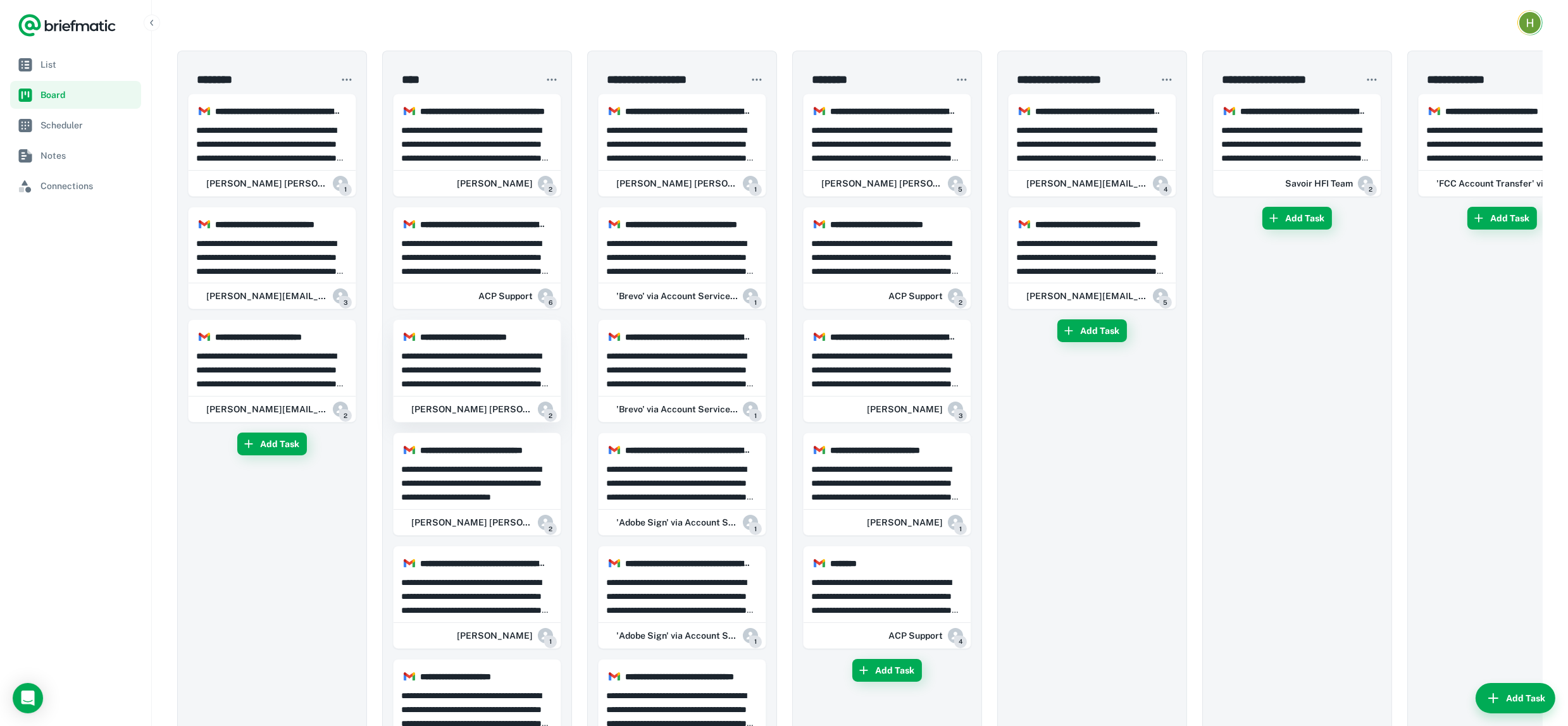
drag, startPoint x: 263, startPoint y: 359, endPoint x: 528, endPoint y: 343, distance: 265.5
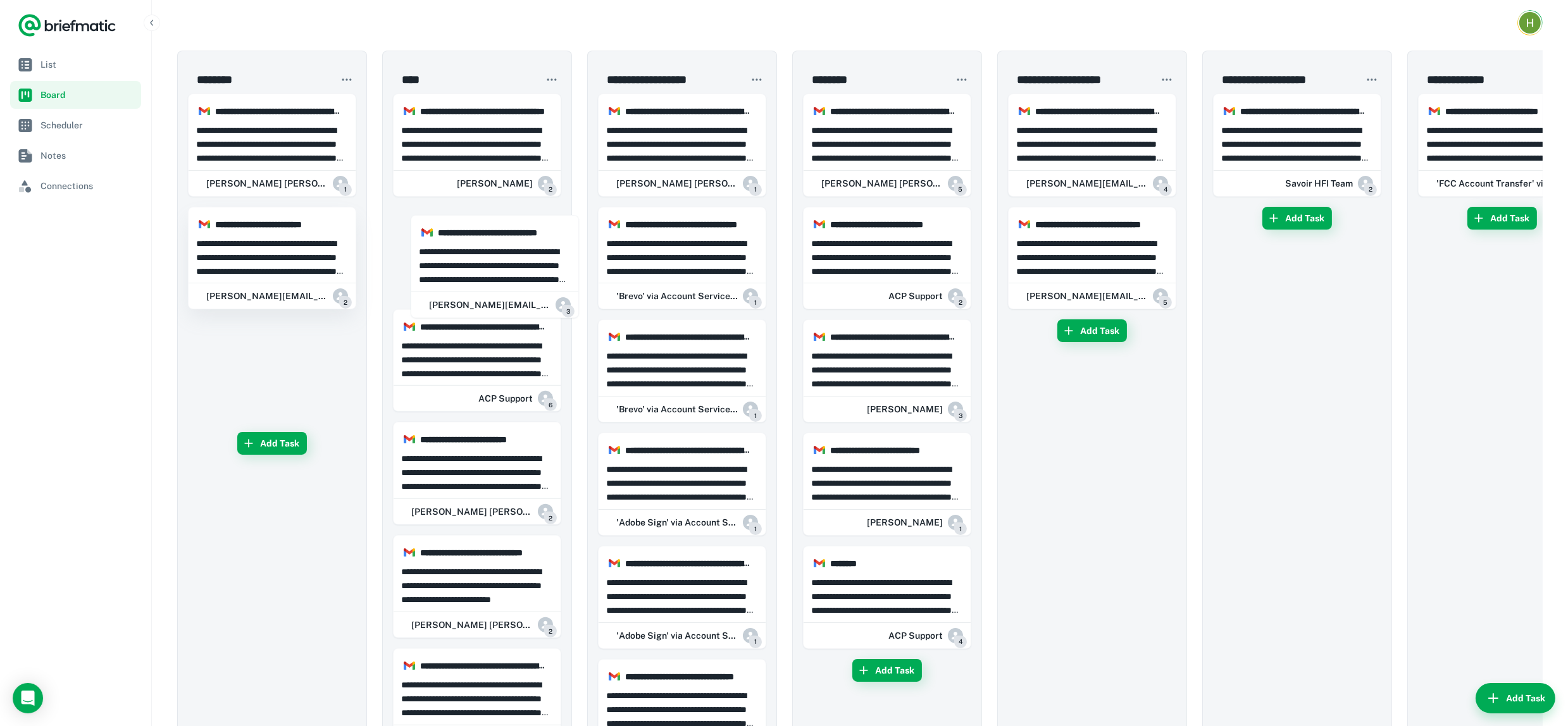
drag, startPoint x: 265, startPoint y: 246, endPoint x: 316, endPoint y: 241, distance: 51.2
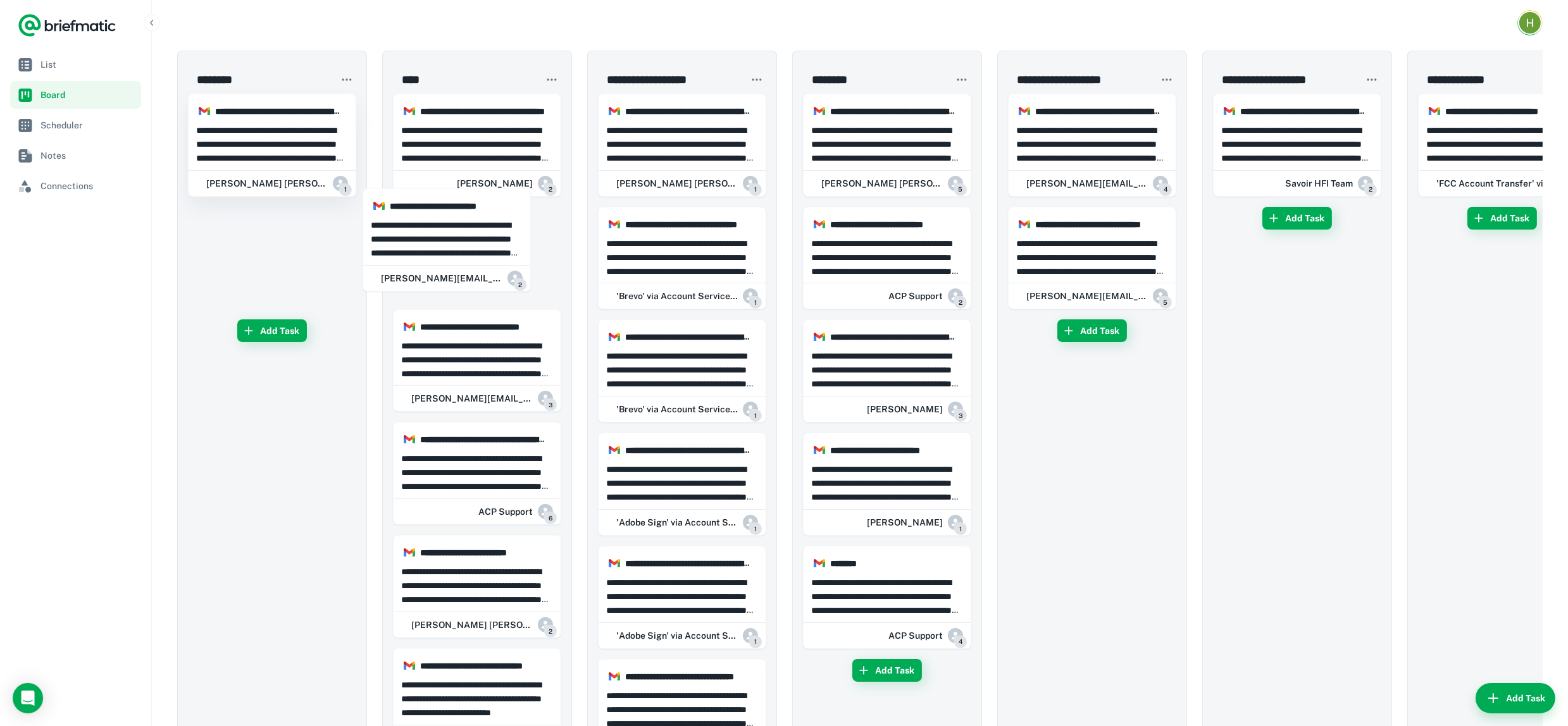
drag, startPoint x: 312, startPoint y: 262, endPoint x: 279, endPoint y: 149, distance: 117.7
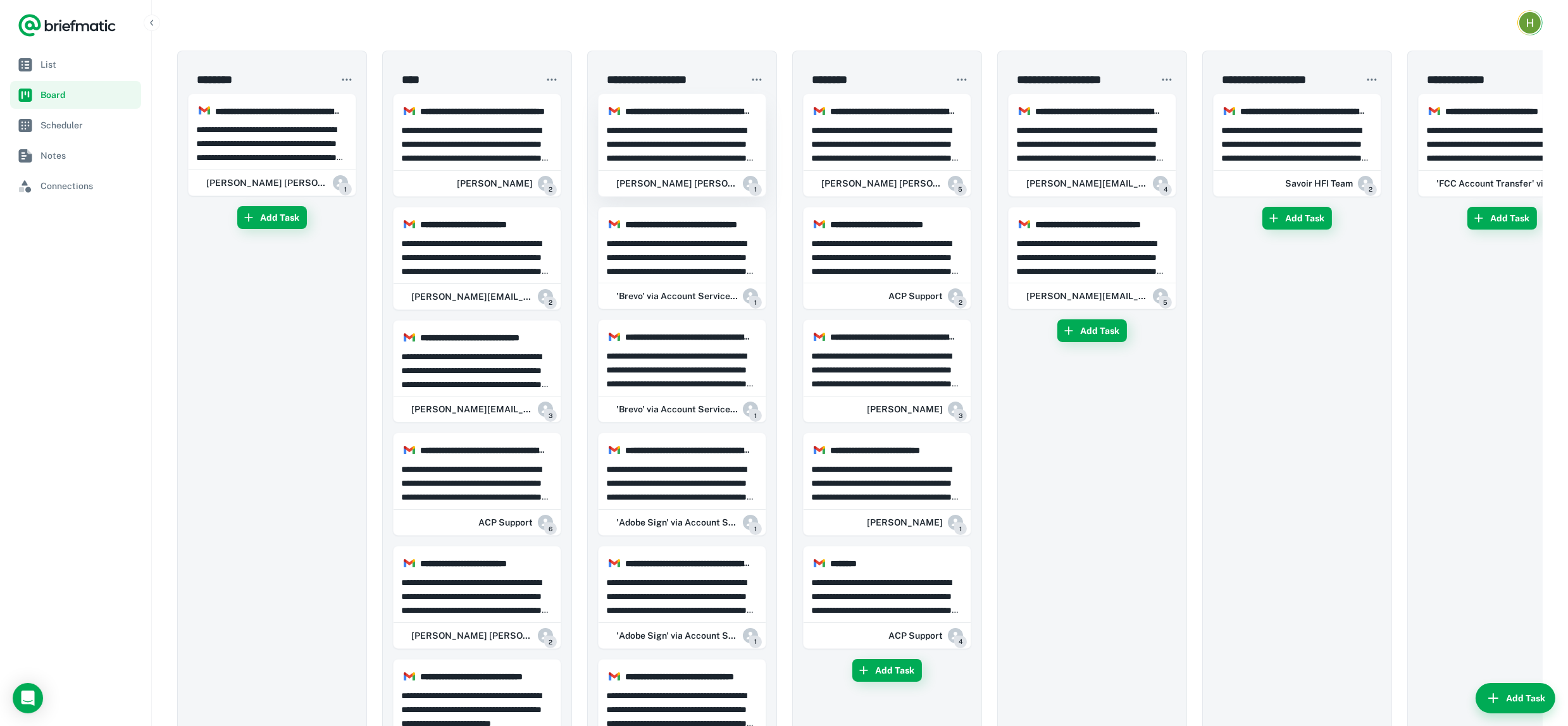
drag, startPoint x: 279, startPoint y: 149, endPoint x: 592, endPoint y: 159, distance: 313.2
drag, startPoint x: 592, startPoint y: 159, endPoint x: 1115, endPoint y: 188, distance: 523.8
drag, startPoint x: 342, startPoint y: 109, endPoint x: 290, endPoint y: 165, distance: 76.4
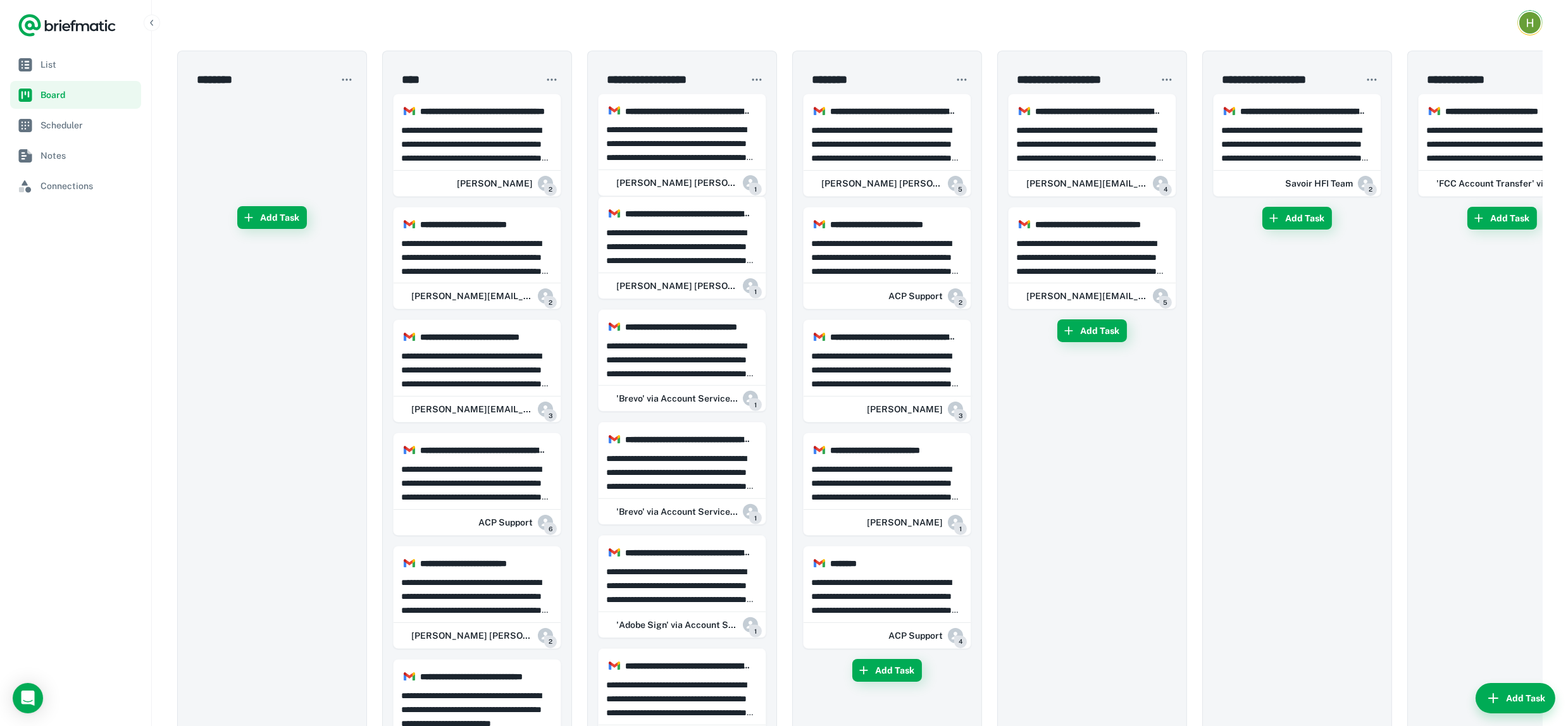
drag, startPoint x: 290, startPoint y: 165, endPoint x: 1577, endPoint y: 35, distance: 1293.5
